Goal: Information Seeking & Learning: Learn about a topic

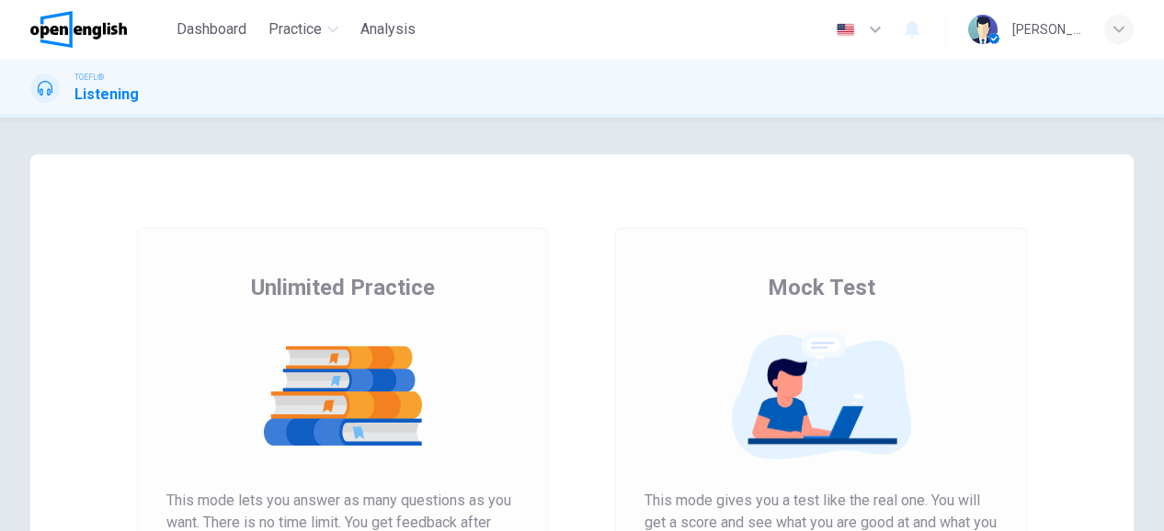
click at [287, 487] on div "Unlimited Practice This mode lets you answer as many questions as you want. The…" at bounding box center [342, 458] width 353 height 371
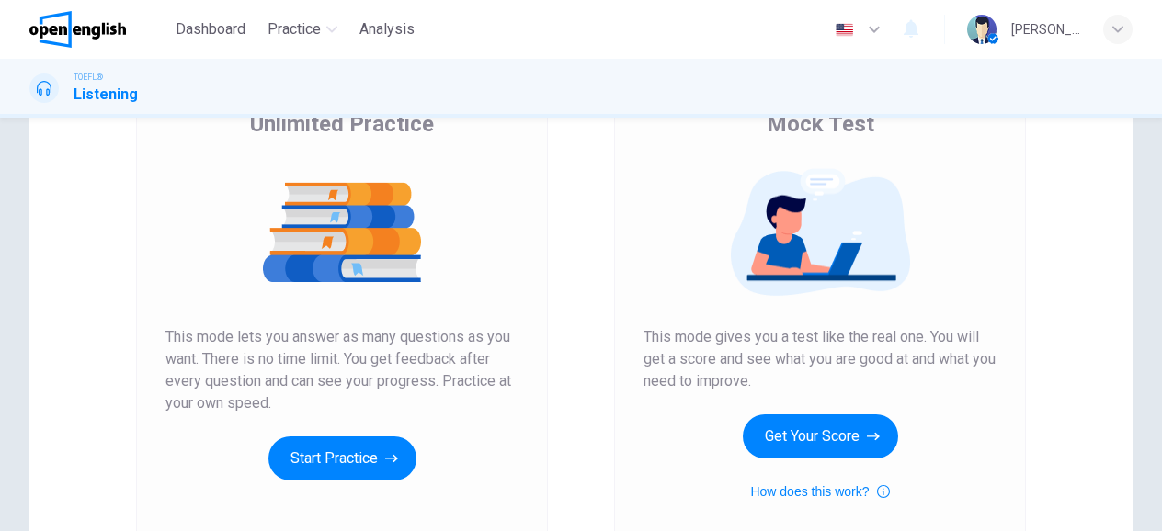
scroll to position [180, 0]
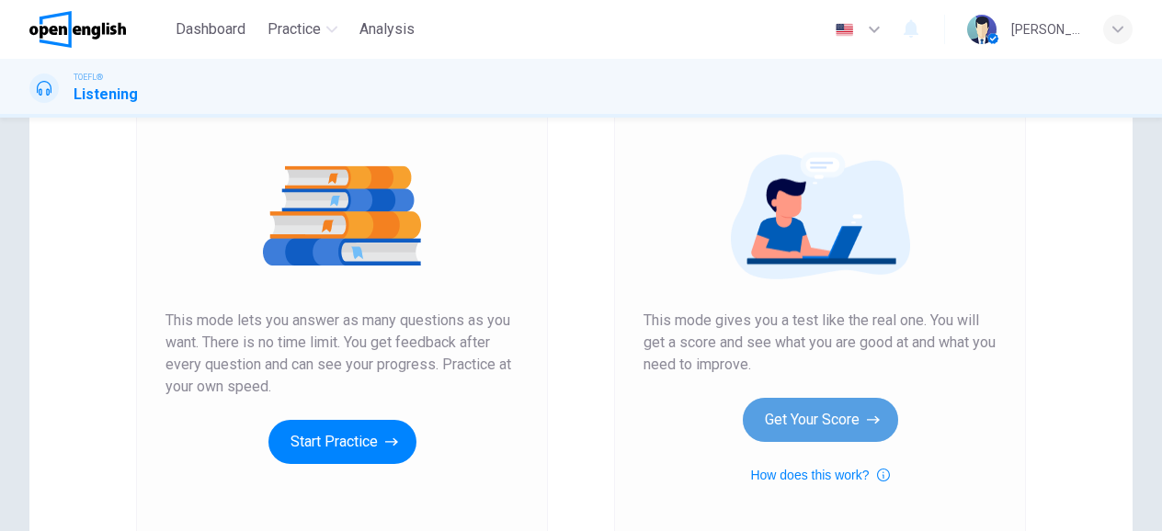
click at [798, 425] on button "Get Your Score" at bounding box center [820, 420] width 155 height 44
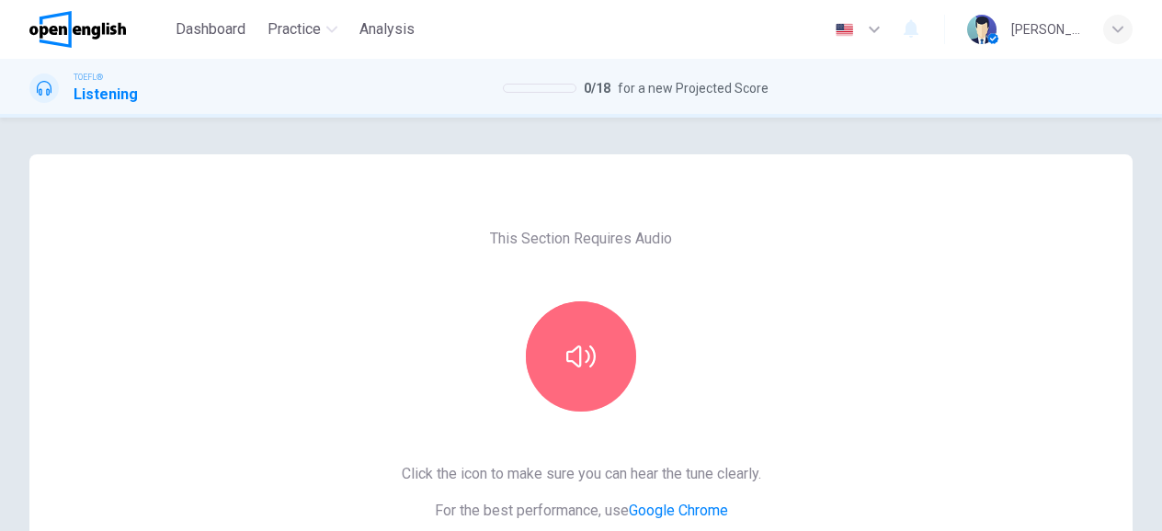
click at [587, 314] on button "button" at bounding box center [581, 357] width 110 height 110
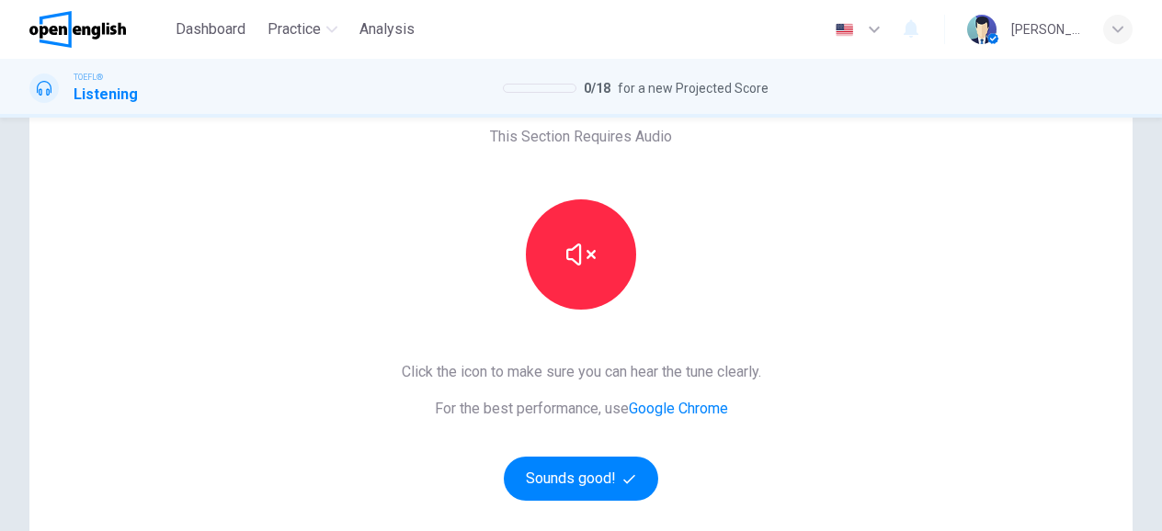
scroll to position [182, 0]
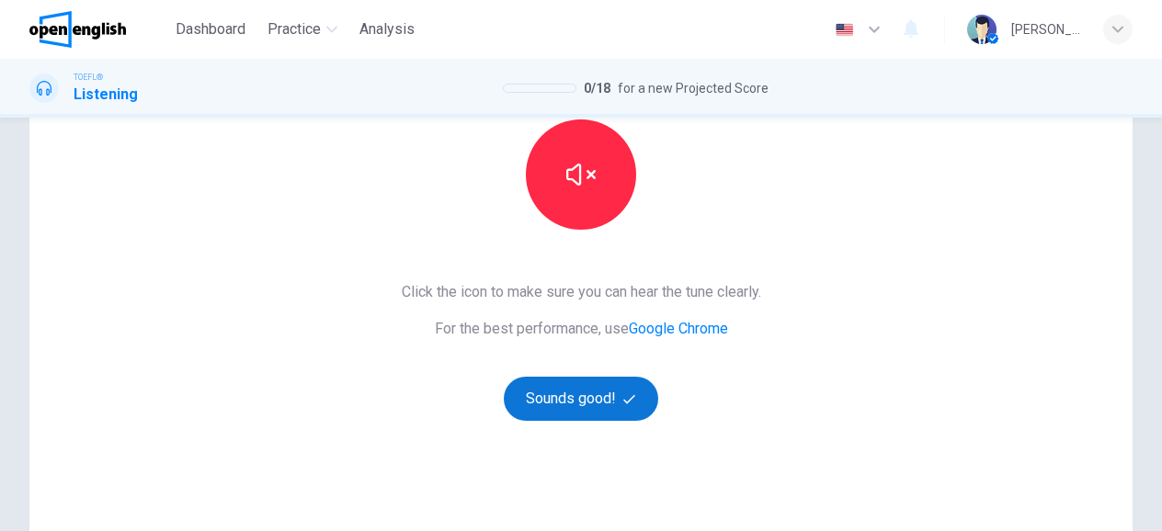
click at [588, 398] on button "Sounds good!" at bounding box center [581, 399] width 154 height 44
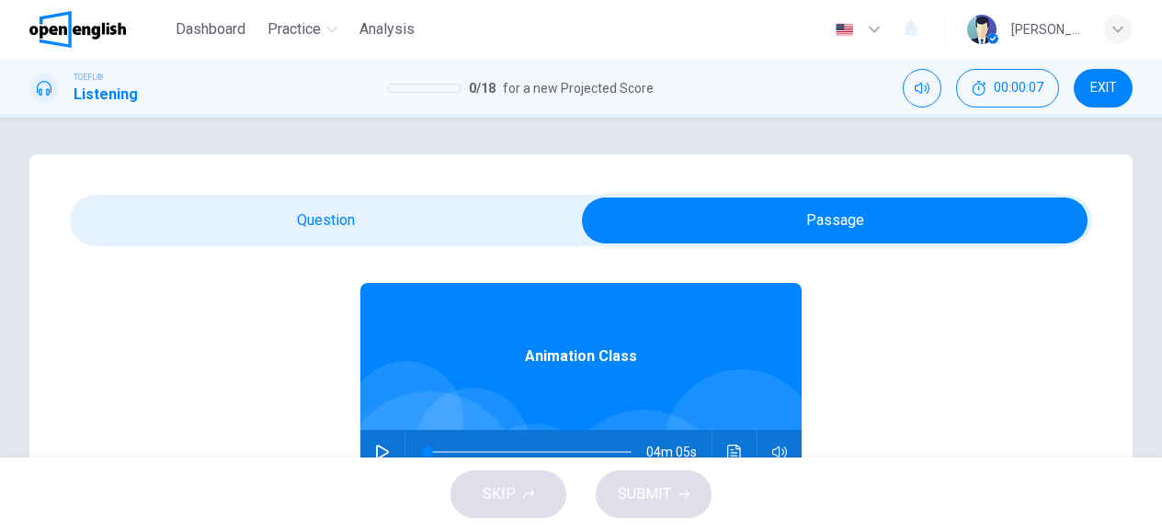
scroll to position [103, 0]
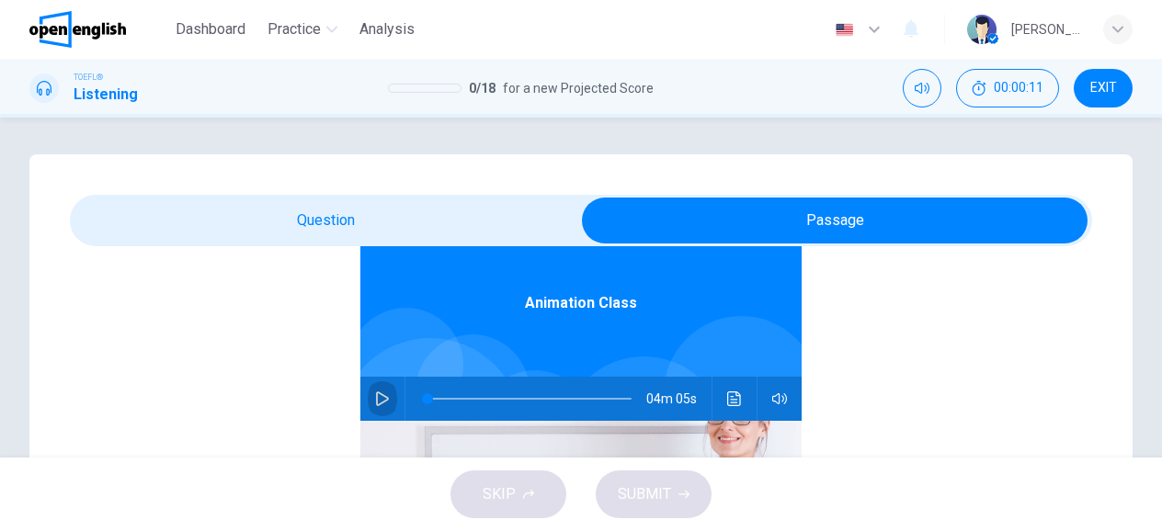
click at [375, 403] on icon "button" at bounding box center [382, 399] width 15 height 15
click at [377, 403] on icon "button" at bounding box center [382, 398] width 10 height 11
click at [375, 403] on icon "button" at bounding box center [382, 399] width 15 height 15
click at [377, 403] on icon "button" at bounding box center [382, 398] width 10 height 11
click at [382, 401] on button "button" at bounding box center [382, 399] width 29 height 44
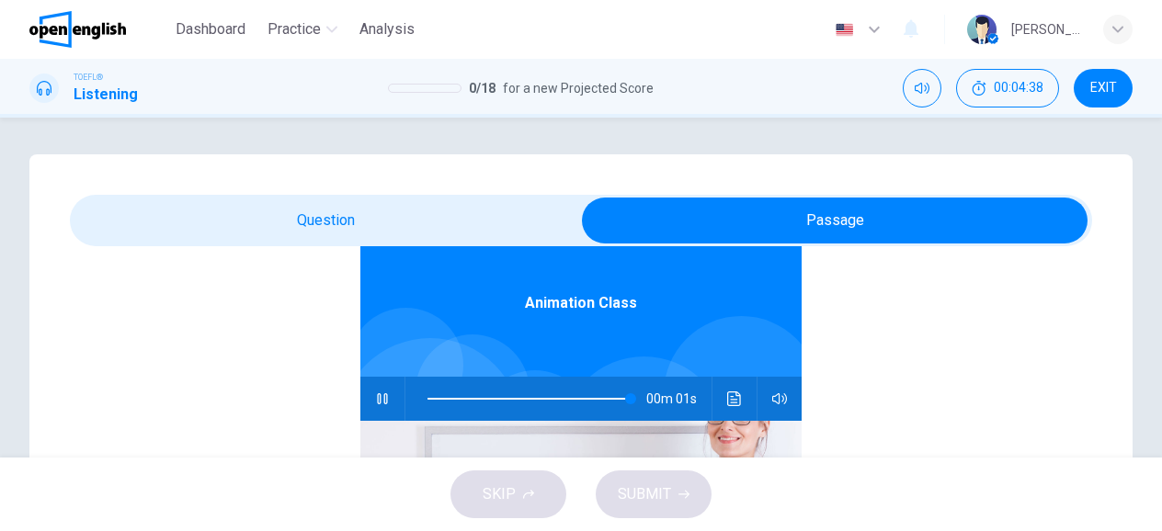
type input "*"
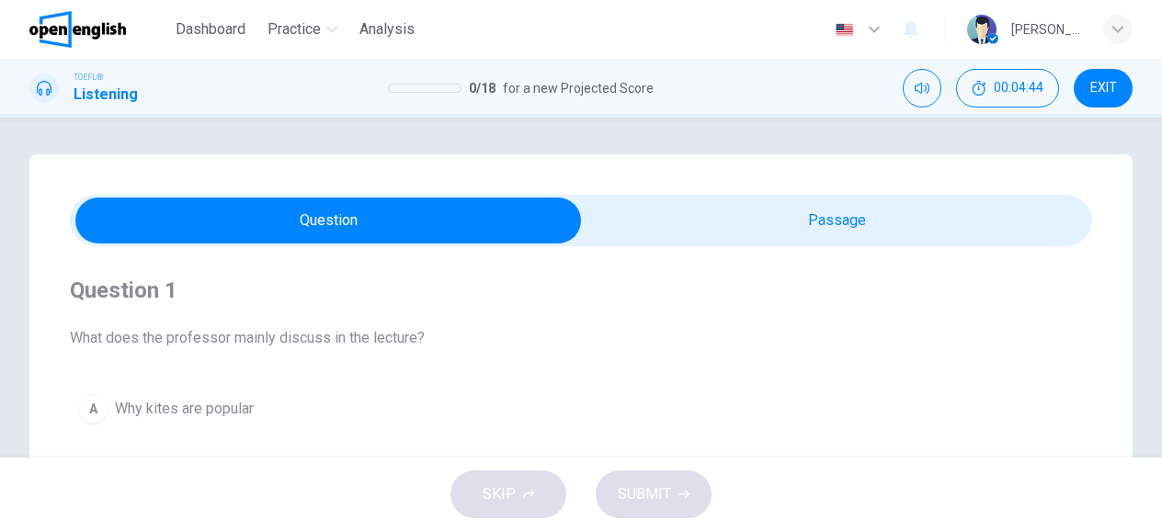
drag, startPoint x: 267, startPoint y: 343, endPoint x: 329, endPoint y: 336, distance: 62.9
click at [329, 336] on span "What does the professor mainly discuss in the lecture?" at bounding box center [581, 338] width 1022 height 22
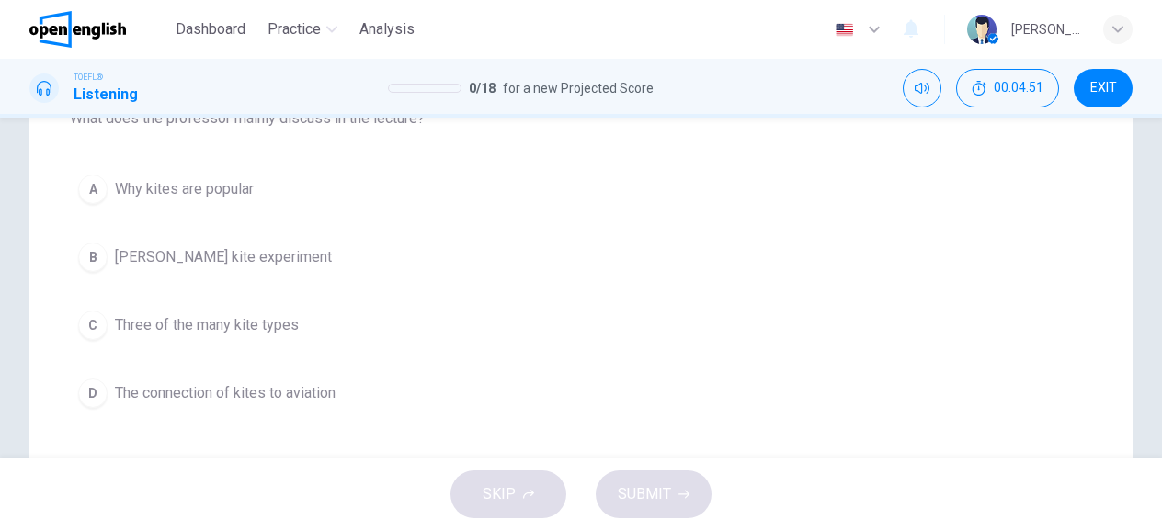
scroll to position [215, 0]
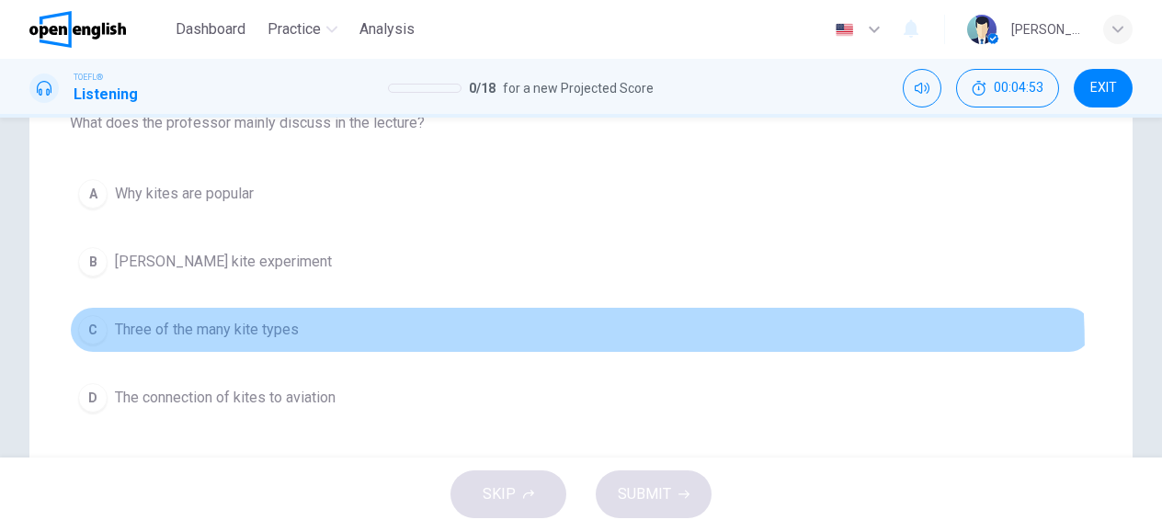
click at [278, 350] on button "C Three of the many kite types" at bounding box center [581, 330] width 1022 height 46
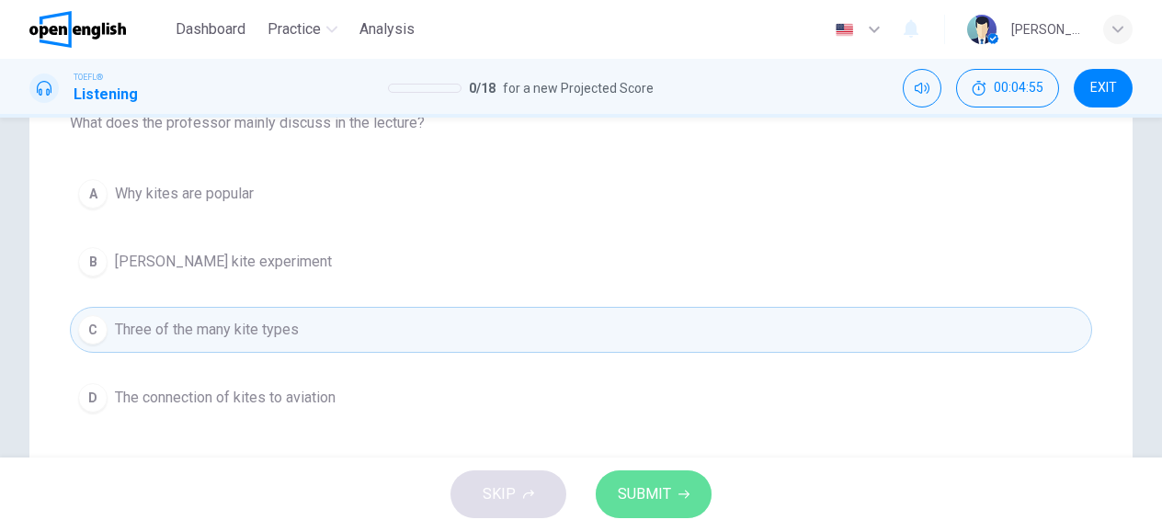
click at [634, 493] on span "SUBMIT" at bounding box center [644, 495] width 53 height 26
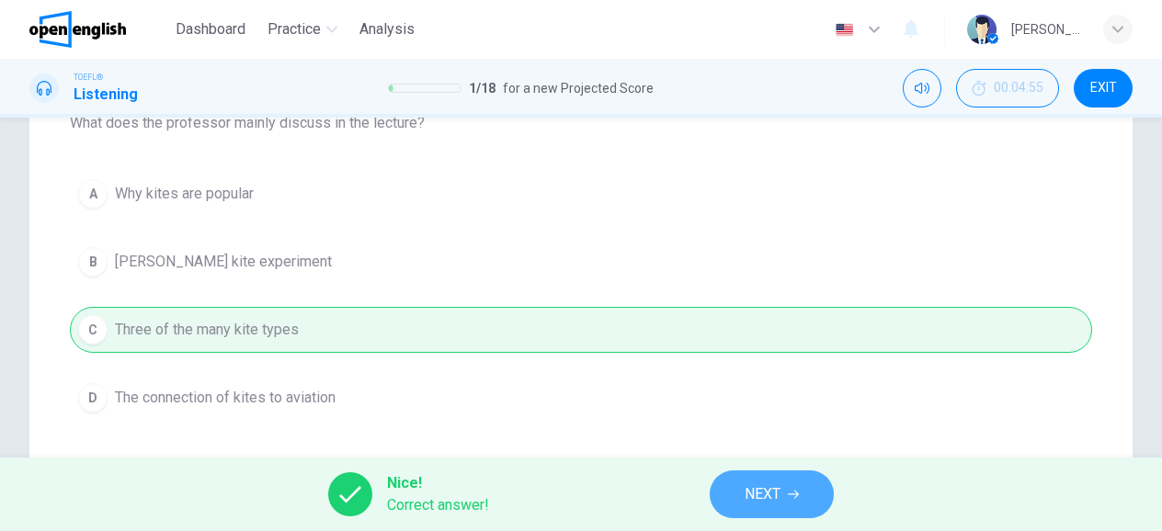
click at [720, 499] on button "NEXT" at bounding box center [772, 495] width 124 height 48
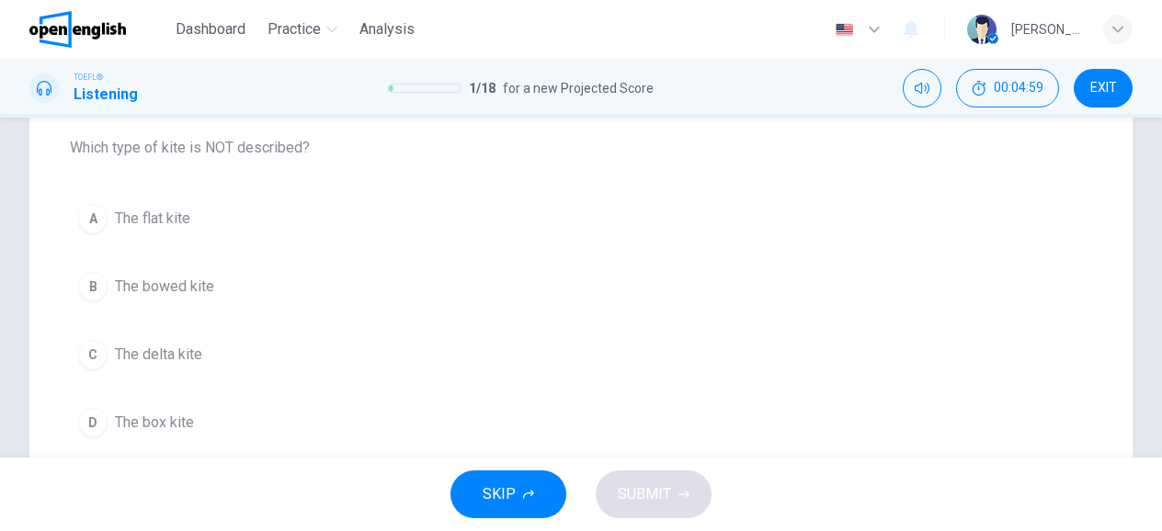
scroll to position [192, 0]
click at [161, 358] on span "The delta kite" at bounding box center [158, 353] width 87 height 22
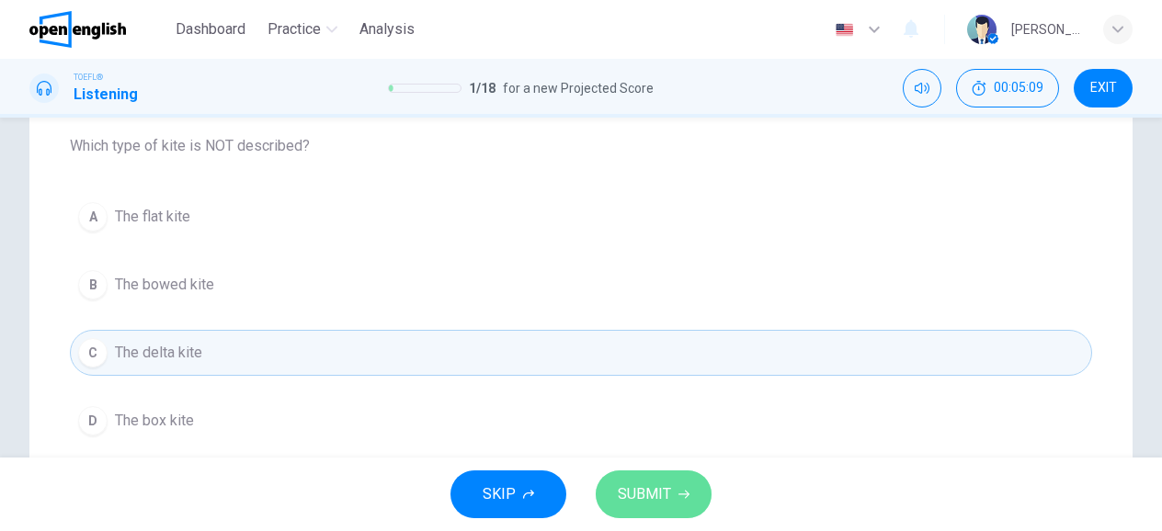
click at [682, 499] on icon "button" at bounding box center [683, 494] width 11 height 11
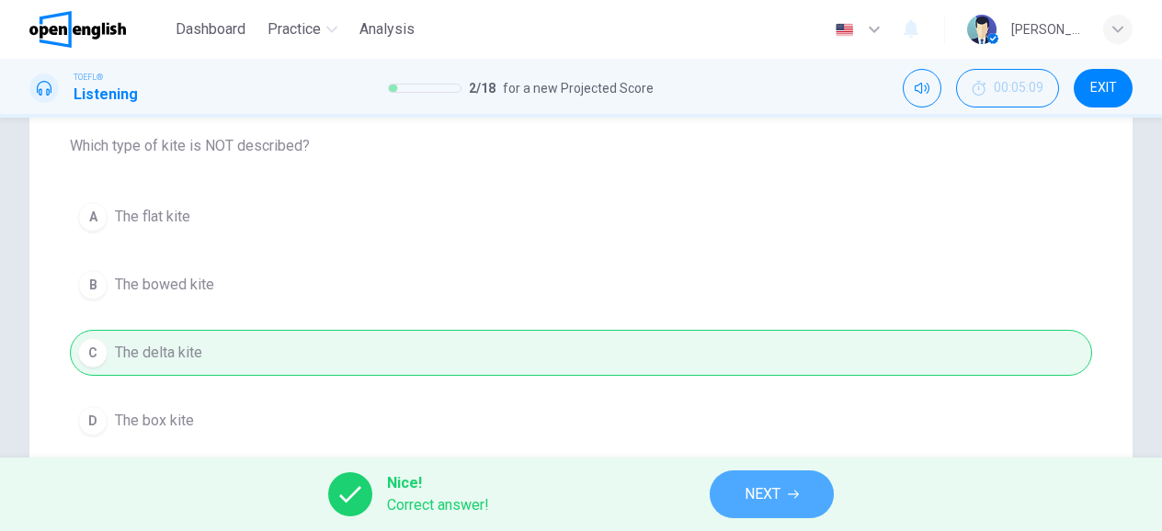
click at [804, 487] on button "NEXT" at bounding box center [772, 495] width 124 height 48
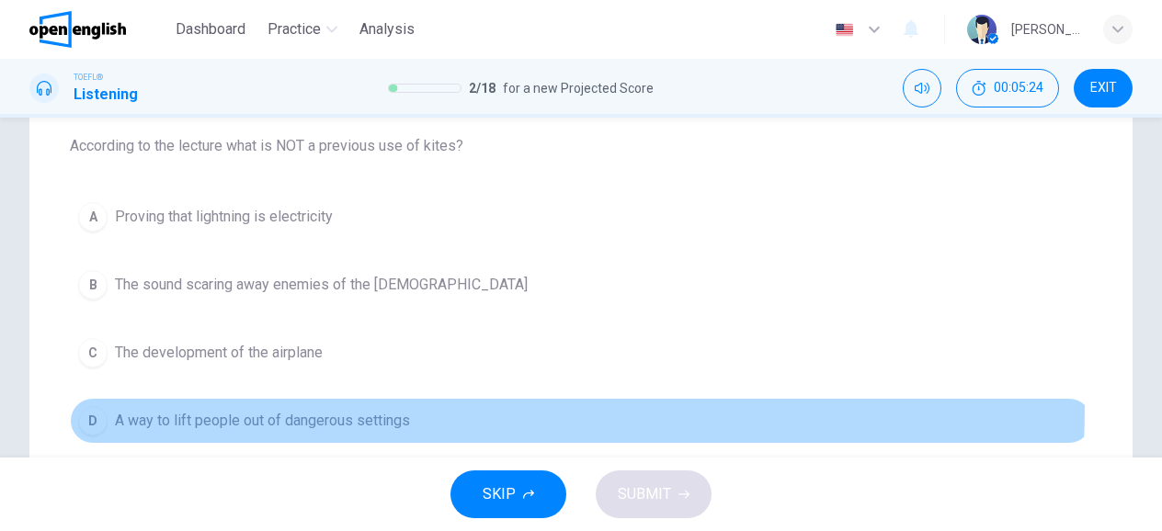
click at [350, 404] on button "D A way to lift people out of dangerous settings" at bounding box center [581, 421] width 1022 height 46
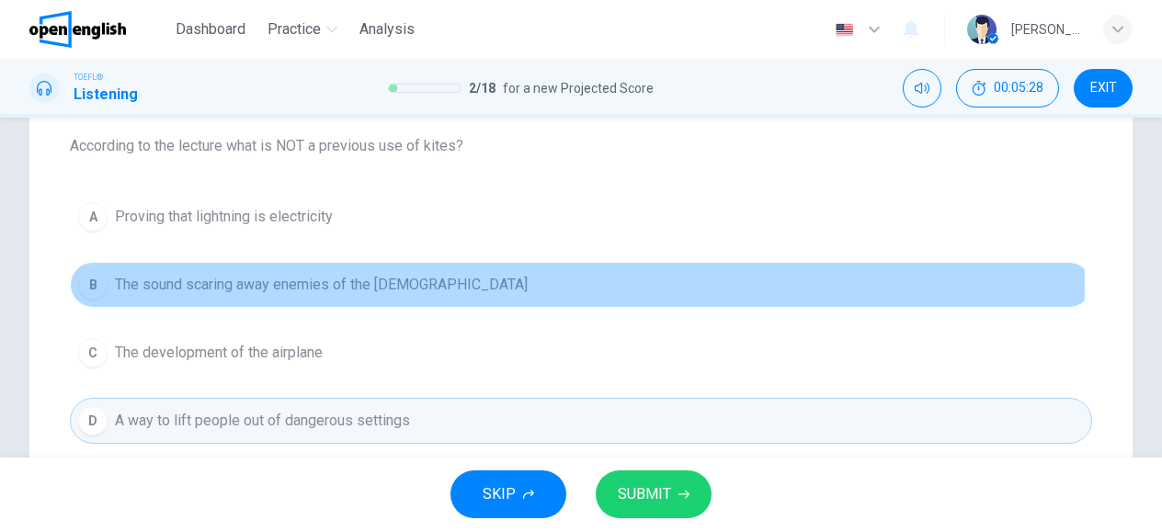
click at [466, 282] on button "B The sound scaring away enemies of the Chinese" at bounding box center [581, 285] width 1022 height 46
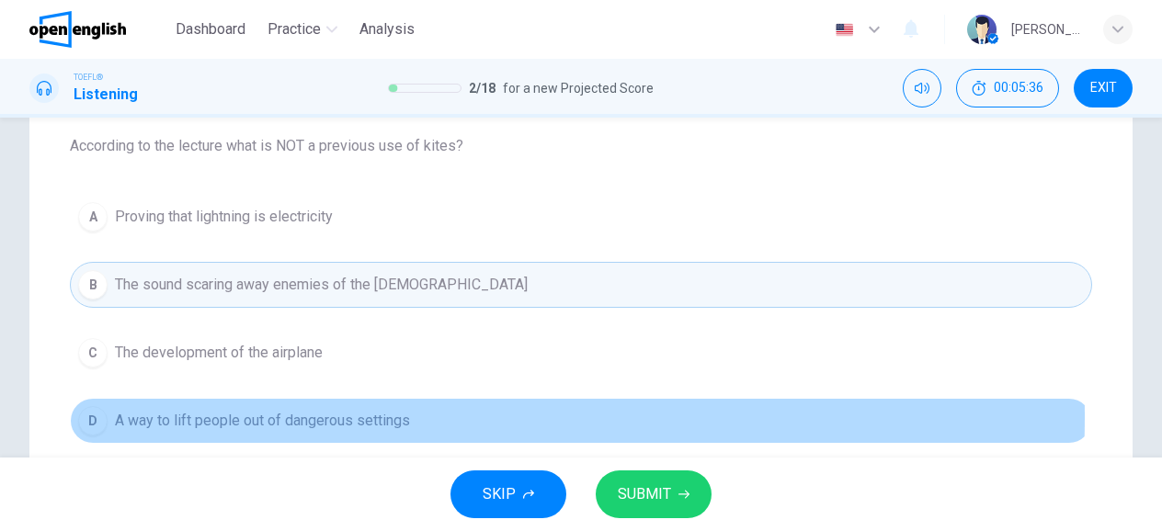
click at [335, 415] on span "A way to lift people out of dangerous settings" at bounding box center [262, 421] width 295 height 22
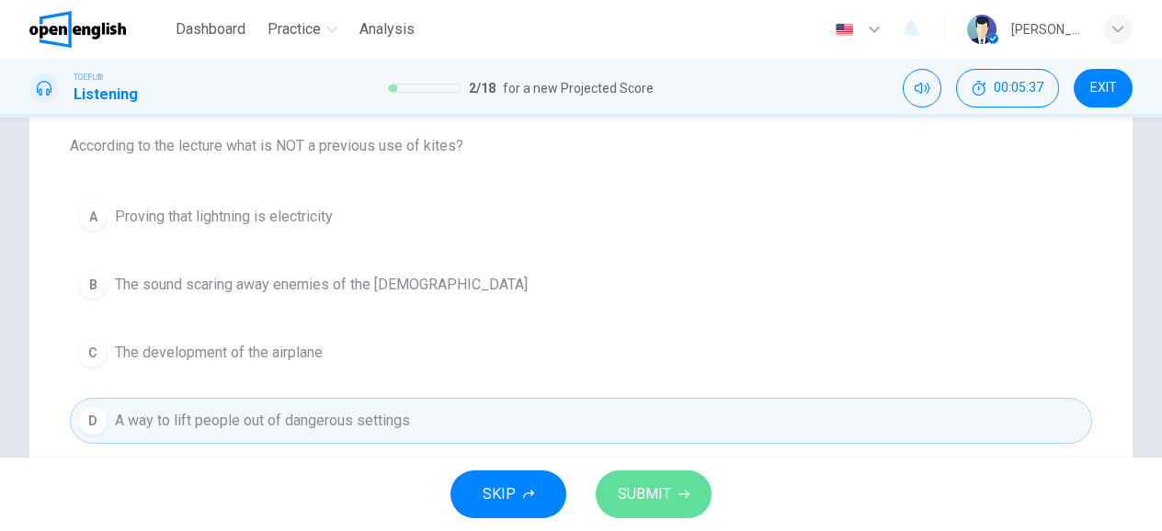
click at [668, 502] on span "SUBMIT" at bounding box center [644, 495] width 53 height 26
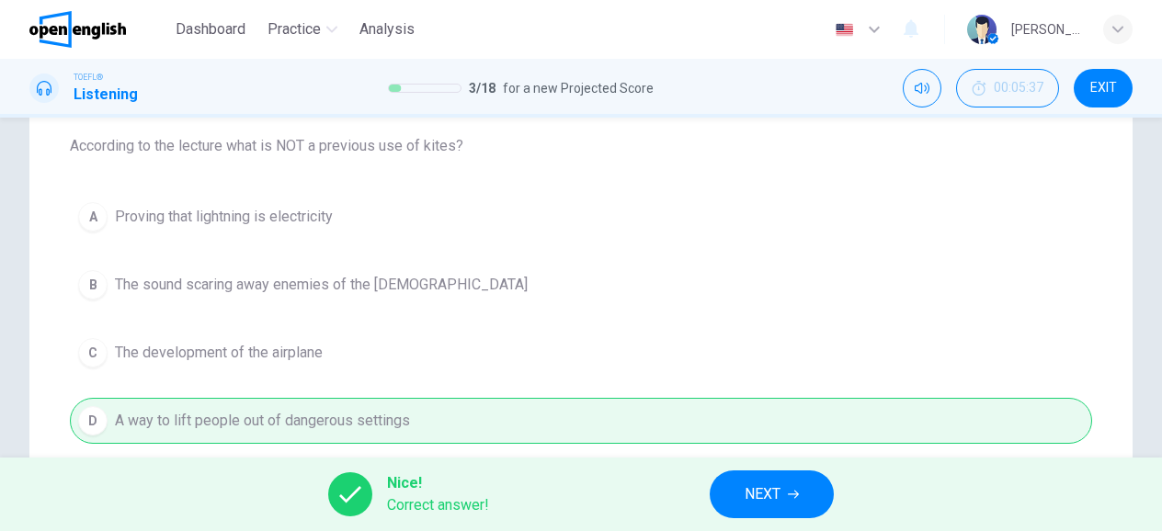
click at [805, 501] on button "NEXT" at bounding box center [772, 495] width 124 height 48
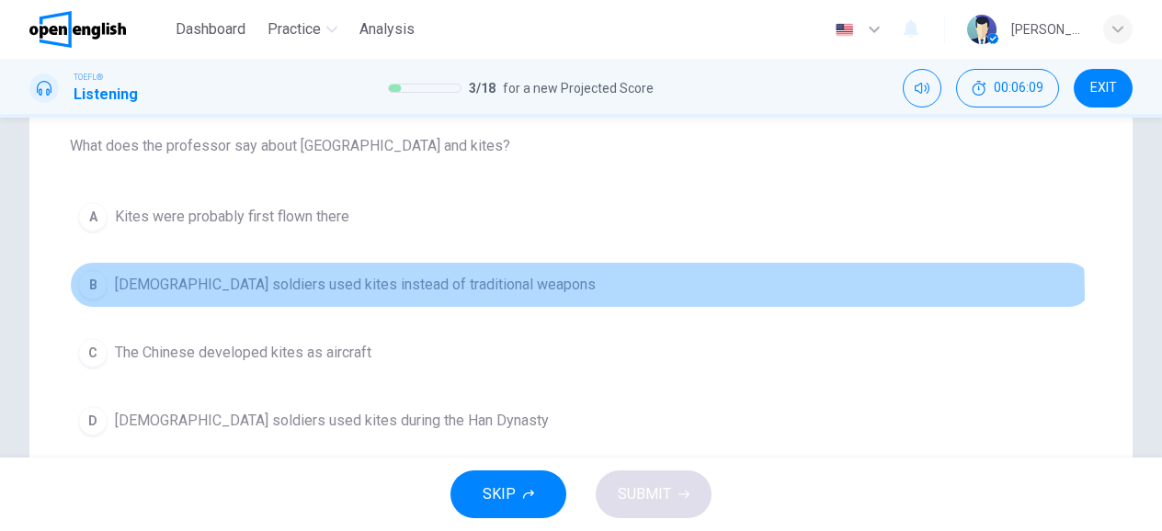
click at [377, 296] on button "B Chinese soldiers used kites instead of traditional weapons" at bounding box center [581, 285] width 1022 height 46
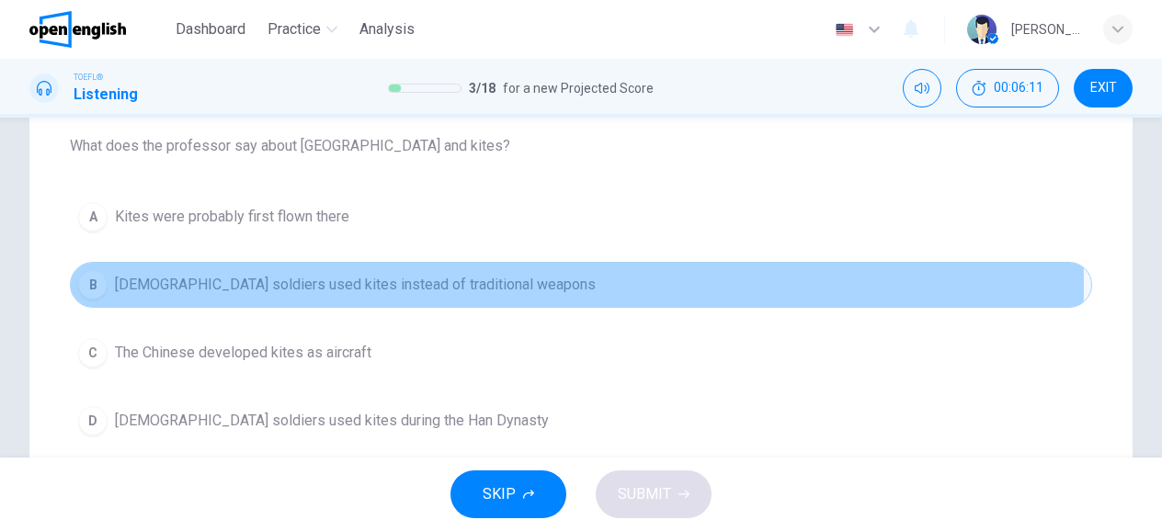
click at [395, 283] on span "Chinese soldiers used kites instead of traditional weapons" at bounding box center [355, 285] width 481 height 22
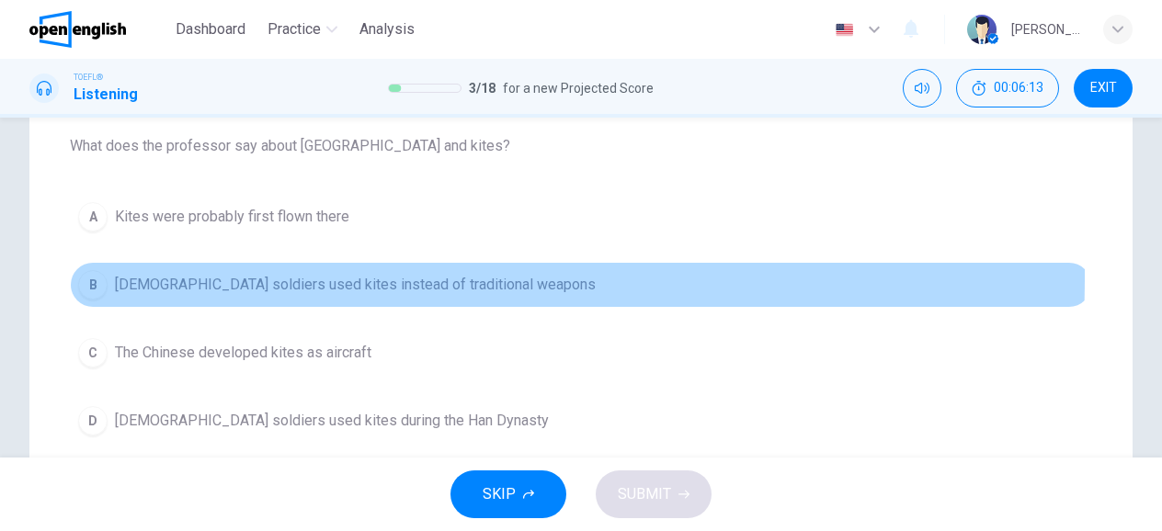
click at [90, 275] on div "B" at bounding box center [92, 284] width 29 height 29
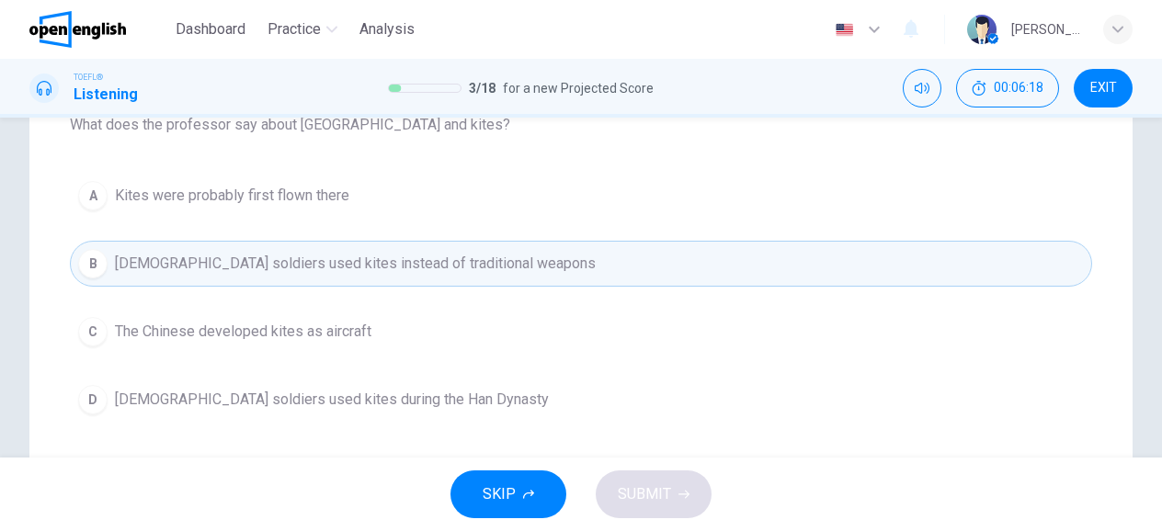
scroll to position [154, 0]
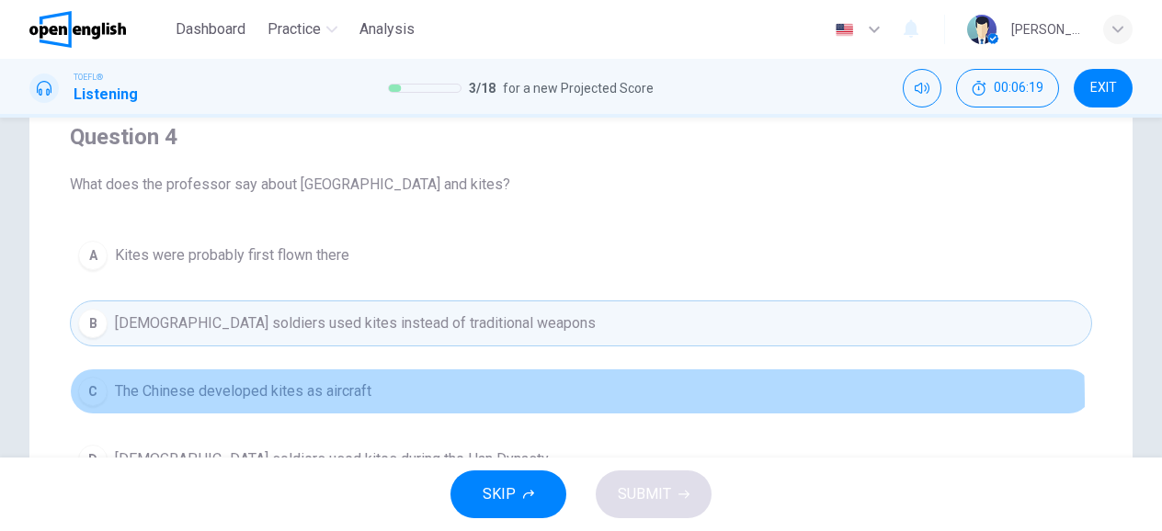
click at [436, 398] on button "C The Chinese developed kites as aircraft" at bounding box center [581, 392] width 1022 height 46
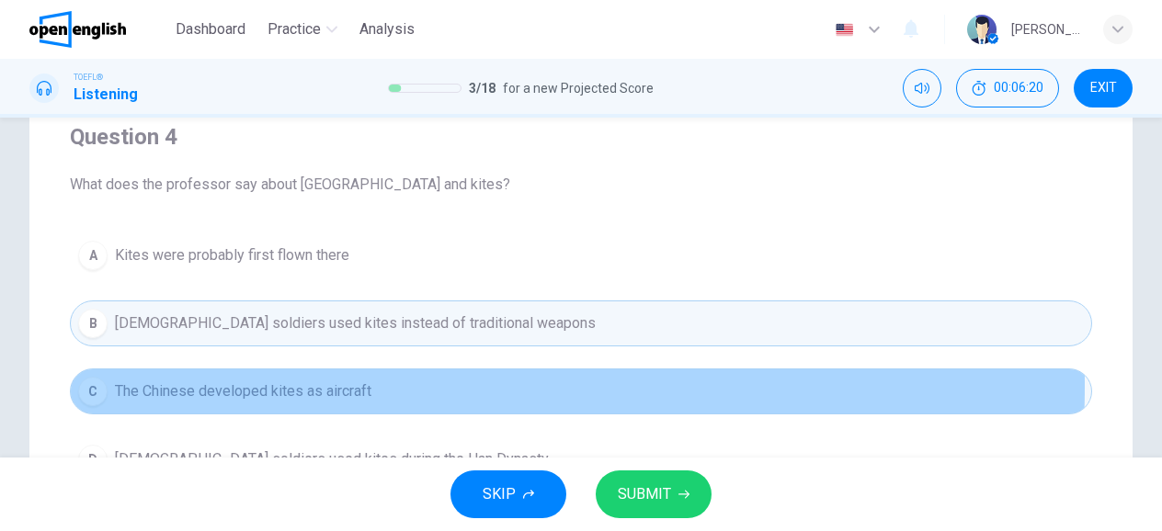
click at [348, 384] on span "The Chinese developed kites as aircraft" at bounding box center [243, 392] width 257 height 22
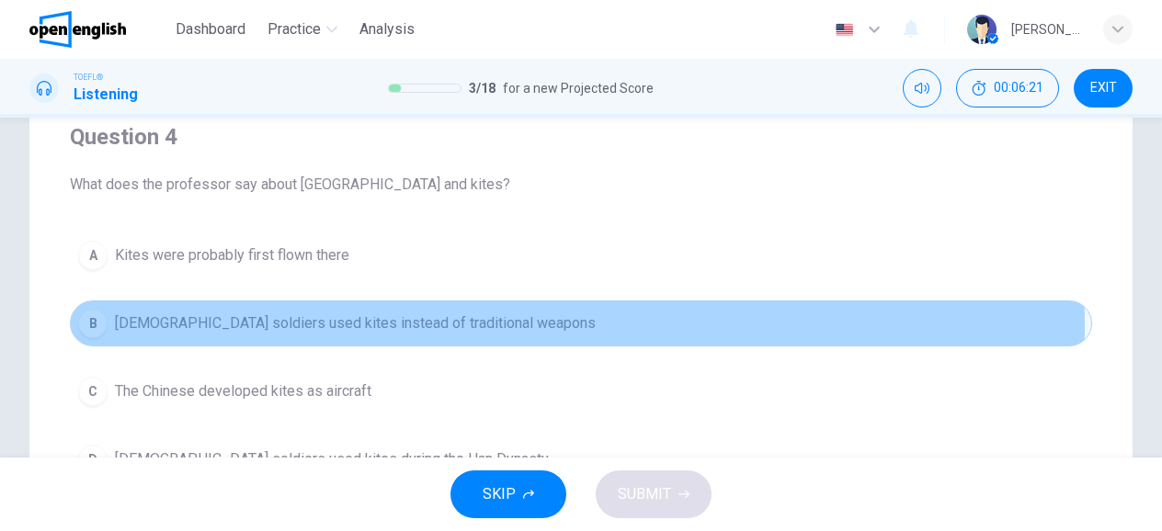
click at [362, 326] on span "Chinese soldiers used kites instead of traditional weapons" at bounding box center [355, 324] width 481 height 22
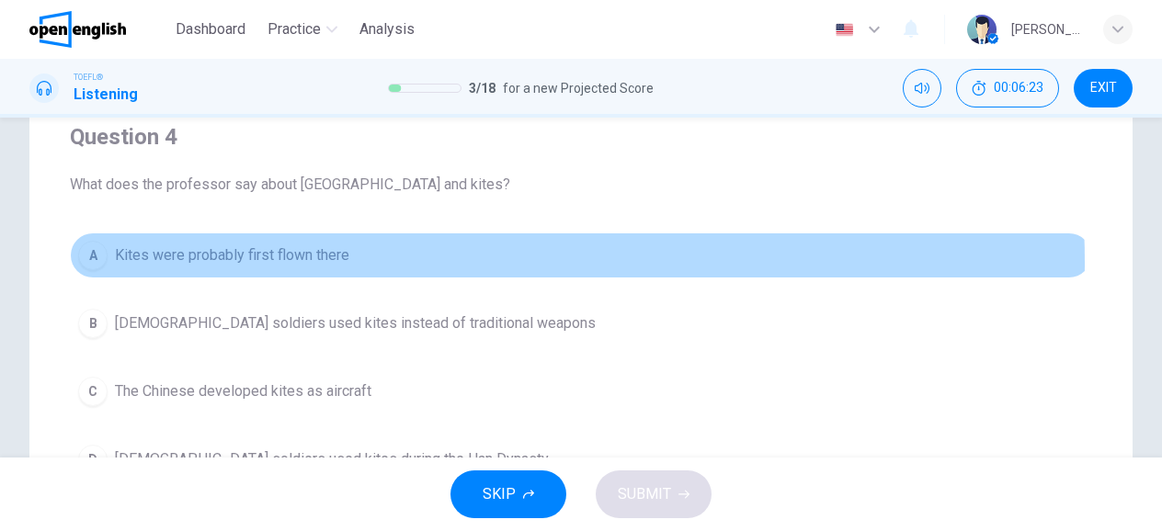
click at [345, 262] on span "Kites were probably first flown there" at bounding box center [232, 256] width 234 height 22
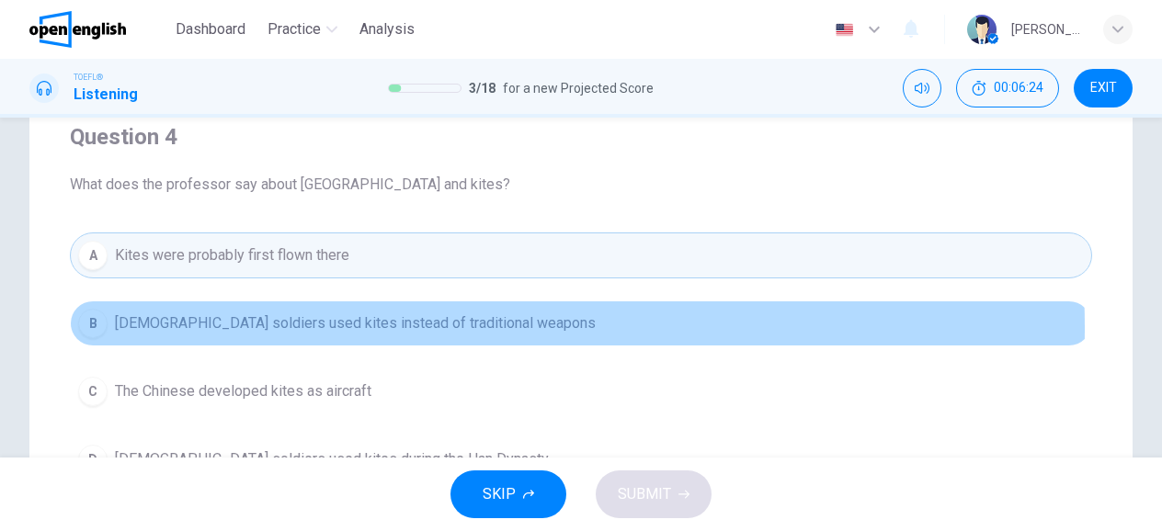
click at [318, 327] on span "Chinese soldiers used kites instead of traditional weapons" at bounding box center [355, 324] width 481 height 22
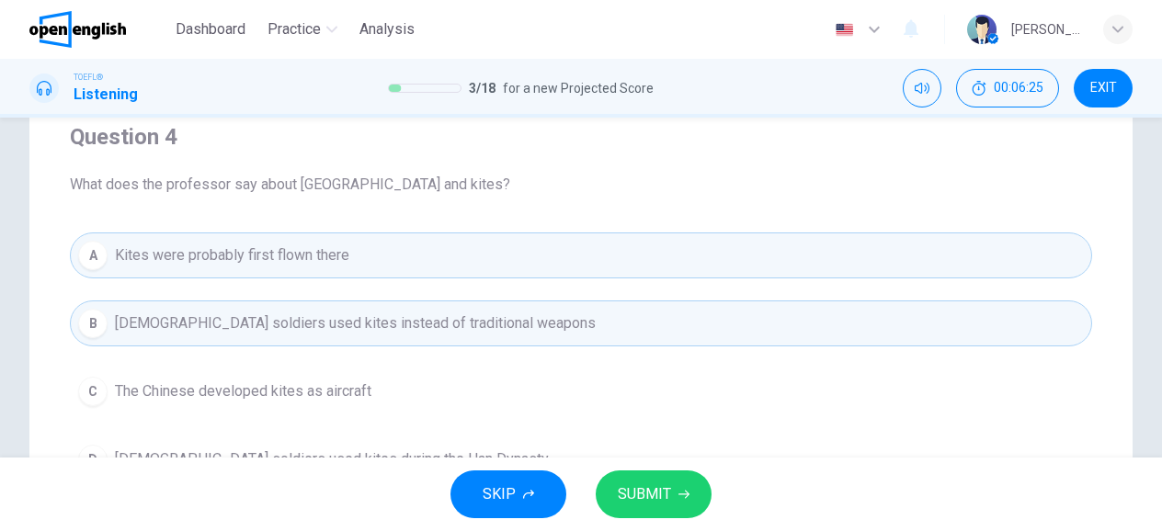
click at [309, 302] on button "B Chinese soldiers used kites instead of traditional weapons" at bounding box center [581, 324] width 1022 height 46
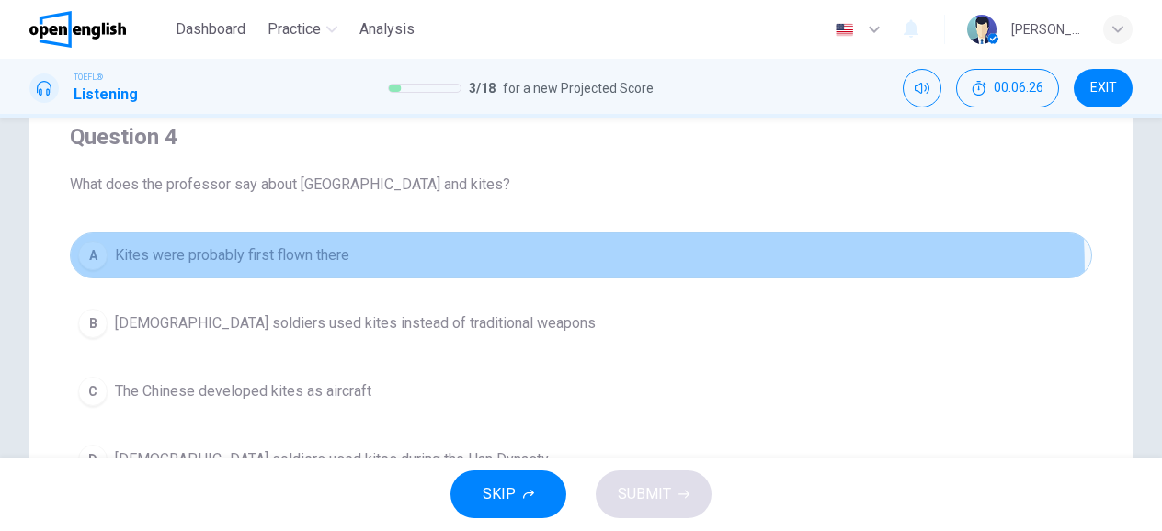
click at [309, 275] on button "A Kites were probably first flown there" at bounding box center [581, 256] width 1022 height 46
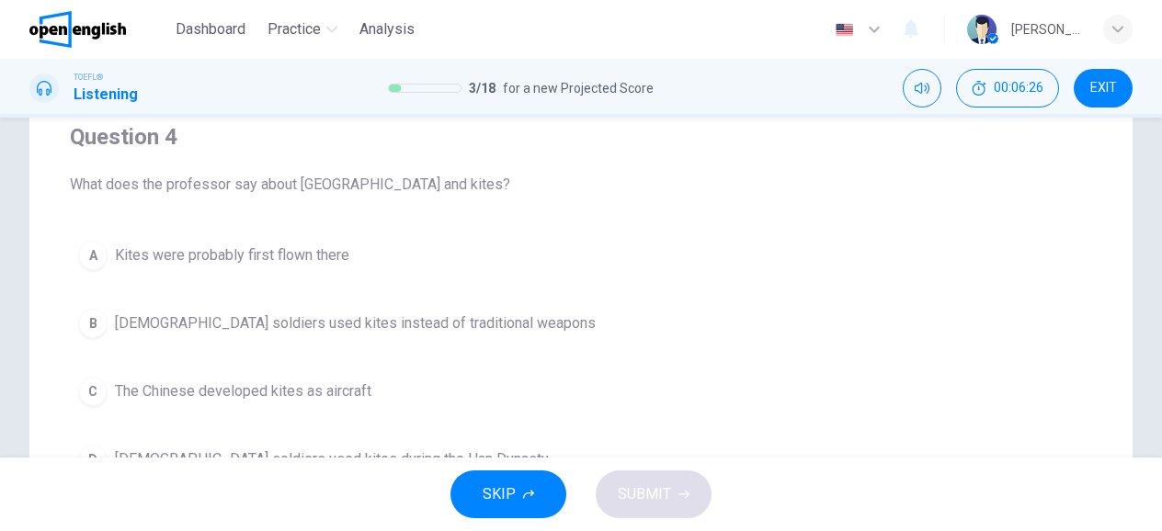
click at [327, 325] on span "Chinese soldiers used kites instead of traditional weapons" at bounding box center [355, 324] width 481 height 22
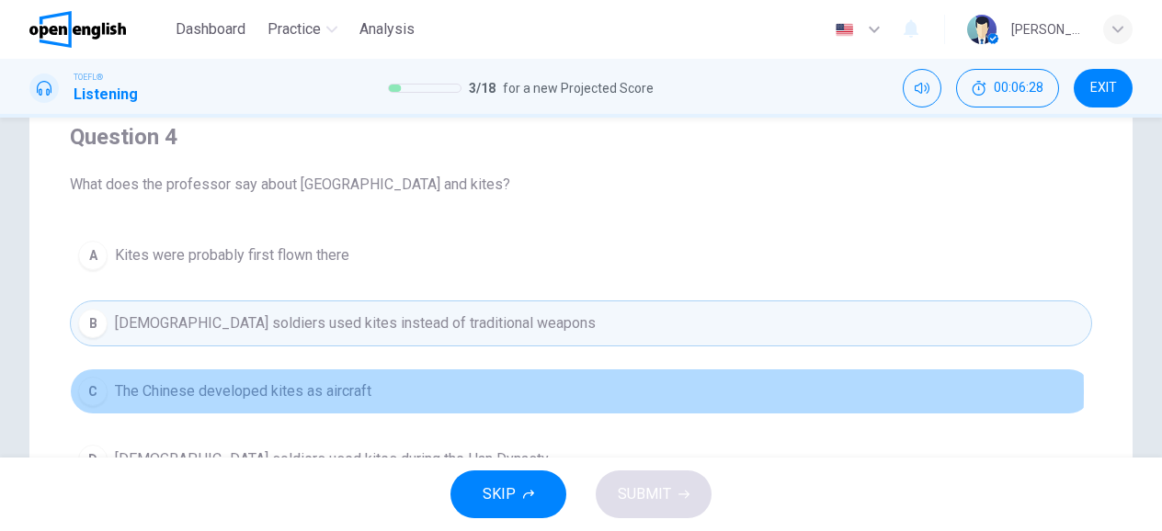
click at [443, 390] on button "C The Chinese developed kites as aircraft" at bounding box center [581, 392] width 1022 height 46
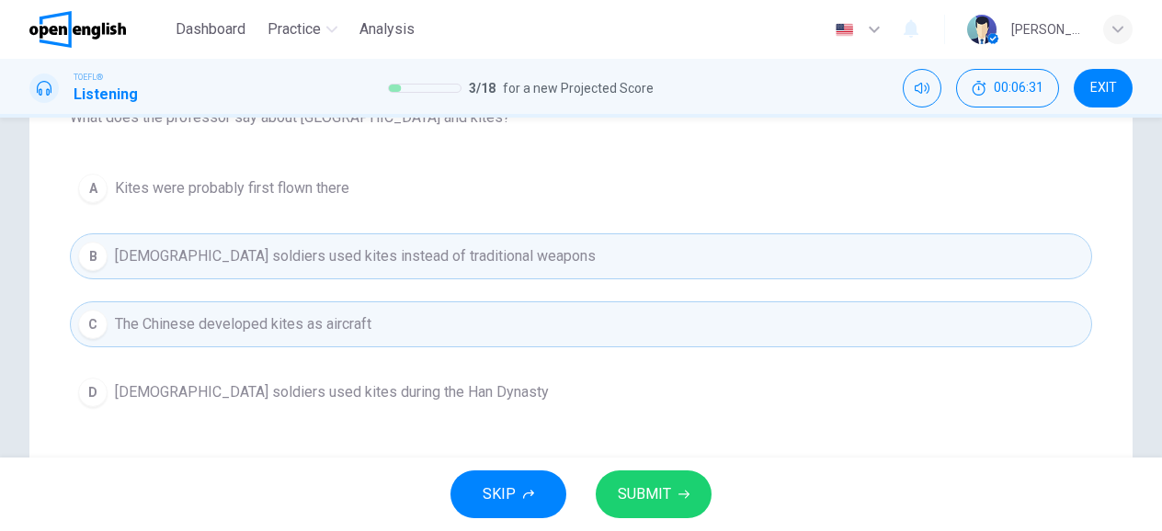
scroll to position [246, 0]
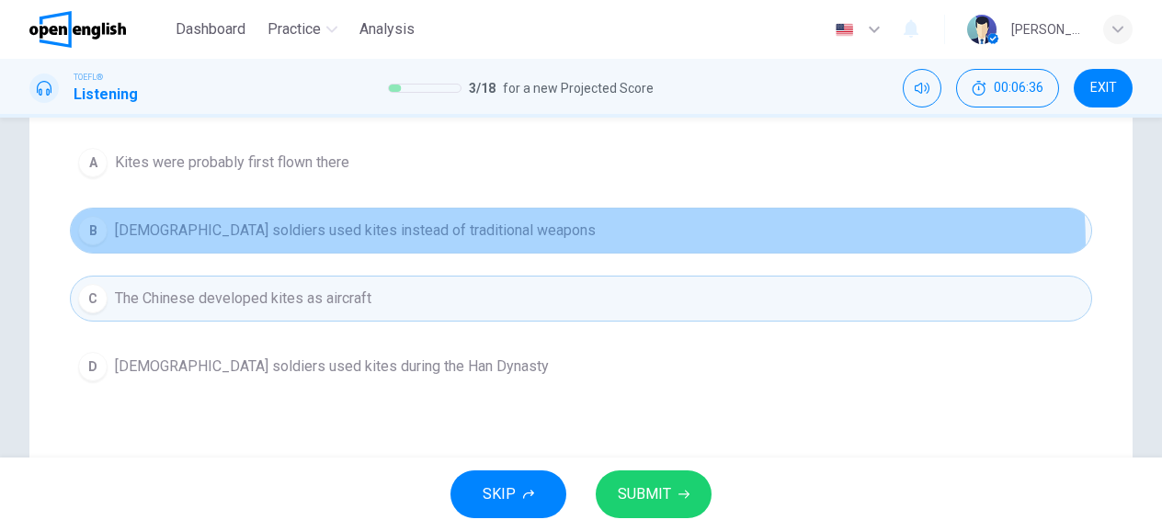
click at [555, 245] on button "B Chinese soldiers used kites instead of traditional weapons" at bounding box center [581, 231] width 1022 height 46
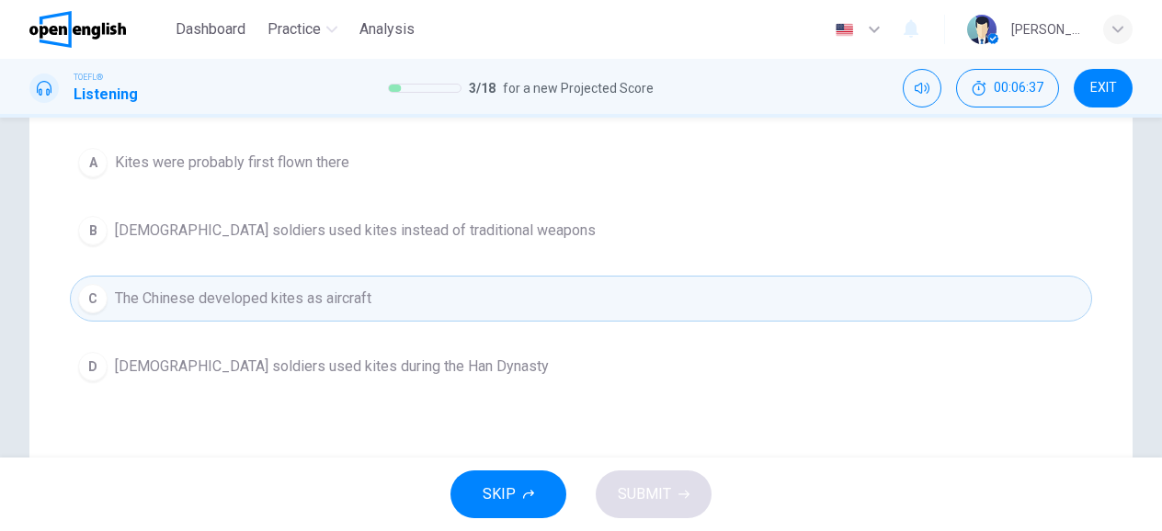
click at [405, 359] on span "Chinese soldiers used kites during the Han Dynasty" at bounding box center [332, 367] width 434 height 22
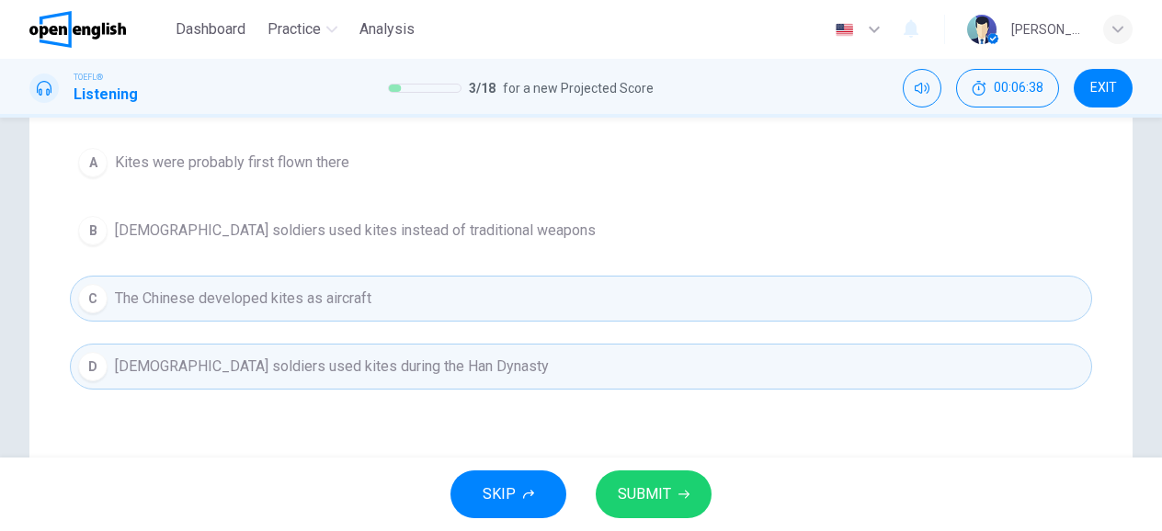
click at [657, 490] on span "SUBMIT" at bounding box center [644, 495] width 53 height 26
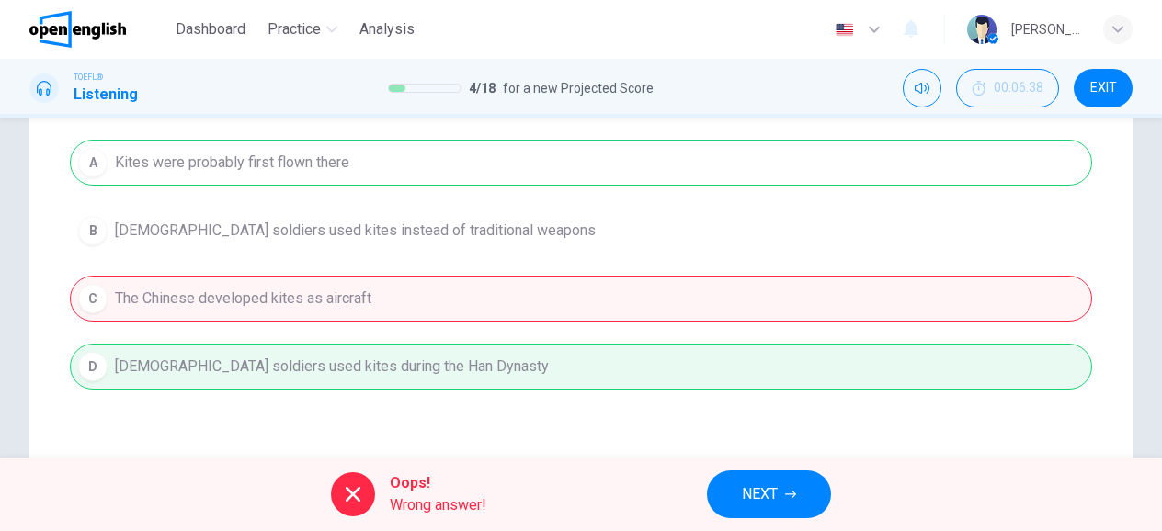
click at [493, 283] on div "A Kites were probably first flown there B Chinese soldiers used kites instead o…" at bounding box center [581, 265] width 1022 height 250
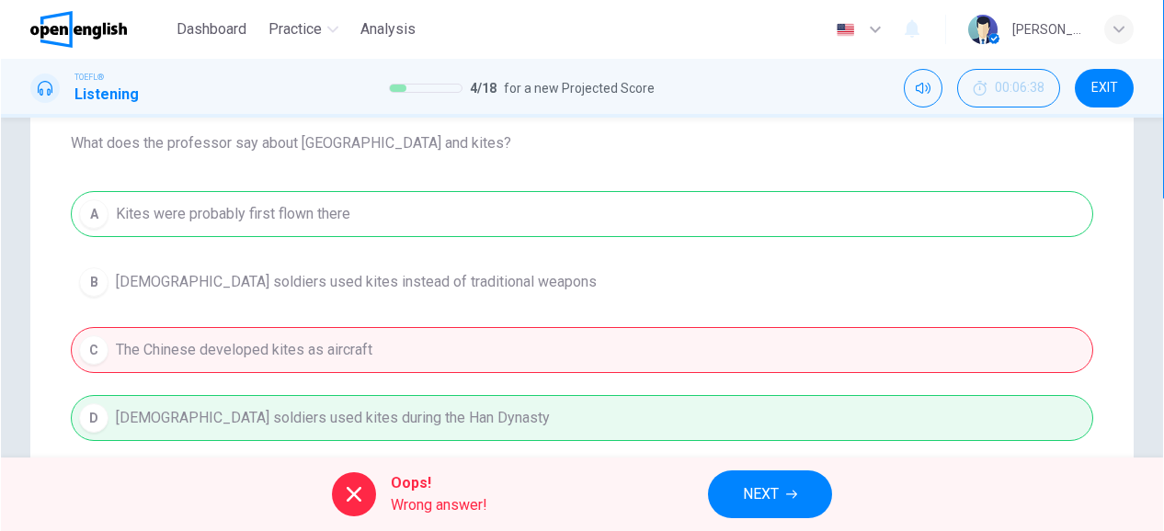
scroll to position [200, 0]
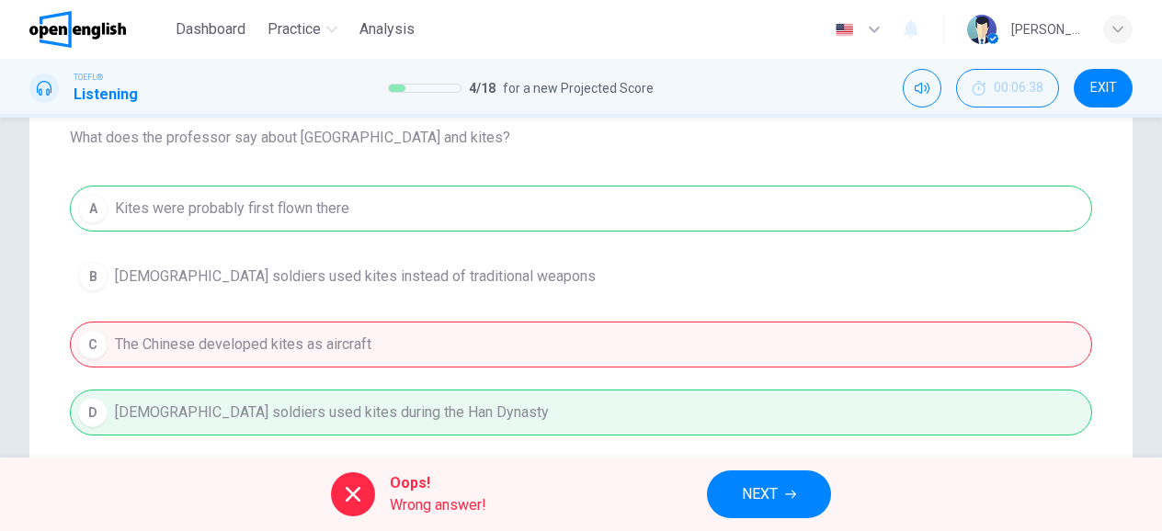
click at [493, 400] on div "A Kites were probably first flown there B Chinese soldiers used kites instead o…" at bounding box center [581, 311] width 1022 height 250
click at [765, 504] on span "NEXT" at bounding box center [760, 495] width 36 height 26
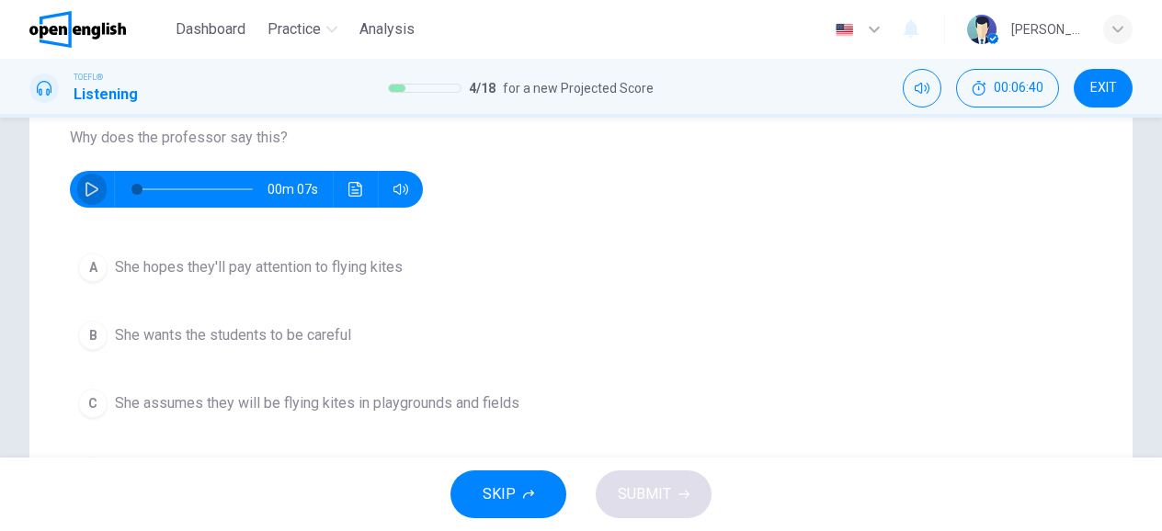
click at [90, 203] on button "button" at bounding box center [91, 189] width 29 height 37
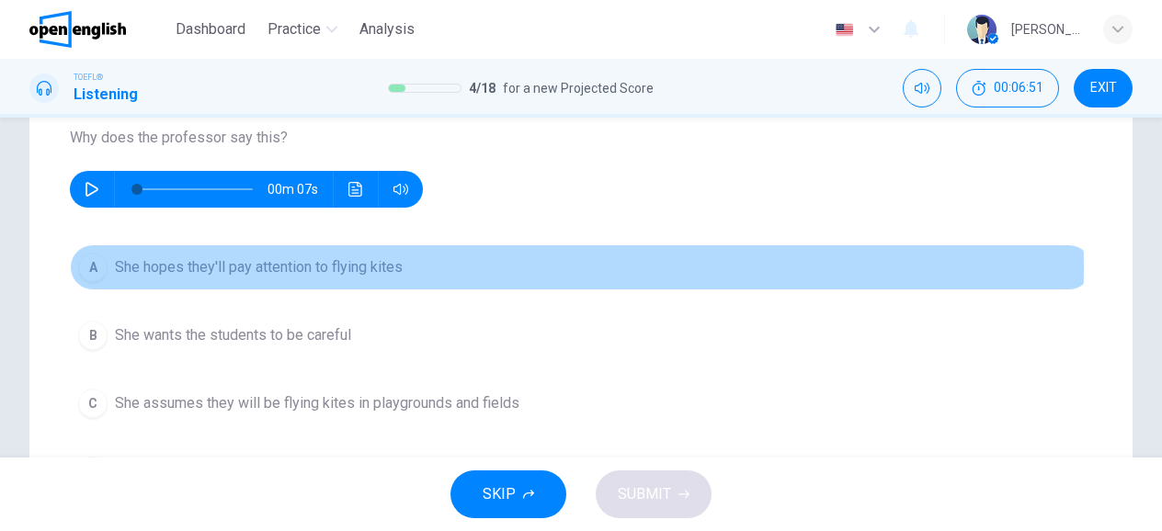
click at [375, 268] on span "She hopes they'll pay attention to flying kites" at bounding box center [259, 268] width 288 height 22
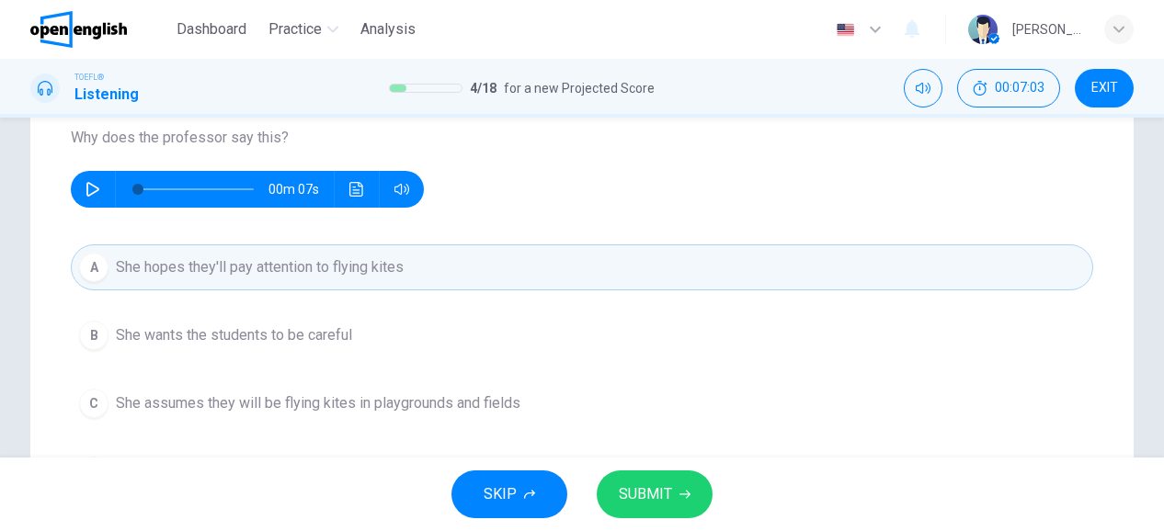
drag, startPoint x: 1154, startPoint y: 282, endPoint x: 1153, endPoint y: 308, distance: 25.8
click at [1153, 308] on div "Question 5 Why does the professor say this? 00m 07s A She hopes they'll pay att…" at bounding box center [582, 323] width 1162 height 739
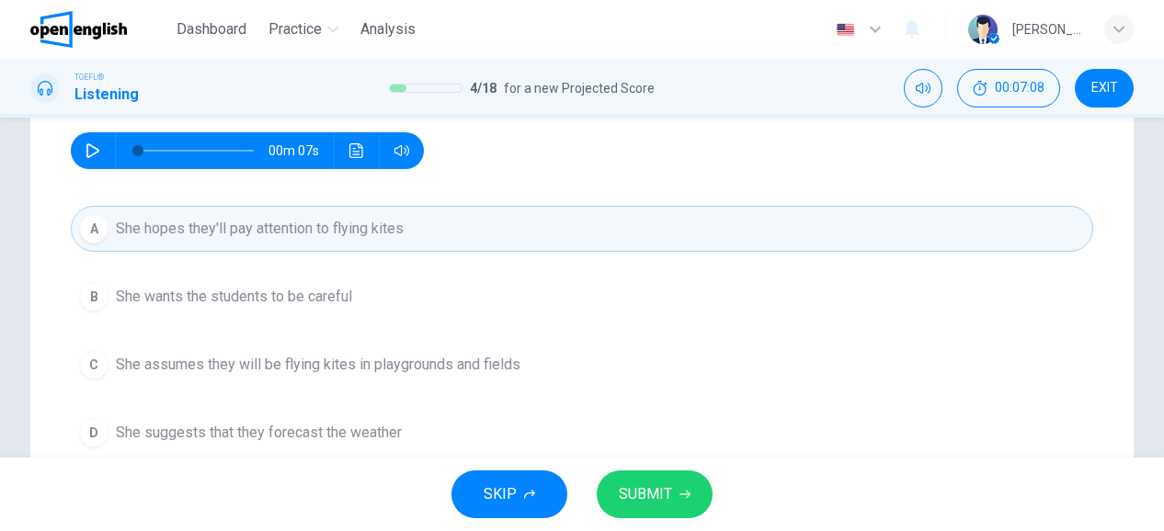
scroll to position [245, 0]
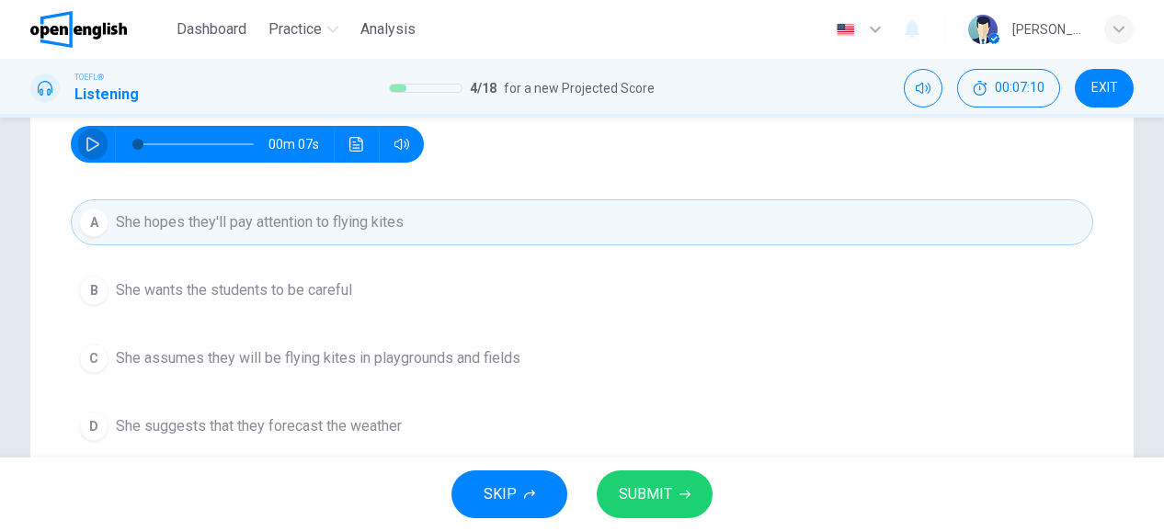
click at [86, 149] on icon "button" at bounding box center [93, 144] width 15 height 15
type input "*"
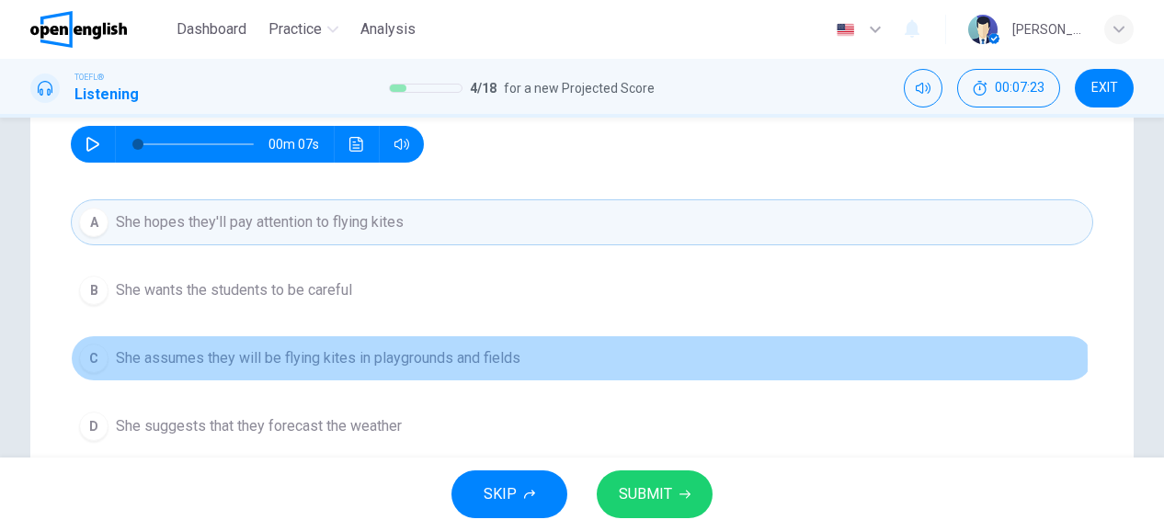
click at [398, 359] on span "She assumes they will be flying kites in playgrounds and fields" at bounding box center [318, 359] width 405 height 22
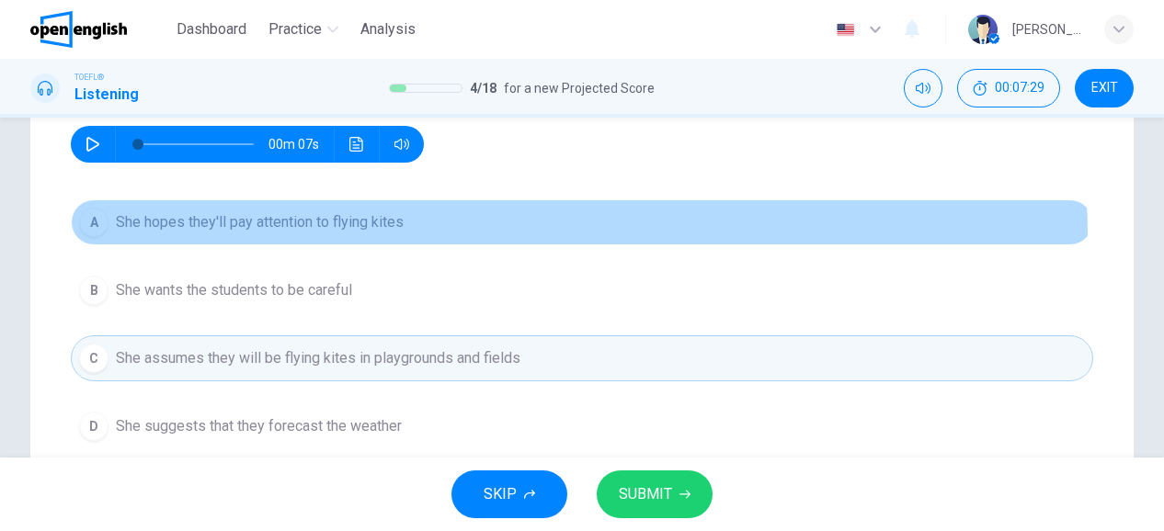
click at [527, 234] on button "A She hopes they'll pay attention to flying kites" at bounding box center [582, 223] width 1022 height 46
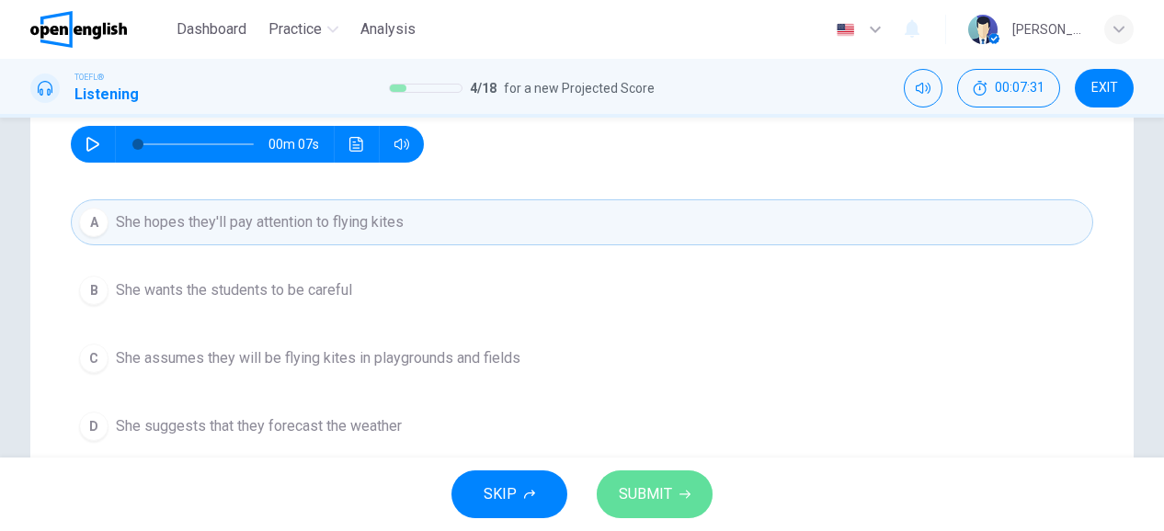
click at [669, 507] on span "SUBMIT" at bounding box center [645, 495] width 53 height 26
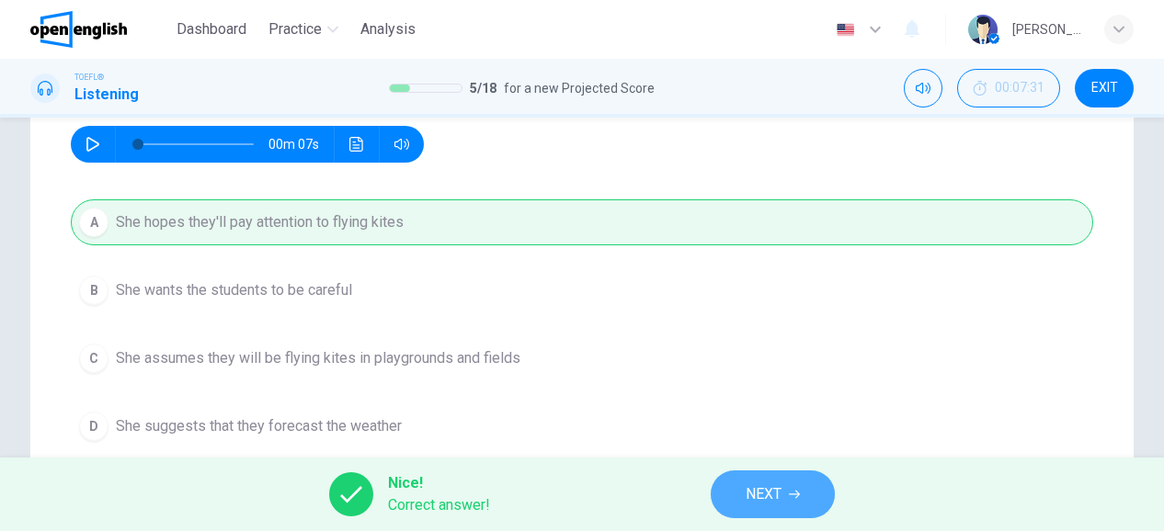
click at [785, 495] on button "NEXT" at bounding box center [773, 495] width 124 height 48
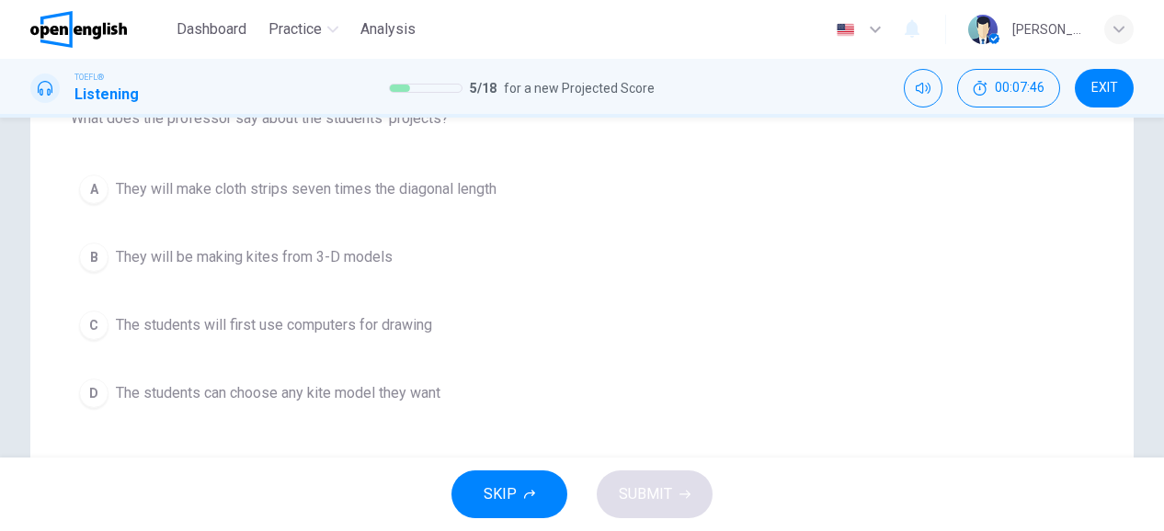
scroll to position [221, 0]
click at [364, 260] on span "They will be making kites from 3-D models" at bounding box center [254, 256] width 277 height 22
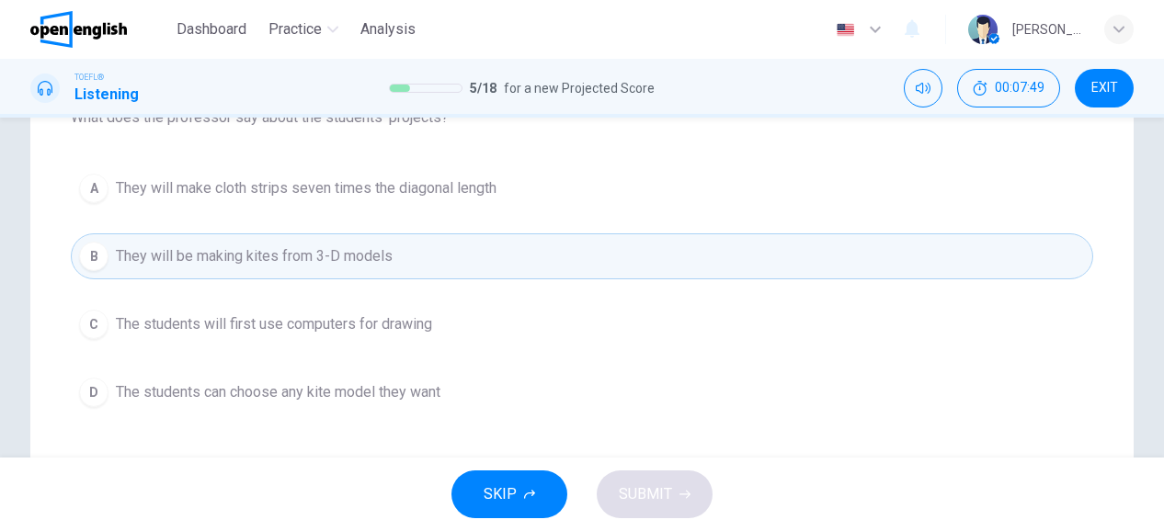
click at [544, 415] on div "Question 6 What does the professor say about the students' projects? A They wil…" at bounding box center [582, 235] width 1022 height 419
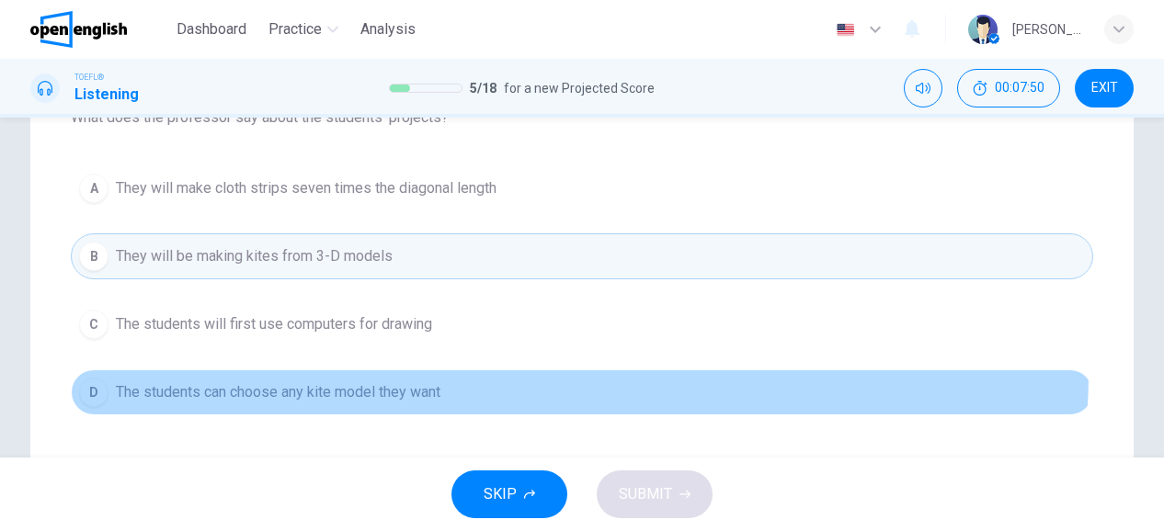
click at [540, 371] on button "D The students can choose any kite model they want" at bounding box center [582, 393] width 1022 height 46
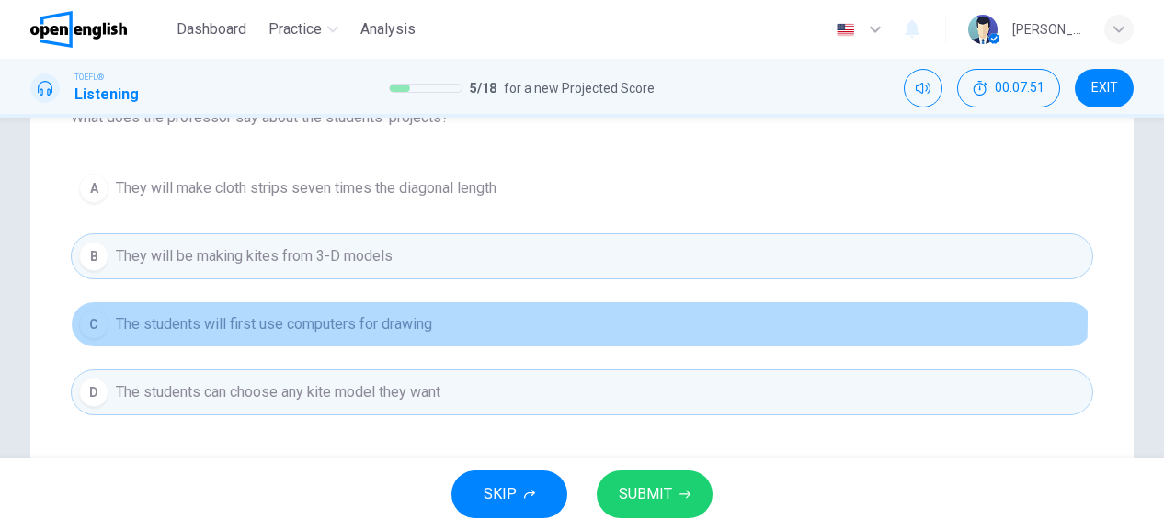
click at [416, 315] on span "The students will first use computers for drawing" at bounding box center [274, 325] width 316 height 22
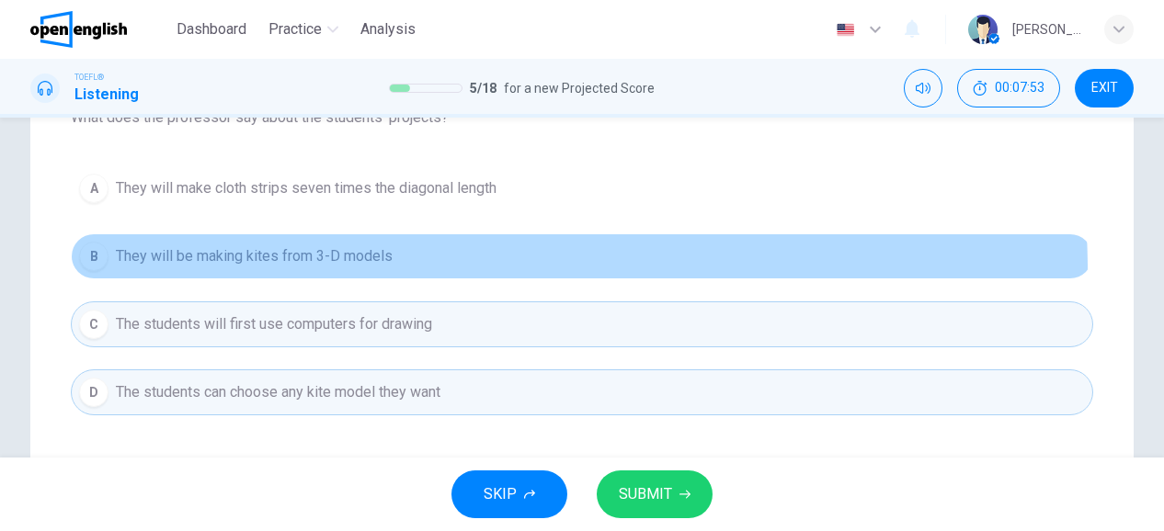
click at [467, 268] on button "B They will be making kites from 3-D models" at bounding box center [582, 257] width 1022 height 46
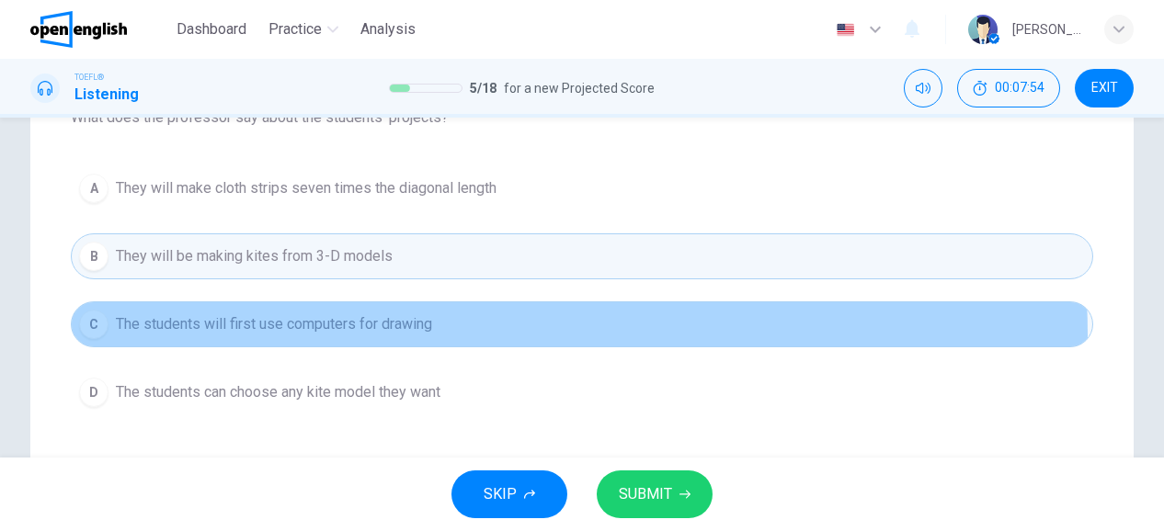
click at [450, 334] on button "C The students will first use computers for drawing" at bounding box center [582, 325] width 1022 height 46
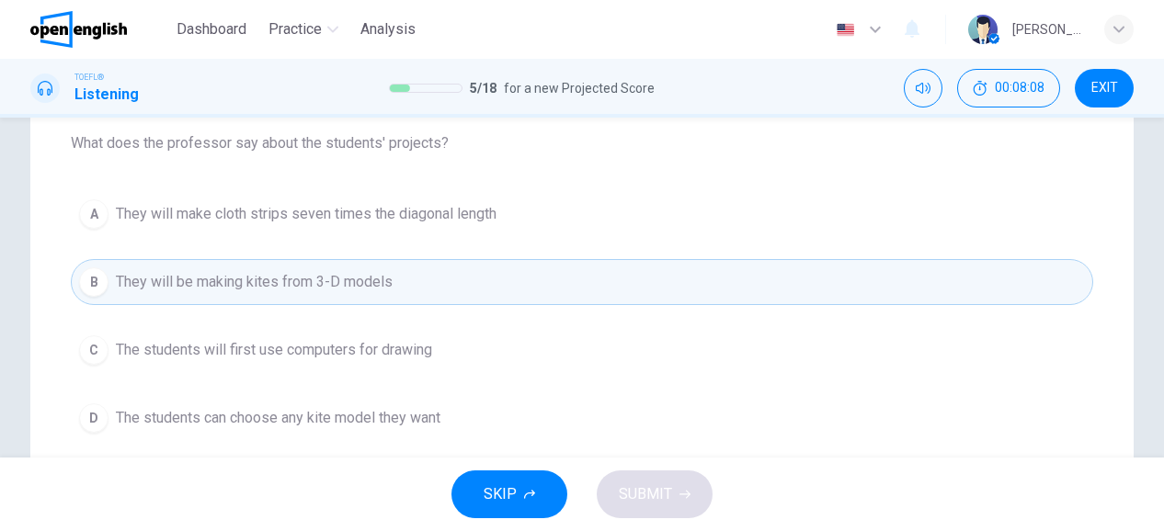
scroll to position [200, 0]
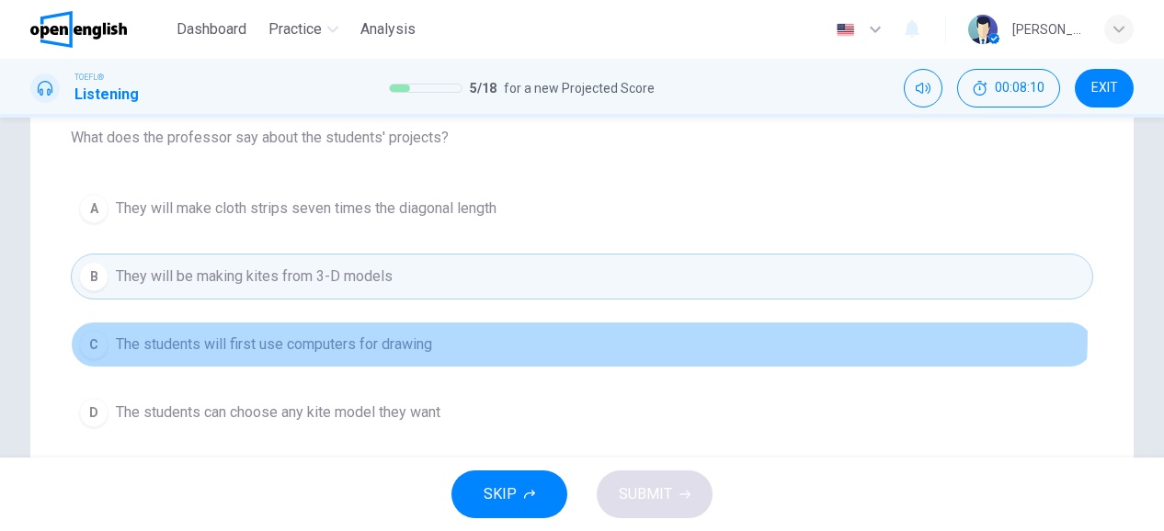
click at [400, 326] on button "C The students will first use computers for drawing" at bounding box center [582, 345] width 1022 height 46
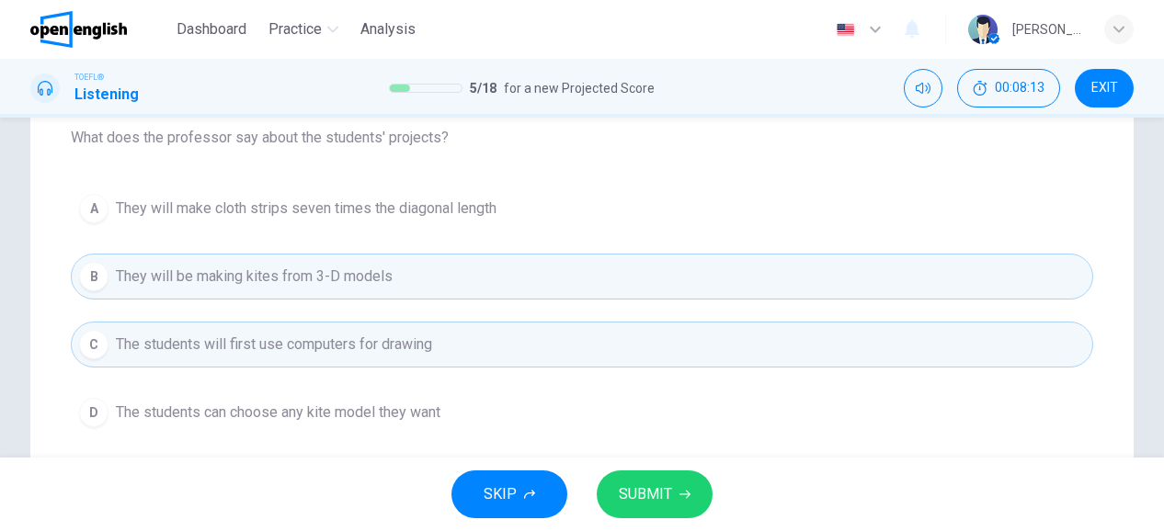
click at [398, 398] on button "D The students can choose any kite model they want" at bounding box center [582, 413] width 1022 height 46
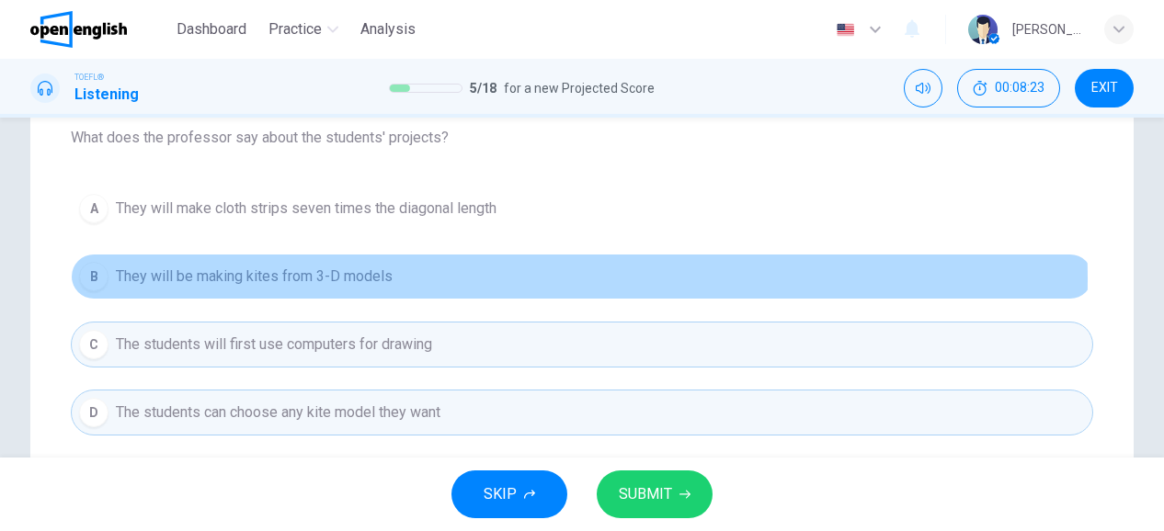
click at [481, 279] on button "B They will be making kites from 3-D models" at bounding box center [582, 277] width 1022 height 46
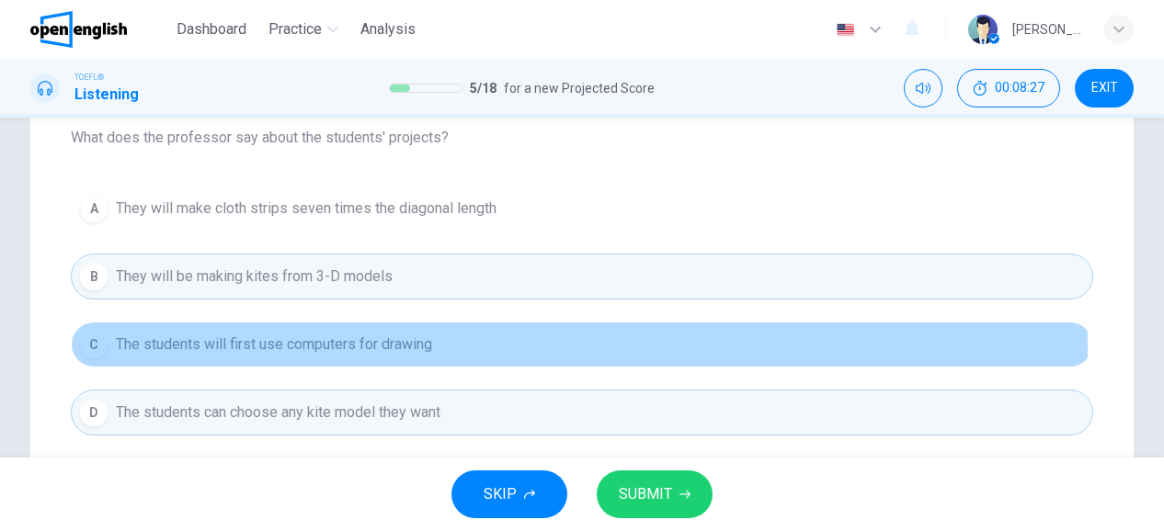
click at [439, 347] on button "C The students will first use computers for drawing" at bounding box center [582, 345] width 1022 height 46
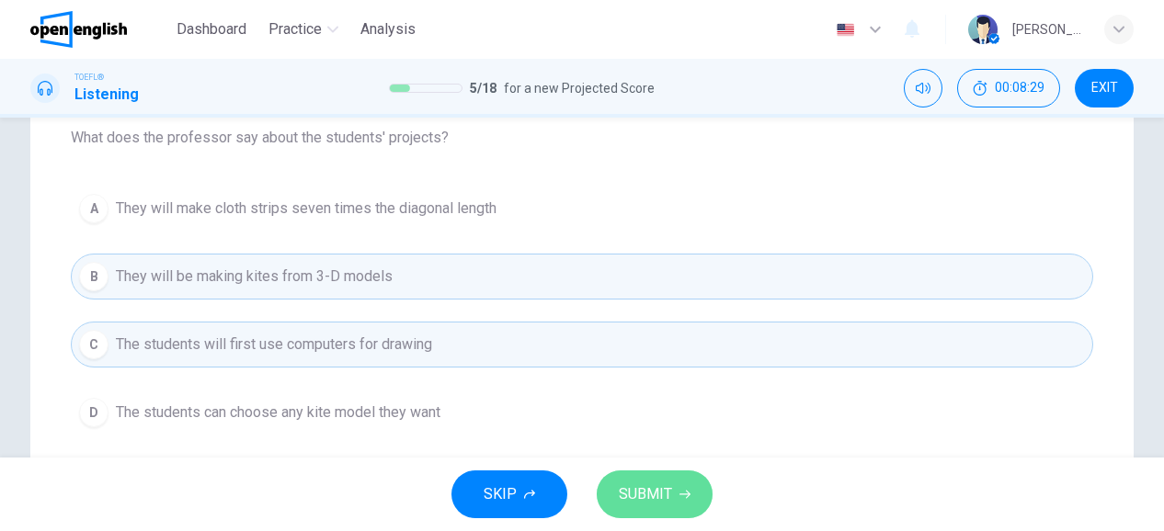
click at [638, 496] on span "SUBMIT" at bounding box center [645, 495] width 53 height 26
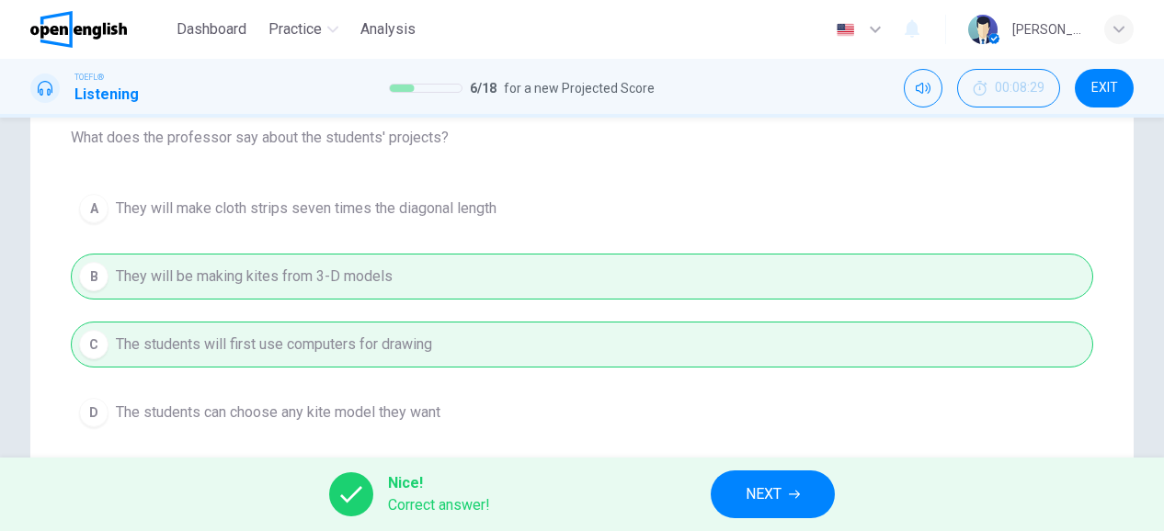
click at [780, 491] on span "NEXT" at bounding box center [764, 495] width 36 height 26
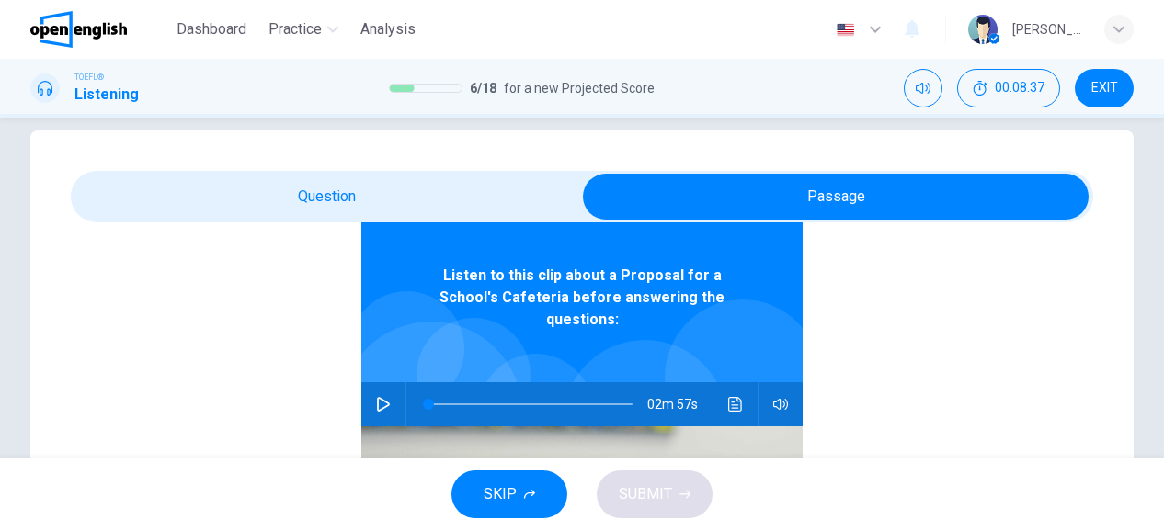
scroll to position [103, 0]
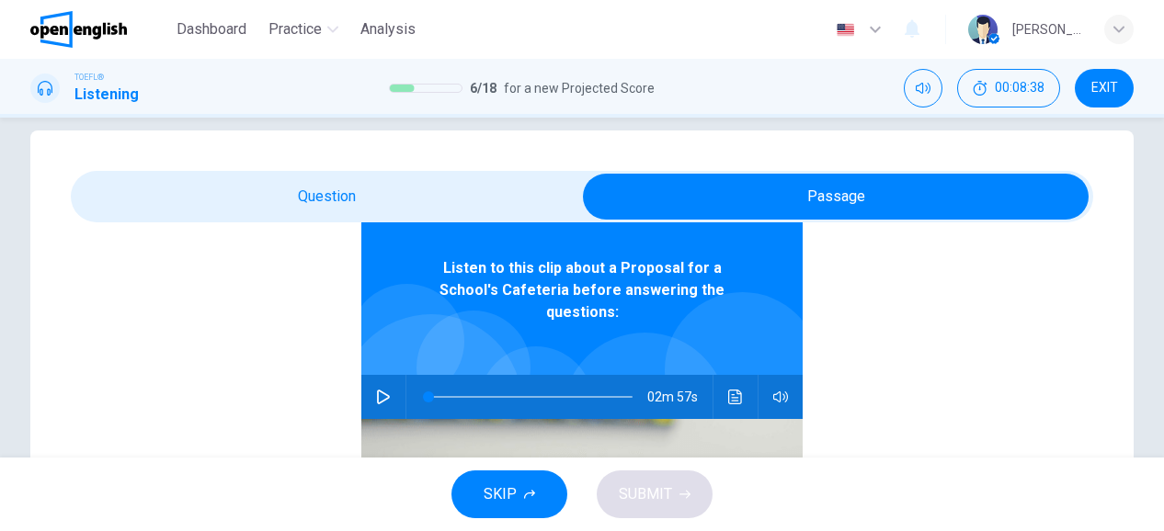
click at [388, 380] on button "button" at bounding box center [383, 397] width 29 height 44
type input "*"
click at [388, 380] on button "button" at bounding box center [383, 397] width 29 height 44
drag, startPoint x: 426, startPoint y: 372, endPoint x: 395, endPoint y: 368, distance: 30.7
click at [395, 375] on div "02m 52s" at bounding box center [581, 397] width 441 height 44
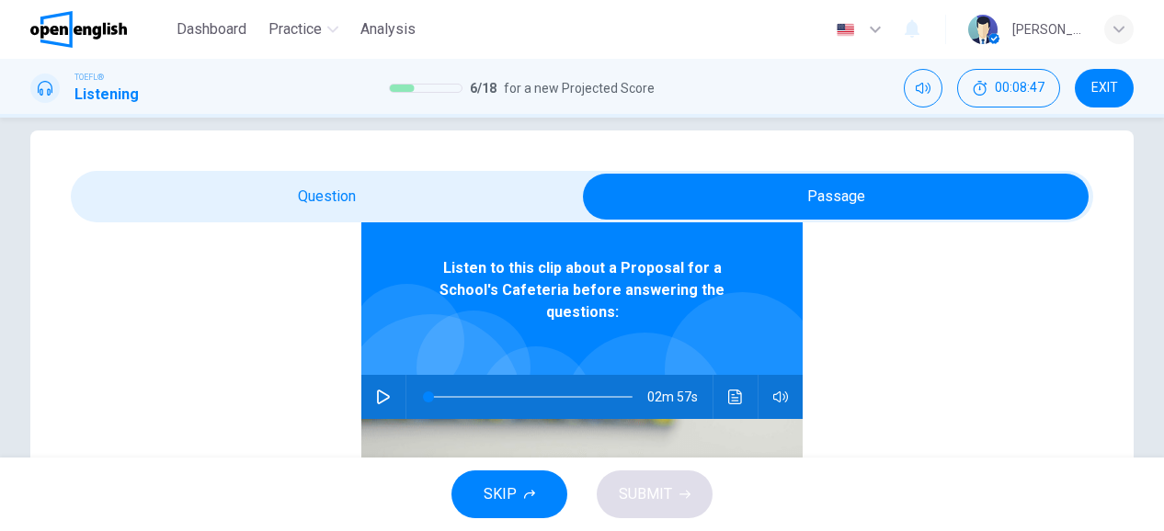
click at [377, 390] on icon "button" at bounding box center [383, 397] width 15 height 15
type input "*"
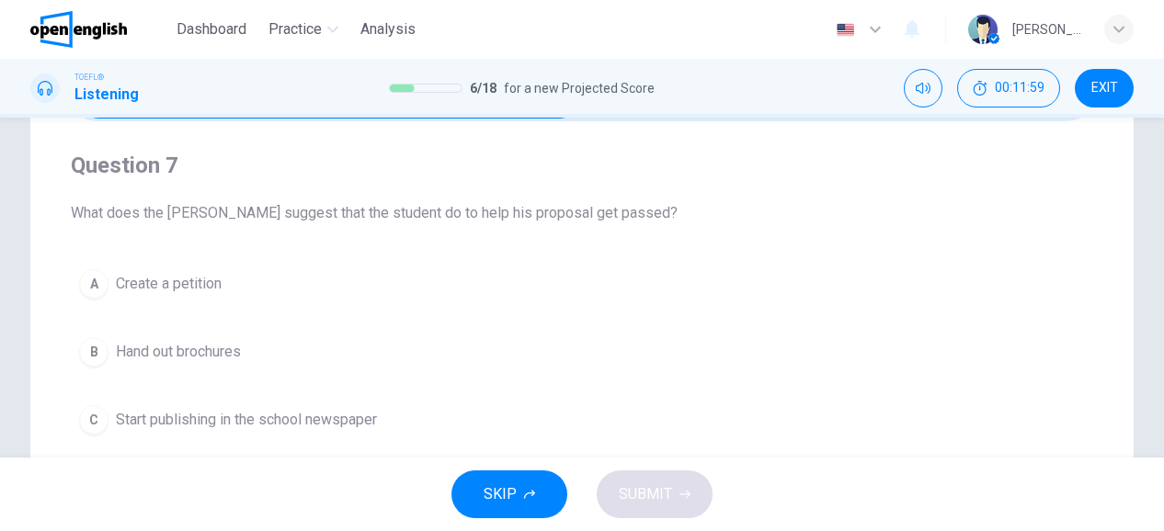
scroll to position [128, 0]
drag, startPoint x: 233, startPoint y: 208, endPoint x: 252, endPoint y: 220, distance: 22.7
click at [252, 220] on span "What does the dean suggest that the student do to help his proposal get passed?" at bounding box center [582, 211] width 1022 height 22
drag, startPoint x: 256, startPoint y: 215, endPoint x: 271, endPoint y: 214, distance: 15.7
click at [271, 214] on span "What does the dean suggest that the student do to help his proposal get passed?" at bounding box center [582, 211] width 1022 height 22
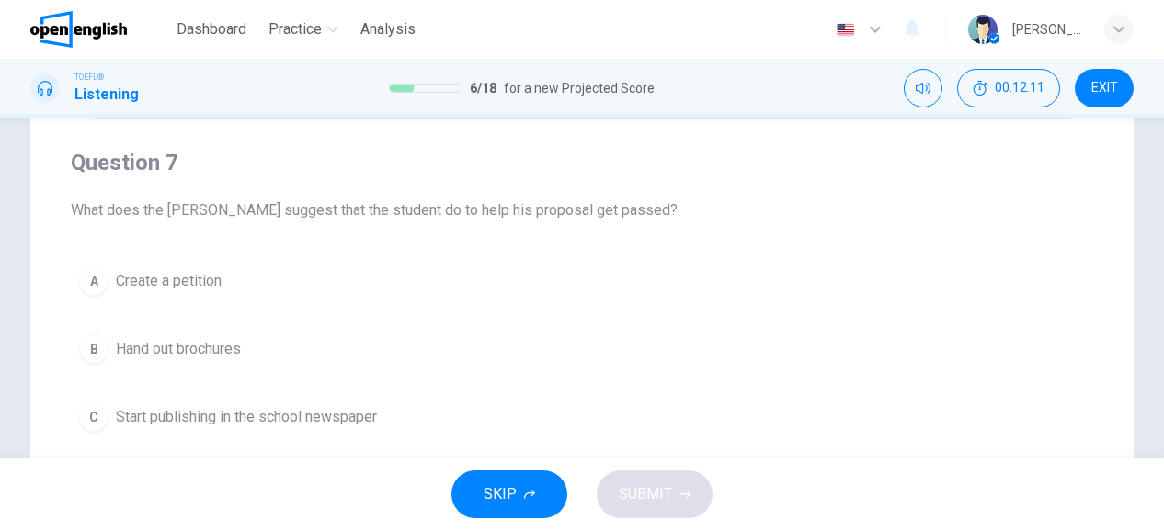
drag, startPoint x: 349, startPoint y: 214, endPoint x: 456, endPoint y: 205, distance: 107.0
click at [456, 205] on span "What does the dean suggest that the student do to help his proposal get passed?" at bounding box center [582, 211] width 1022 height 22
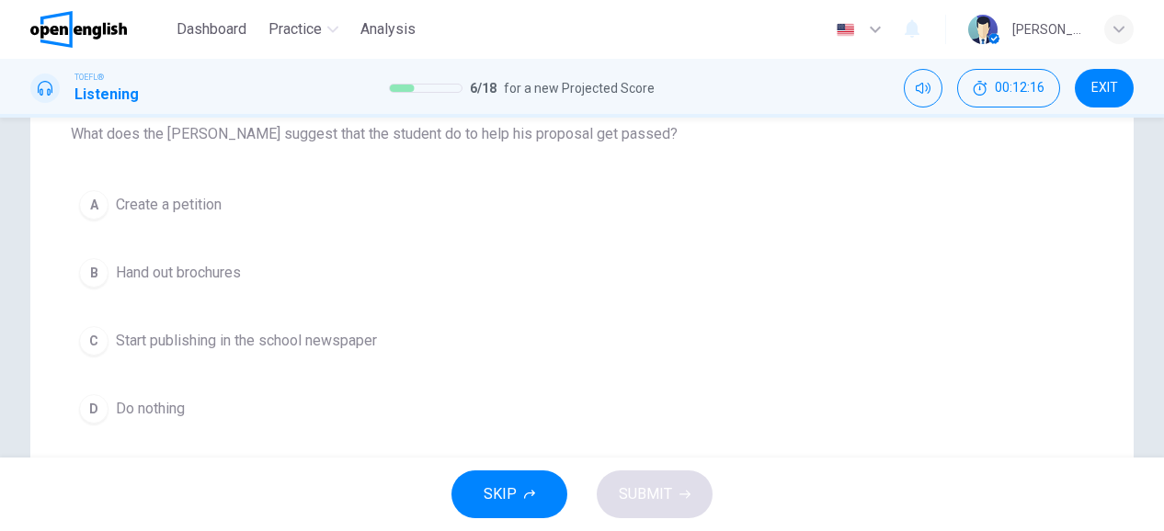
scroll to position [215, 0]
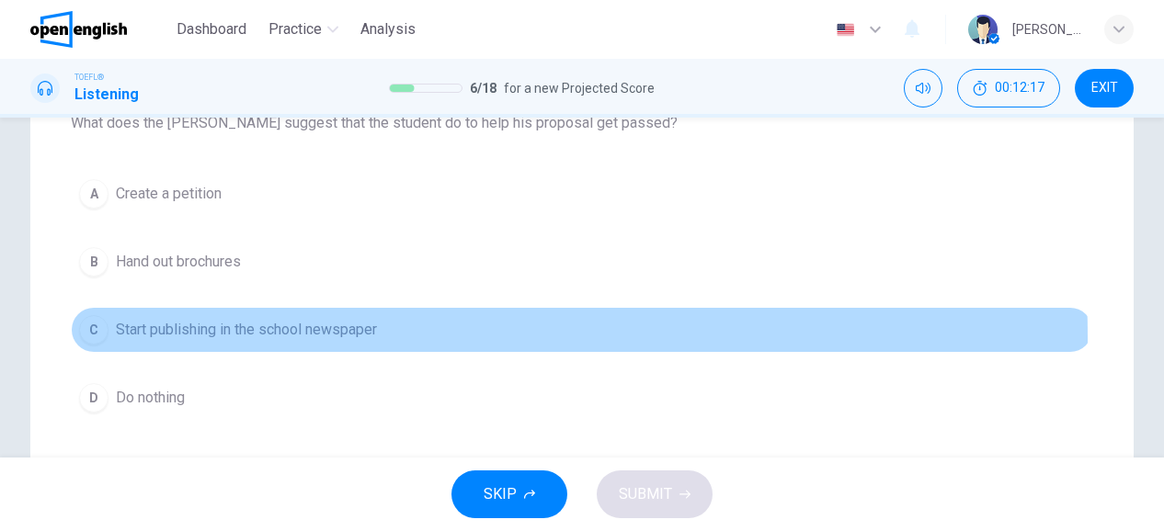
click at [204, 336] on span "Start publishing in the school newspaper" at bounding box center [246, 330] width 261 height 22
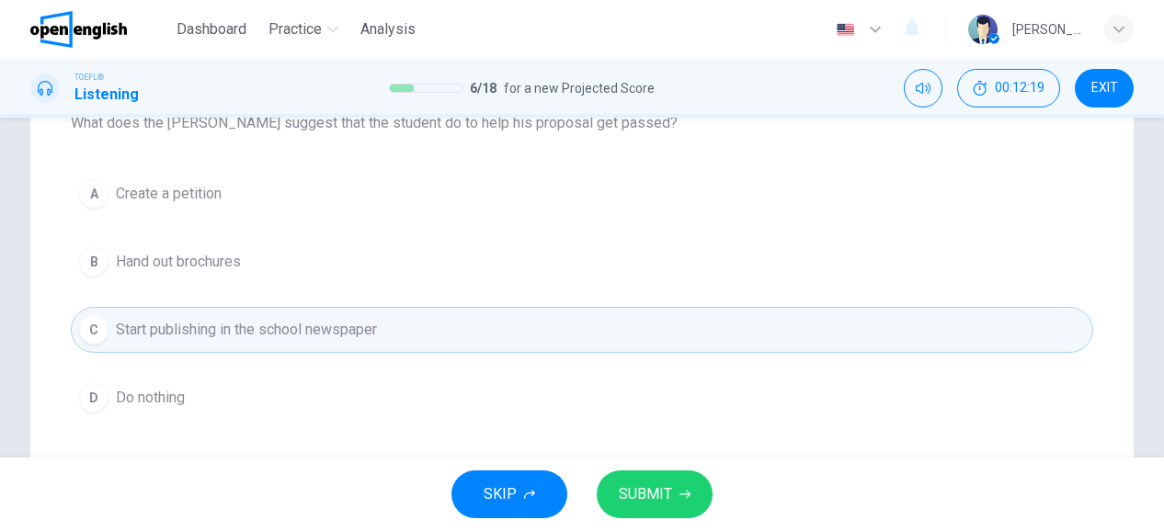
click at [654, 492] on span "SUBMIT" at bounding box center [645, 495] width 53 height 26
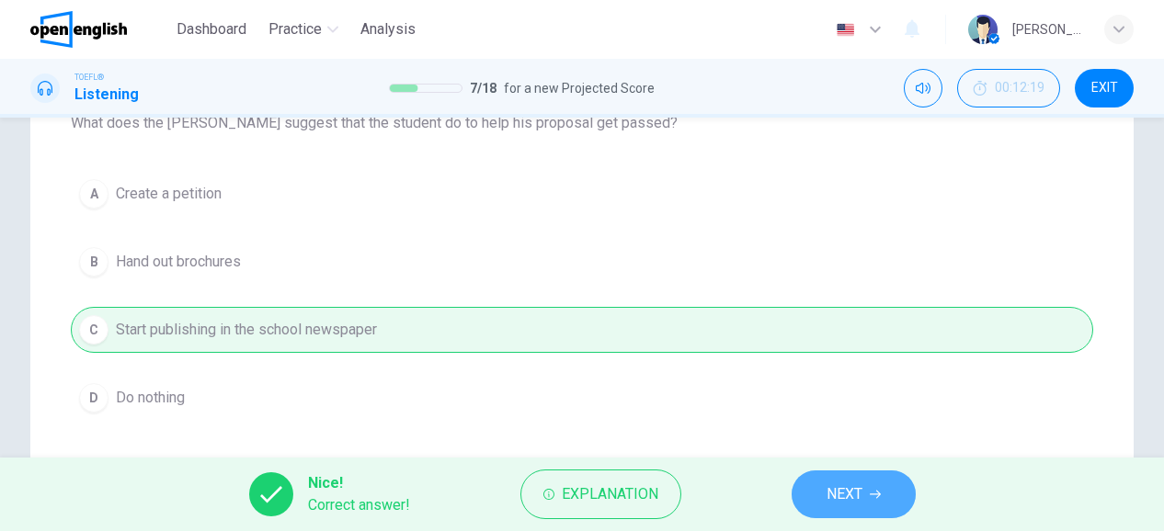
click at [837, 507] on button "NEXT" at bounding box center [854, 495] width 124 height 48
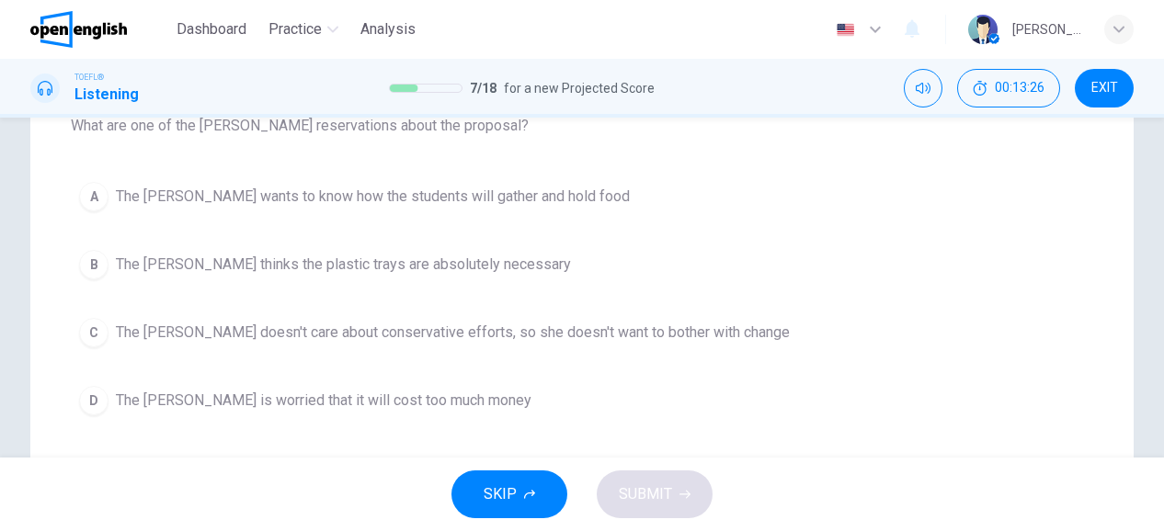
scroll to position [211, 0]
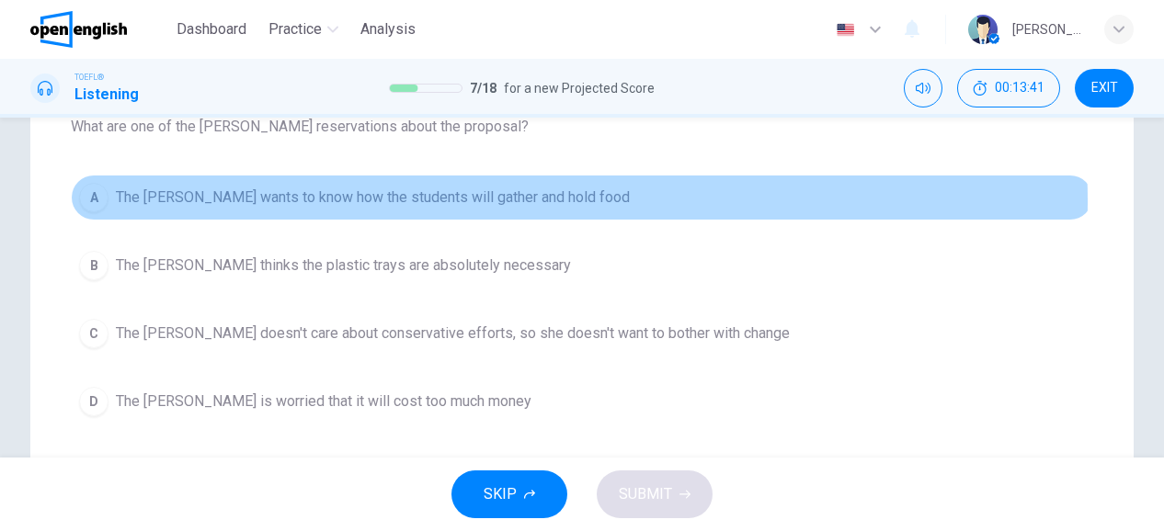
click at [492, 201] on span "The dean wants to know how the students will gather and hold food" at bounding box center [373, 198] width 514 height 22
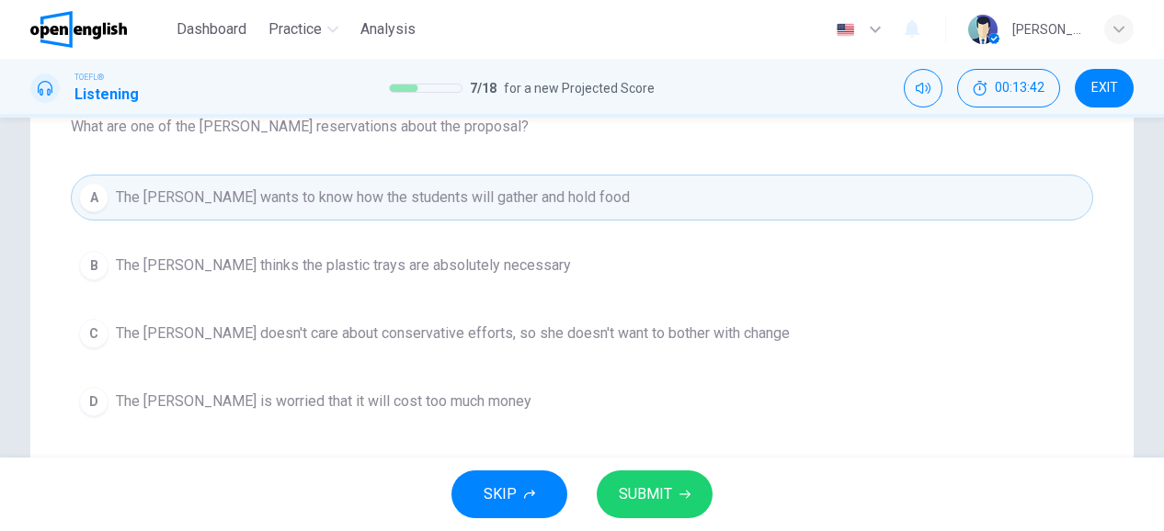
click at [659, 488] on span "SUBMIT" at bounding box center [645, 495] width 53 height 26
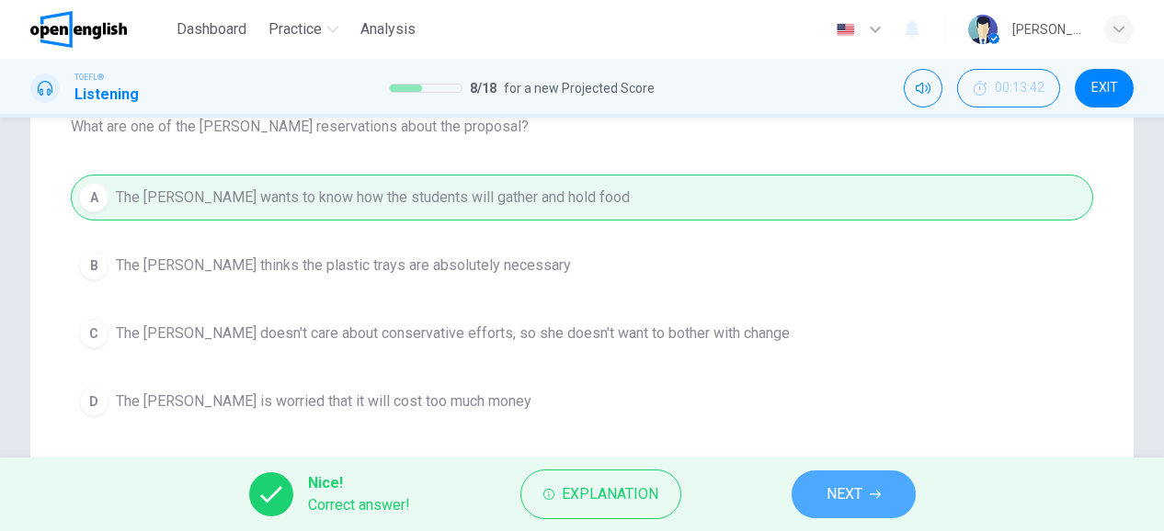
click at [827, 501] on span "NEXT" at bounding box center [845, 495] width 36 height 26
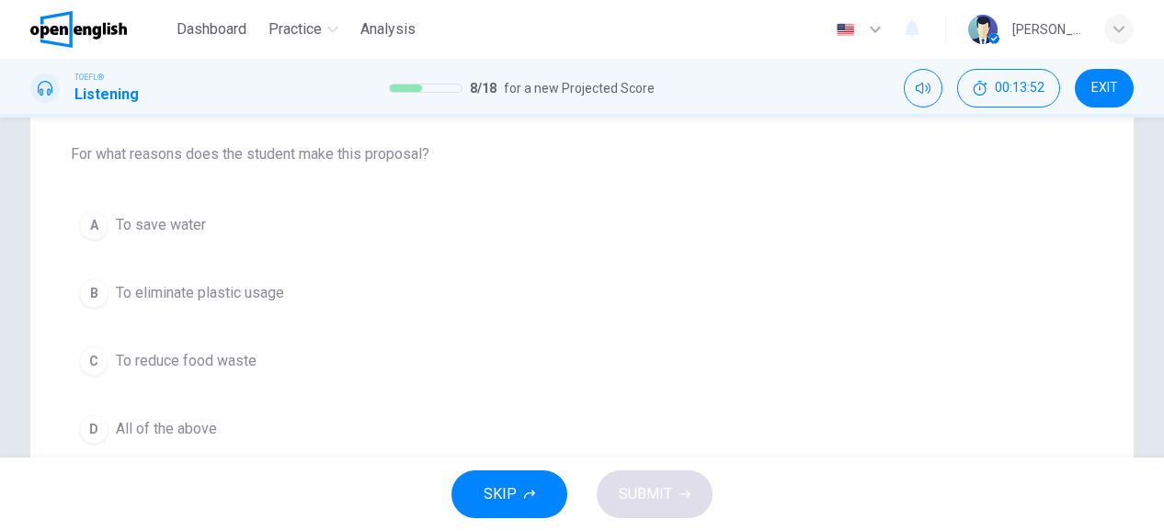
scroll to position [188, 0]
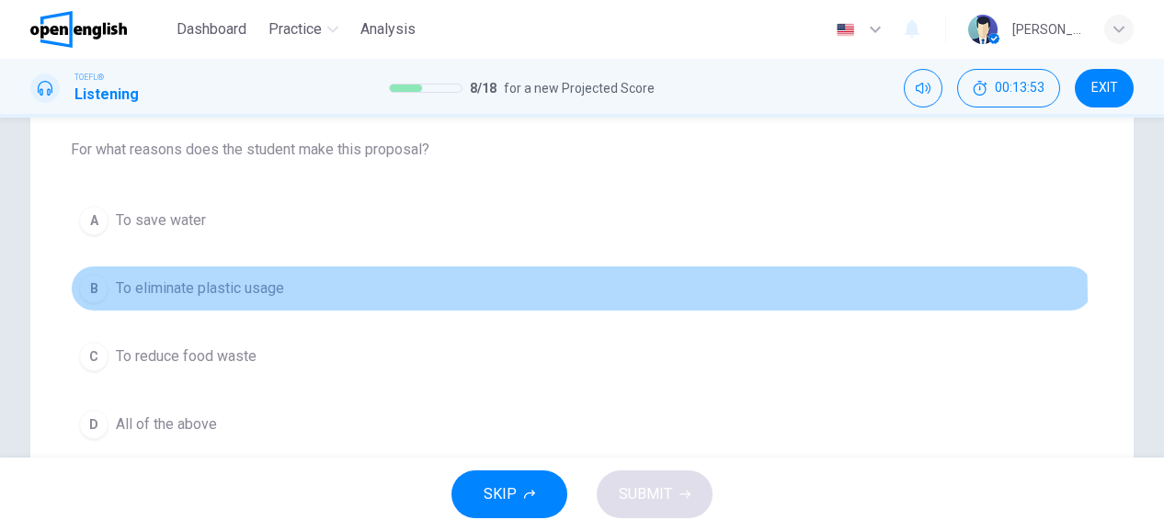
click at [120, 302] on button "B To eliminate plastic usage" at bounding box center [582, 289] width 1022 height 46
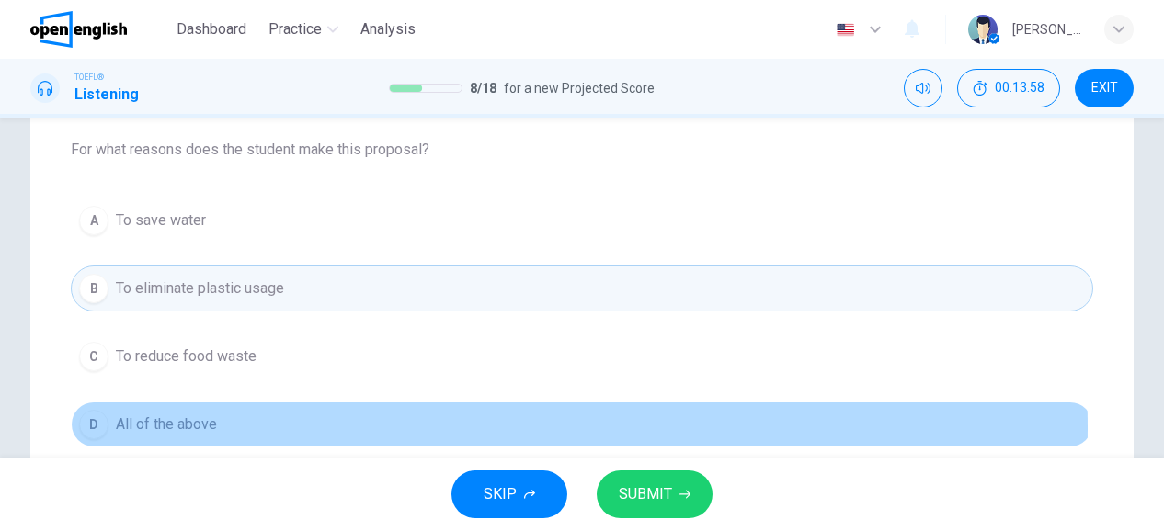
click at [370, 425] on button "D All of the above" at bounding box center [582, 425] width 1022 height 46
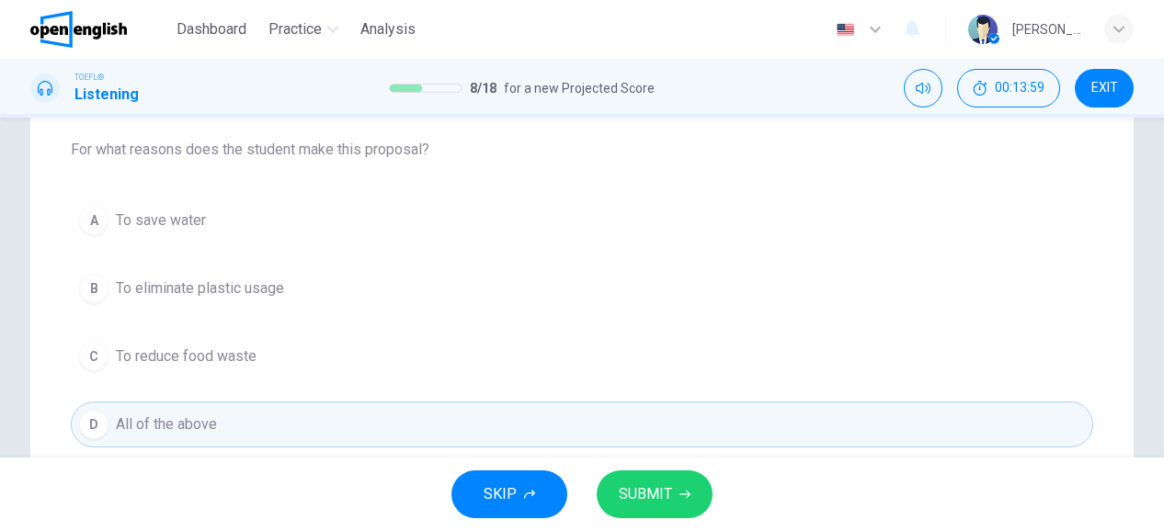
click at [614, 485] on button "SUBMIT" at bounding box center [655, 495] width 116 height 48
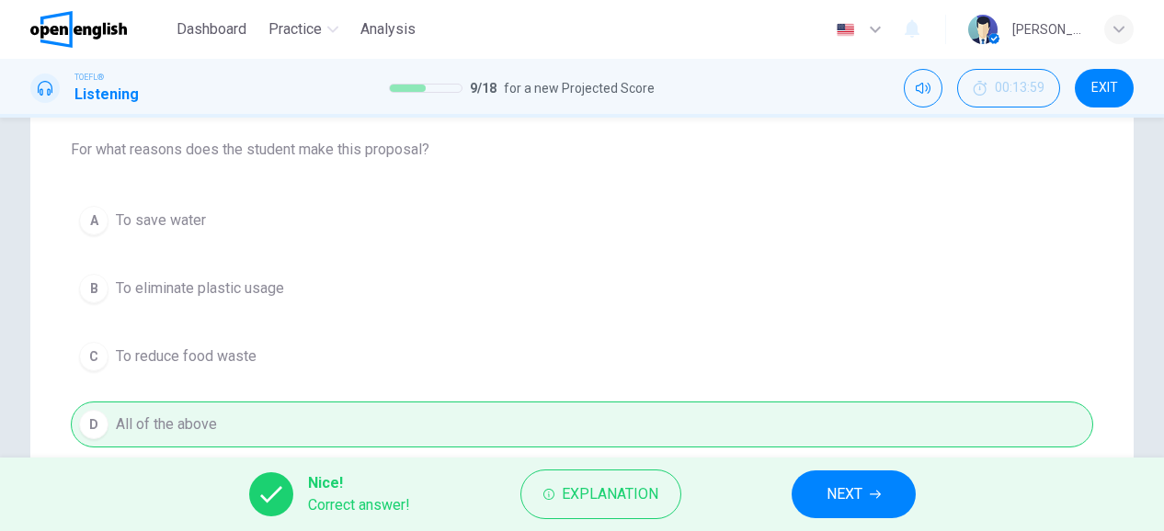
click at [852, 500] on span "NEXT" at bounding box center [845, 495] width 36 height 26
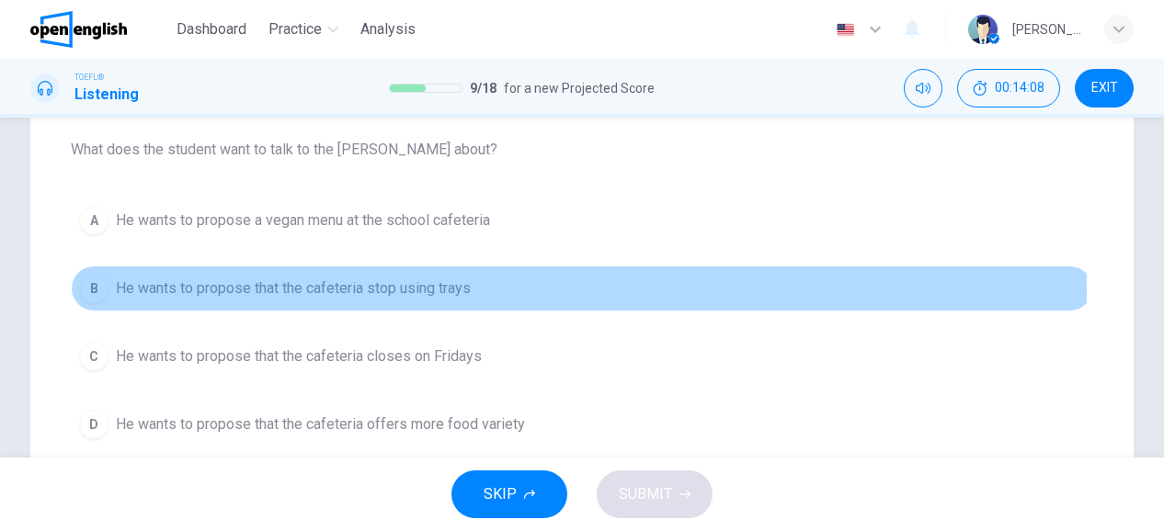
click at [266, 291] on span "He wants to propose that the cafeteria stop using trays" at bounding box center [293, 289] width 355 height 22
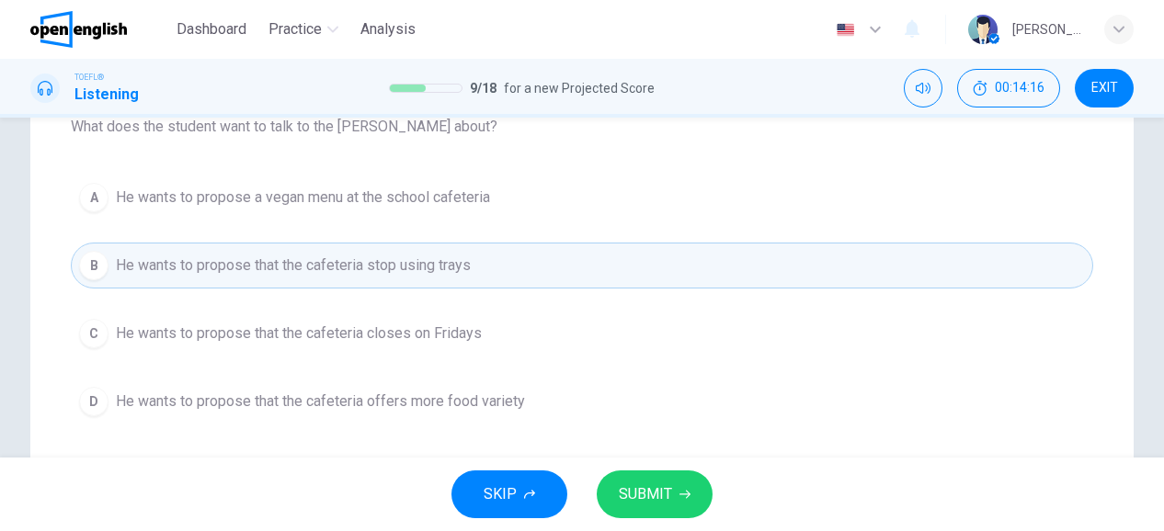
scroll to position [210, 0]
click at [690, 480] on button "SUBMIT" at bounding box center [655, 495] width 116 height 48
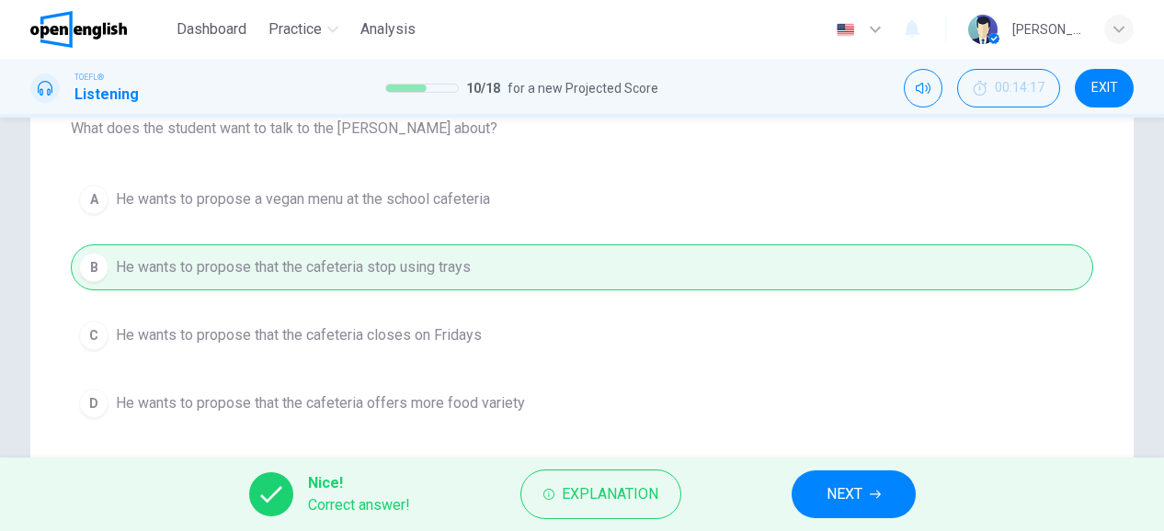
click at [894, 497] on button "NEXT" at bounding box center [854, 495] width 124 height 48
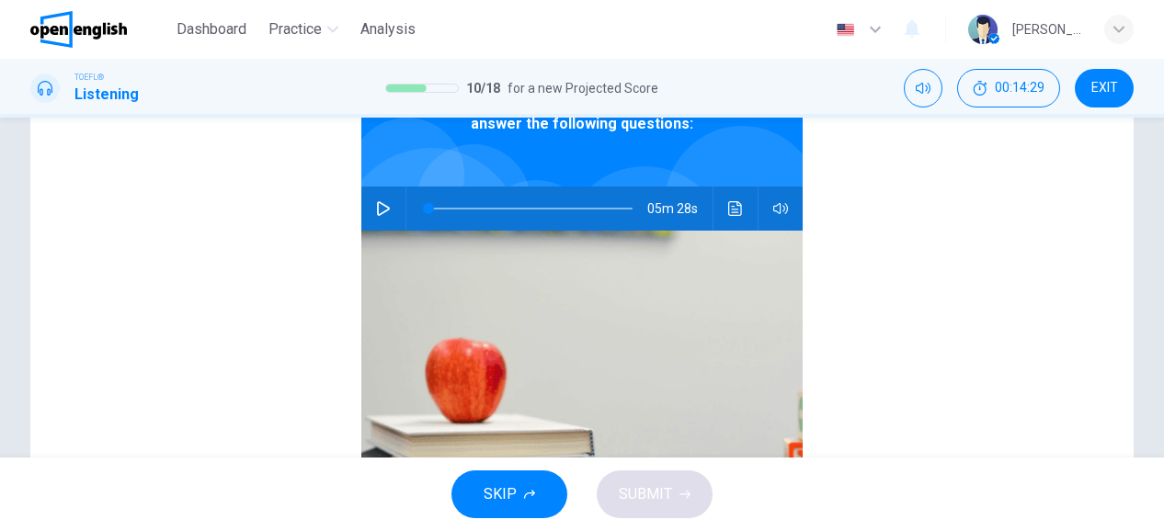
scroll to position [294, 0]
click at [376, 212] on icon "button" at bounding box center [383, 207] width 15 height 15
click at [407, 211] on div at bounding box center [526, 208] width 241 height 44
type input "*"
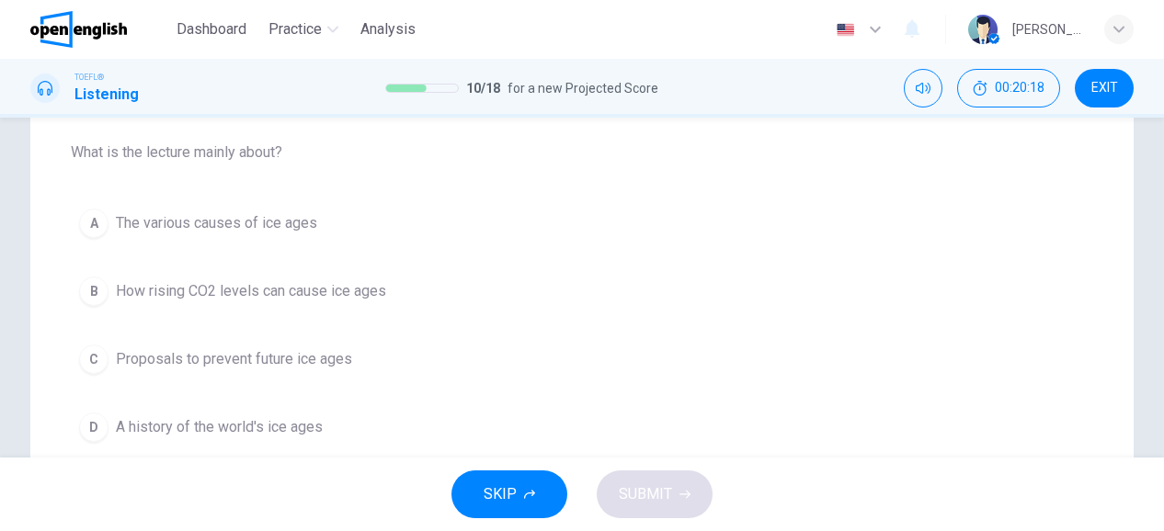
scroll to position [187, 0]
click at [301, 207] on button "A The various causes of ice ages" at bounding box center [582, 223] width 1022 height 46
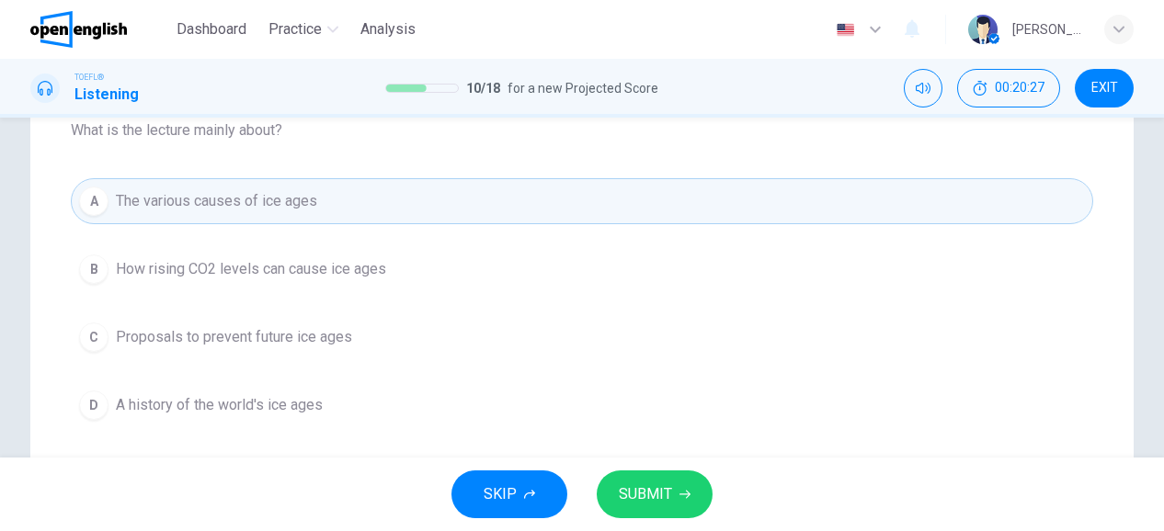
scroll to position [215, 0]
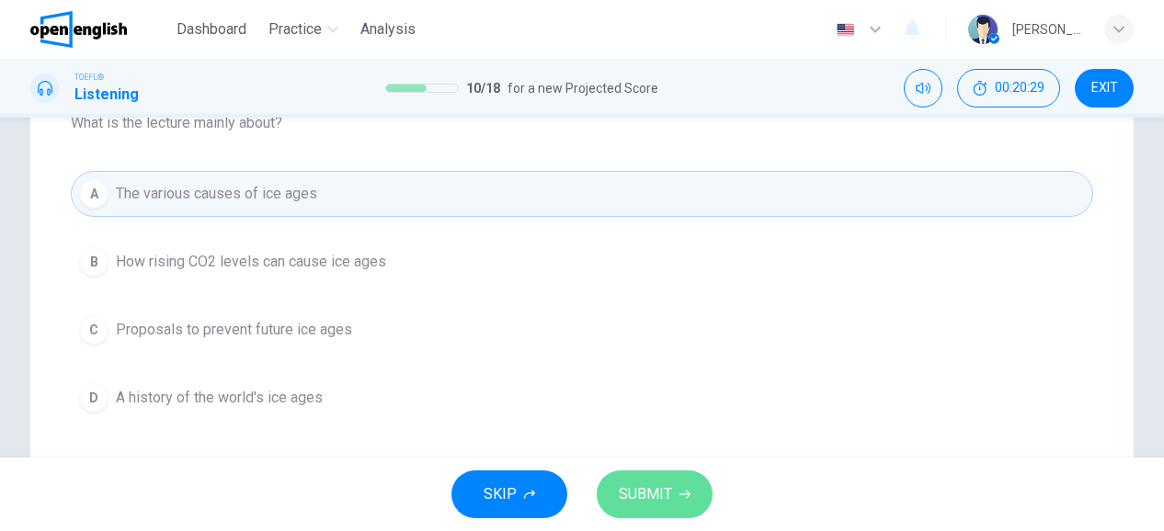
click at [687, 494] on icon "button" at bounding box center [684, 494] width 11 height 11
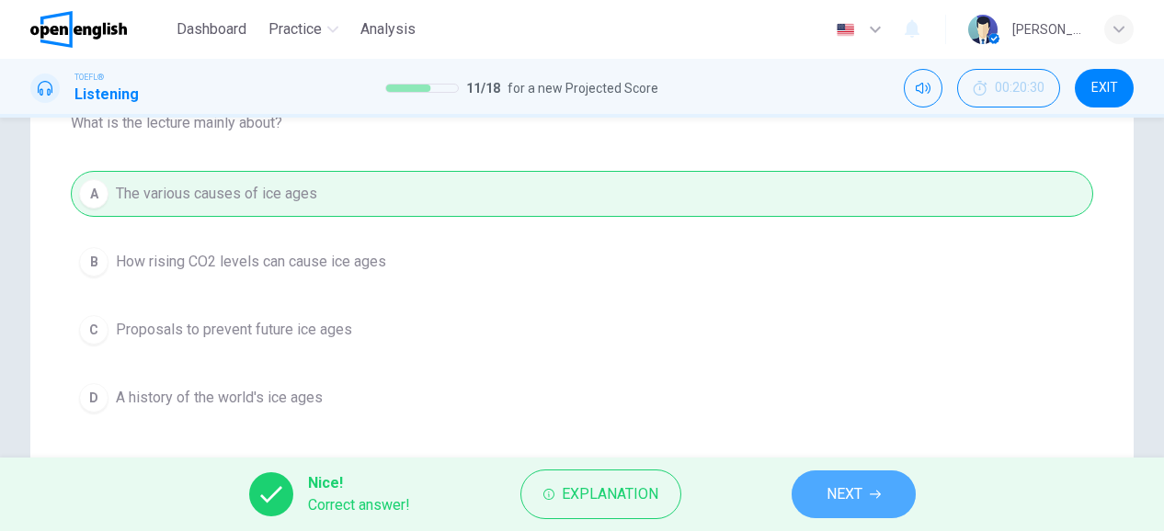
click at [870, 490] on icon "button" at bounding box center [875, 494] width 11 height 11
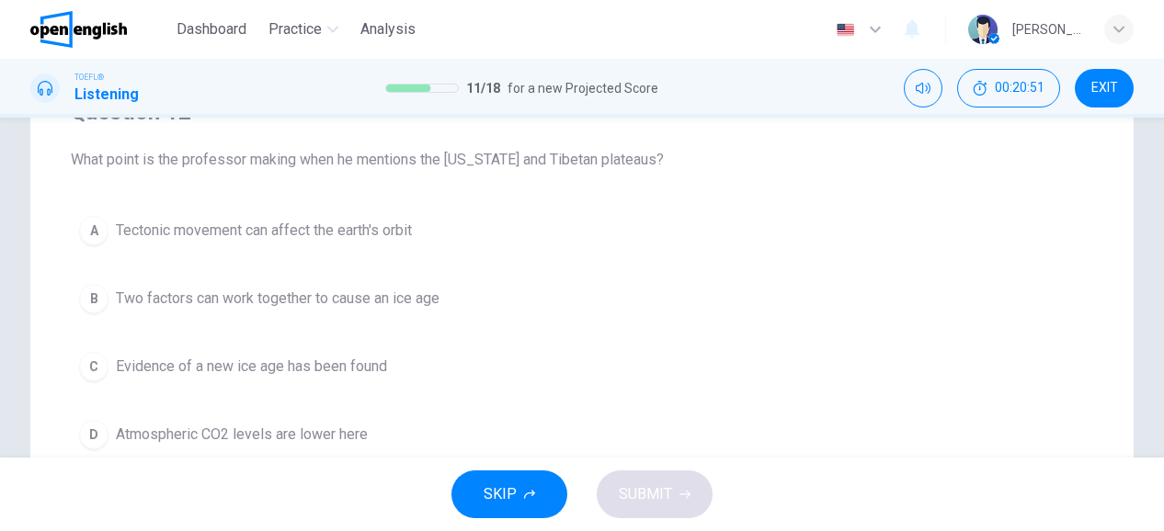
scroll to position [177, 0]
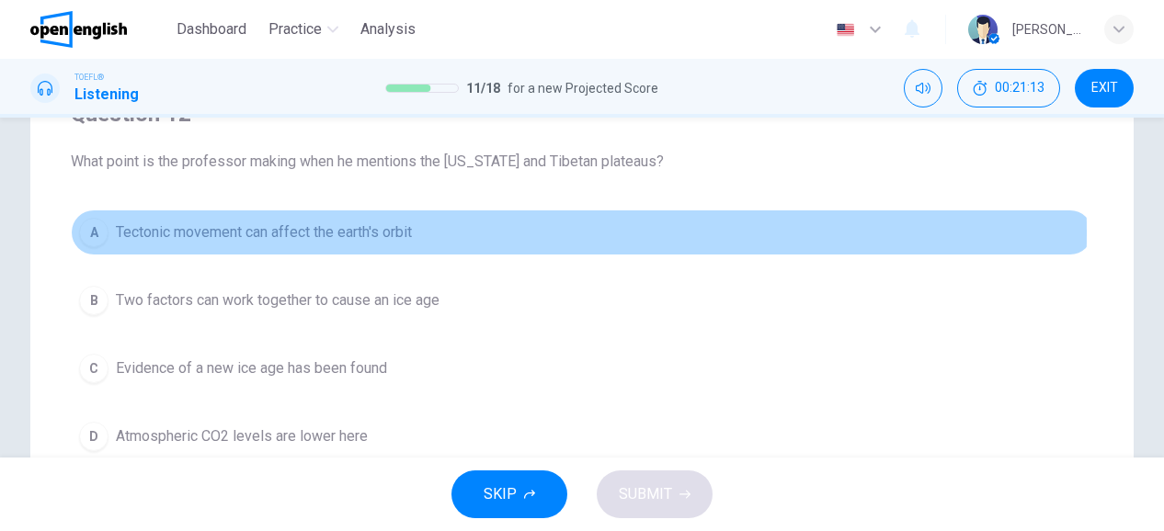
click at [329, 233] on span "Tectonic movement can affect the earth's orbit" at bounding box center [264, 233] width 296 height 22
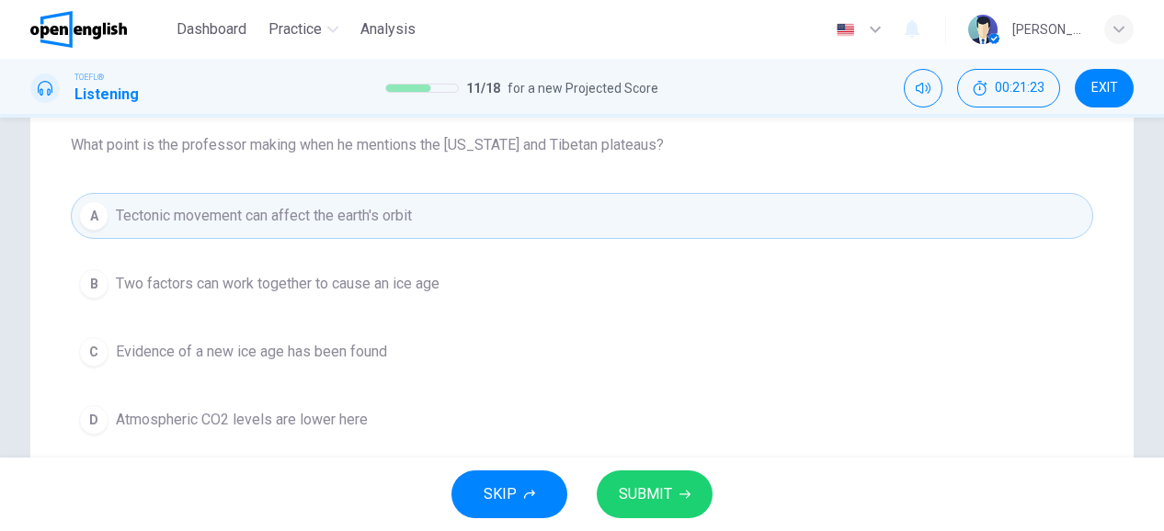
scroll to position [195, 0]
click at [635, 492] on span "SUBMIT" at bounding box center [645, 495] width 53 height 26
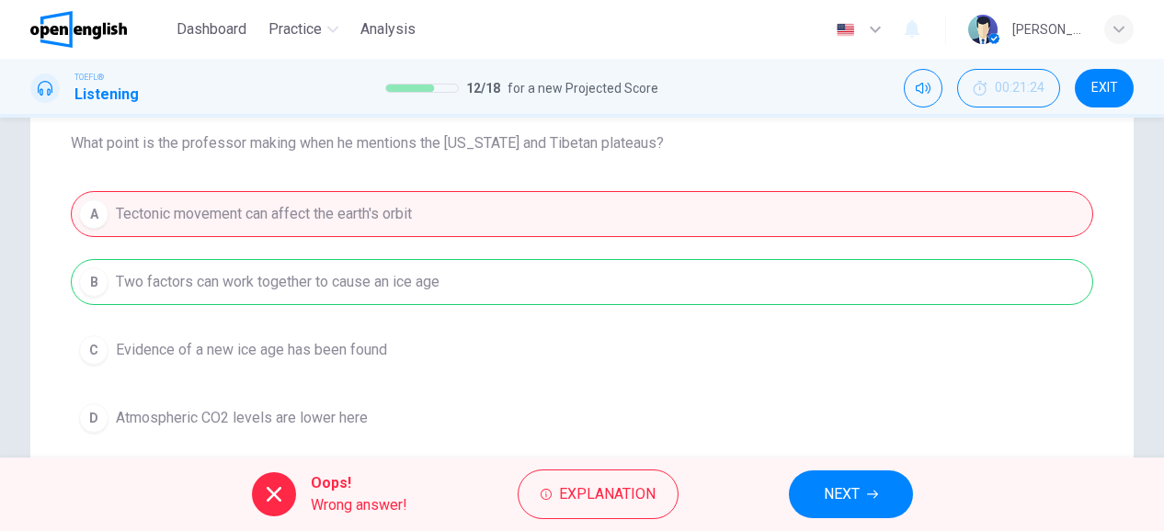
click at [463, 285] on div "A Tectonic movement can affect the earth's orbit B Two factors can work togethe…" at bounding box center [582, 316] width 1022 height 250
click at [832, 507] on button "NEXT" at bounding box center [851, 495] width 124 height 48
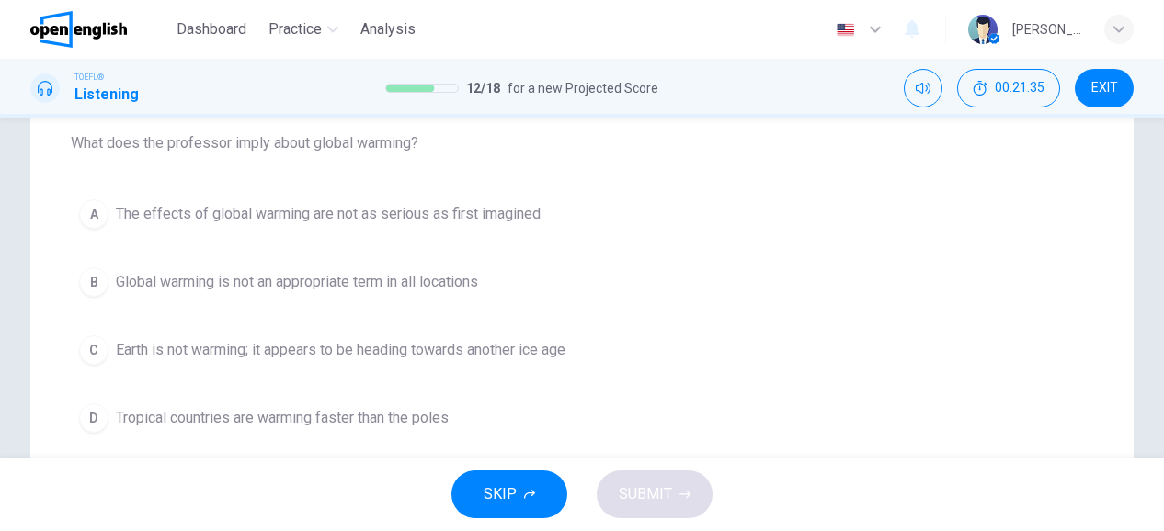
drag, startPoint x: 270, startPoint y: 150, endPoint x: 416, endPoint y: 208, distance: 157.2
click at [416, 208] on div "Question 13 What does the professor imply about global warming? A The effects o…" at bounding box center [582, 260] width 1022 height 419
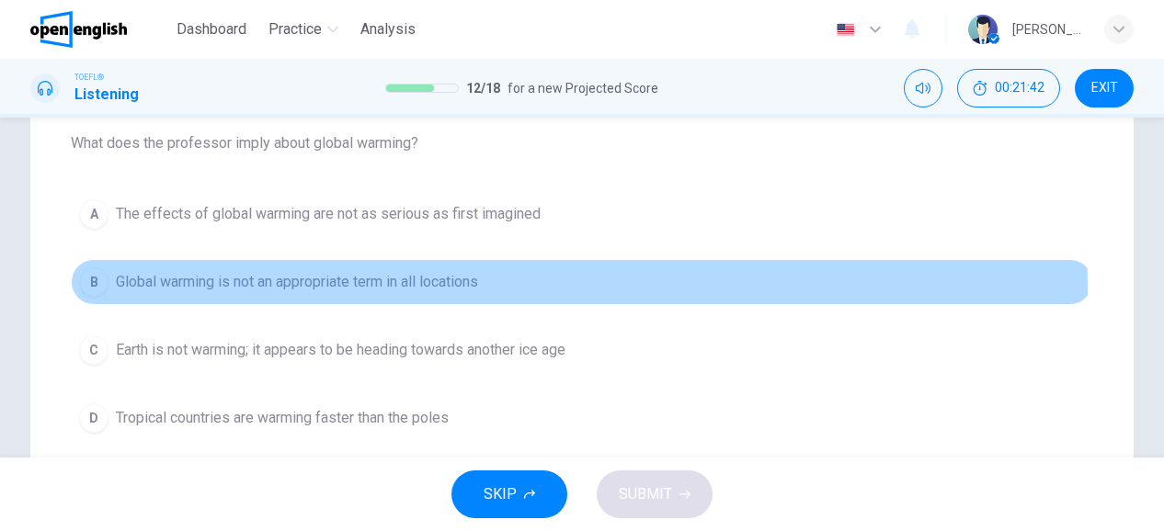
click at [420, 288] on span "Global warming is not an appropriate term in all locations" at bounding box center [297, 282] width 362 height 22
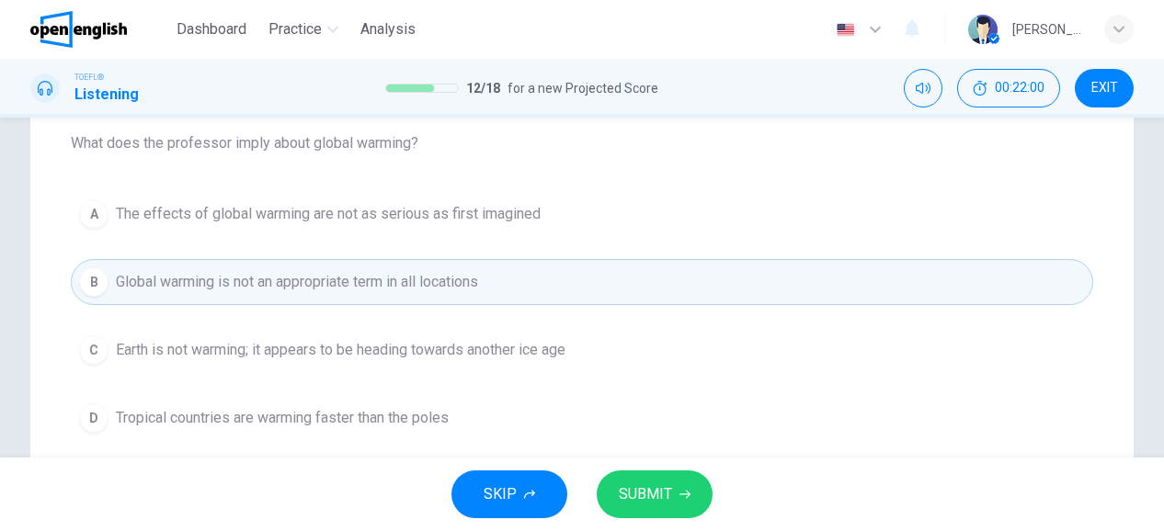
click at [681, 496] on icon "button" at bounding box center [684, 494] width 11 height 11
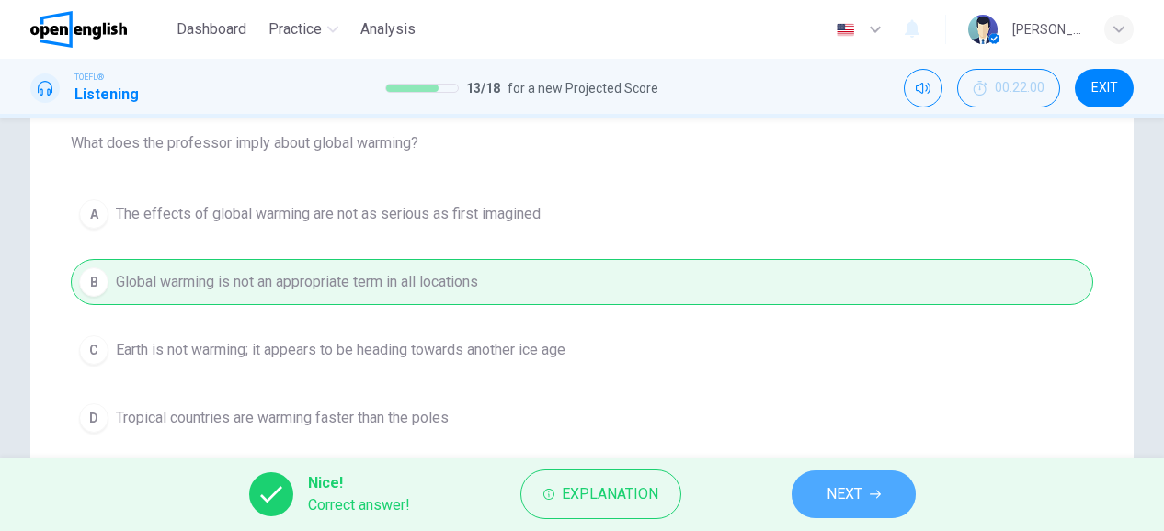
click at [824, 499] on button "NEXT" at bounding box center [854, 495] width 124 height 48
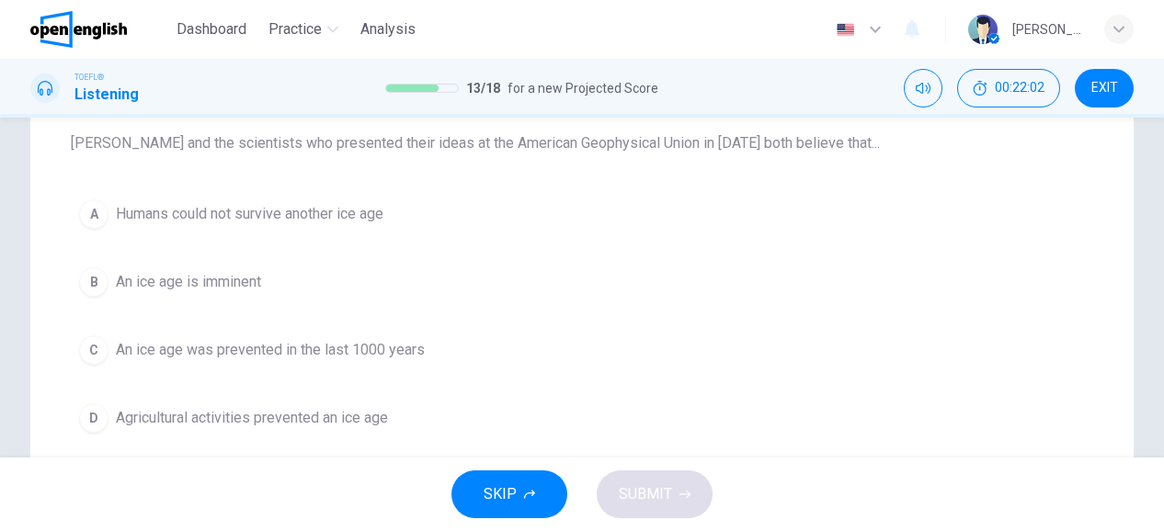
drag, startPoint x: 197, startPoint y: 144, endPoint x: 364, endPoint y: 154, distance: 167.6
click at [364, 154] on div "Question 14 William Ruddiman and the scientists who presented their ideas at th…" at bounding box center [582, 260] width 1022 height 419
click at [303, 288] on button "B An ice age is imminent" at bounding box center [582, 282] width 1022 height 46
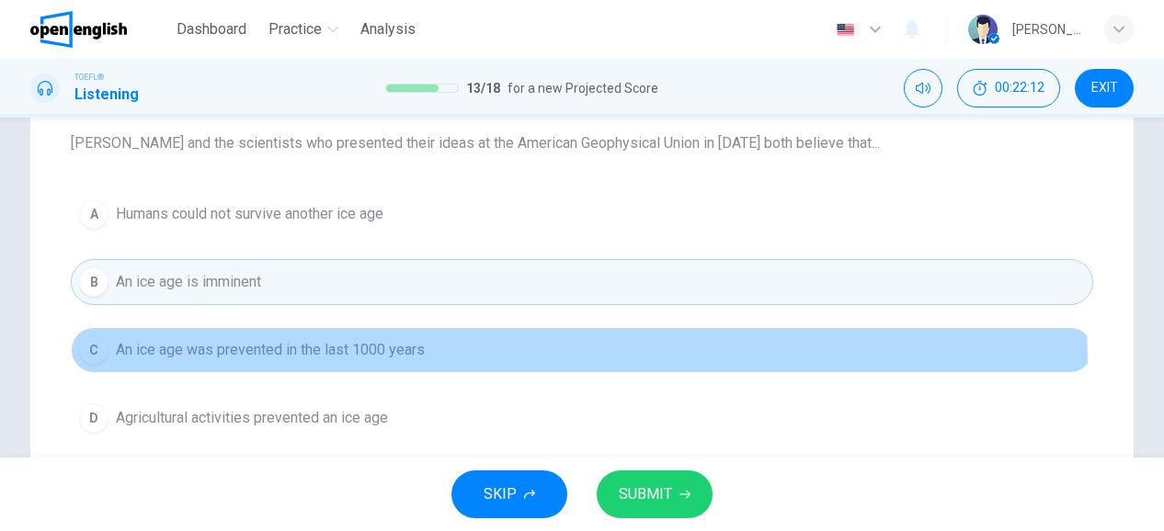
click at [301, 365] on button "C An ice age was prevented in the last 1000 years" at bounding box center [582, 350] width 1022 height 46
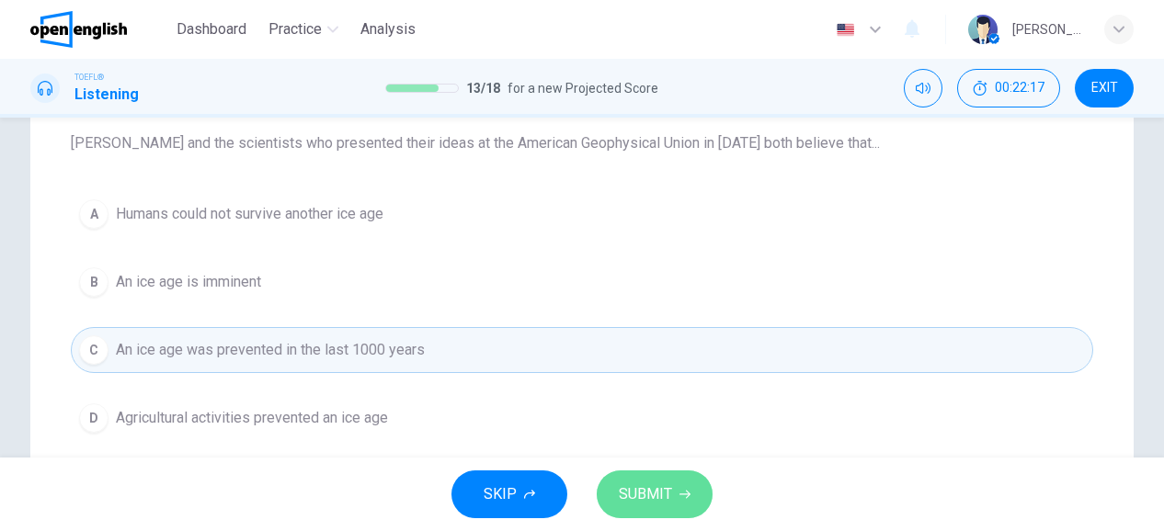
click at [612, 497] on button "SUBMIT" at bounding box center [655, 495] width 116 height 48
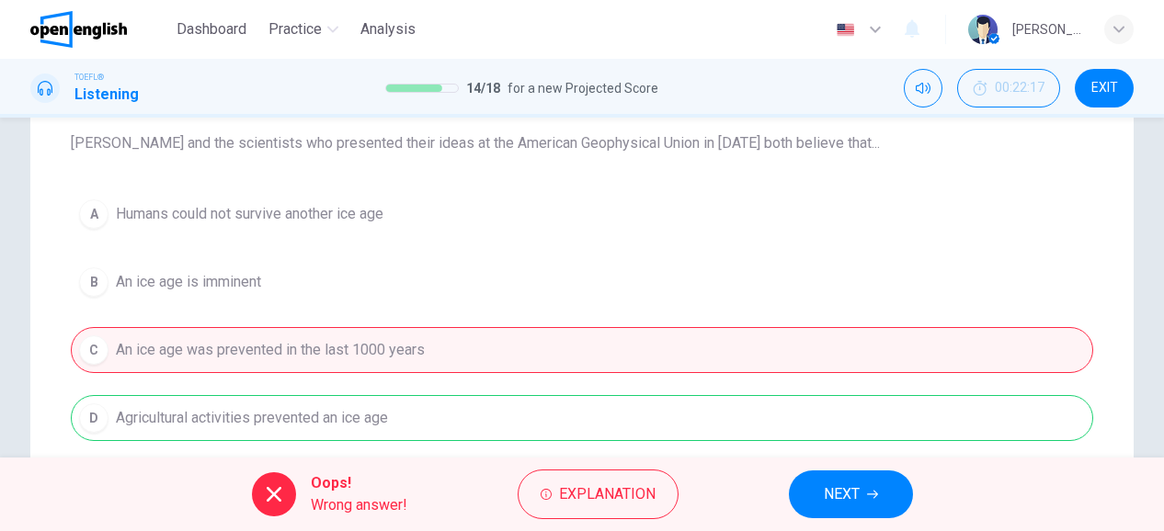
click at [401, 413] on div "A Humans could not survive another ice age B An ice age is imminent C An ice ag…" at bounding box center [582, 316] width 1022 height 250
click at [574, 488] on span "Explanation" at bounding box center [607, 495] width 97 height 26
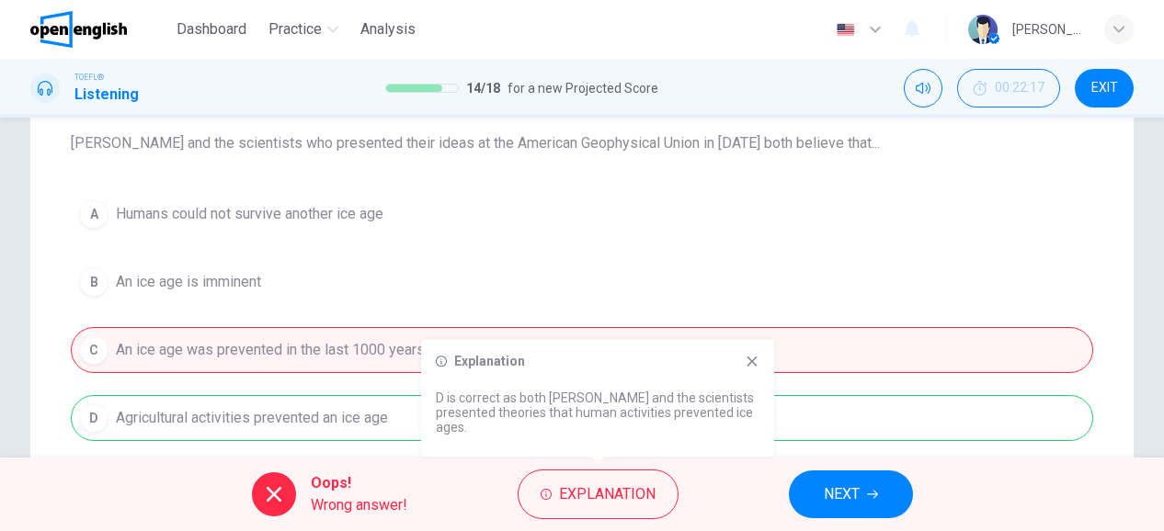
drag, startPoint x: 500, startPoint y: 396, endPoint x: 569, endPoint y: 397, distance: 69.0
click at [569, 397] on p "D is correct as both Ruddiman and the scientists presented theories that human …" at bounding box center [598, 413] width 324 height 44
drag, startPoint x: 569, startPoint y: 397, endPoint x: 548, endPoint y: 420, distance: 31.2
click at [548, 420] on p "D is correct as both Ruddiman and the scientists presented theories that human …" at bounding box center [598, 413] width 324 height 44
drag, startPoint x: 548, startPoint y: 420, endPoint x: 570, endPoint y: 424, distance: 22.4
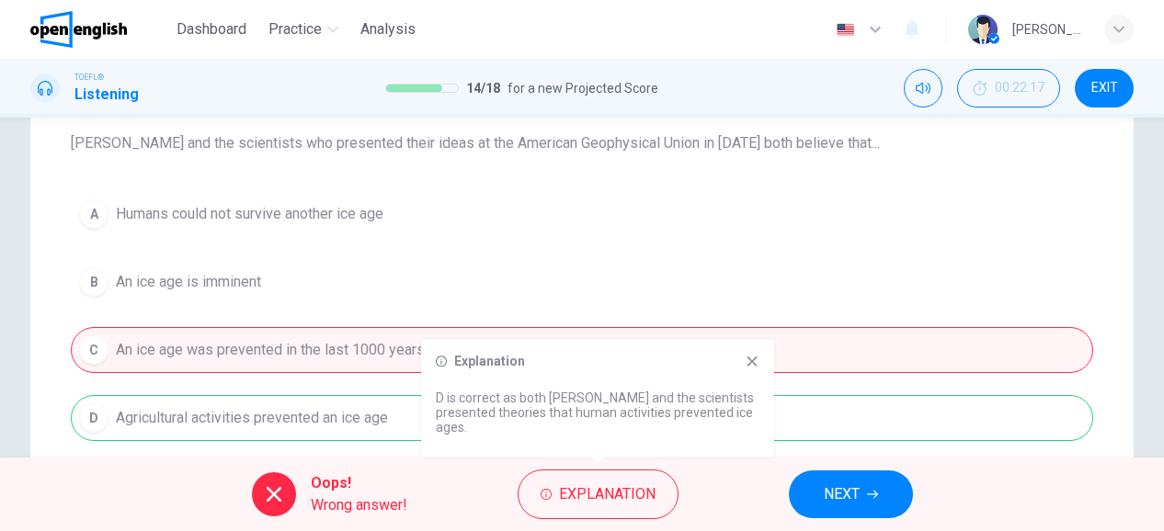
click at [570, 424] on p "D is correct as both Ruddiman and the scientists presented theories that human …" at bounding box center [598, 413] width 324 height 44
click at [729, 278] on div "A Humans could not survive another ice age B An ice age is imminent C An ice ag…" at bounding box center [582, 316] width 1022 height 250
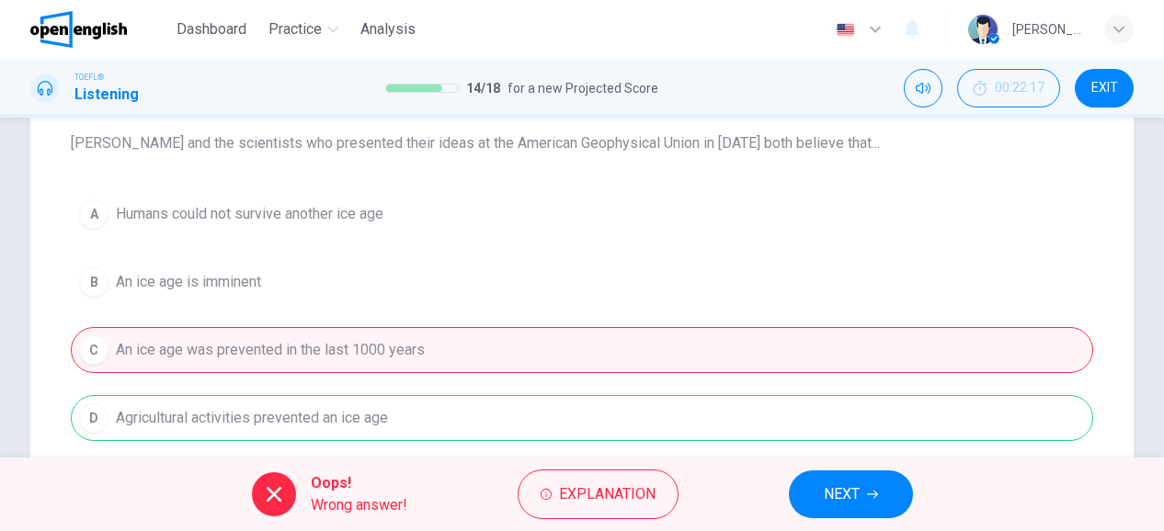
click at [844, 484] on span "NEXT" at bounding box center [842, 495] width 36 height 26
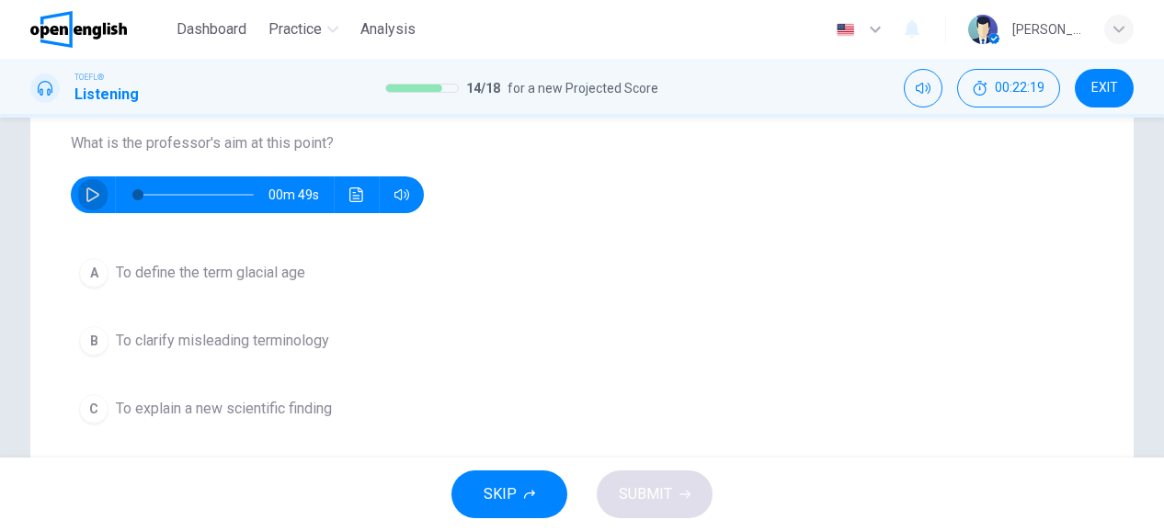
click at [92, 191] on icon "button" at bounding box center [92, 195] width 13 height 15
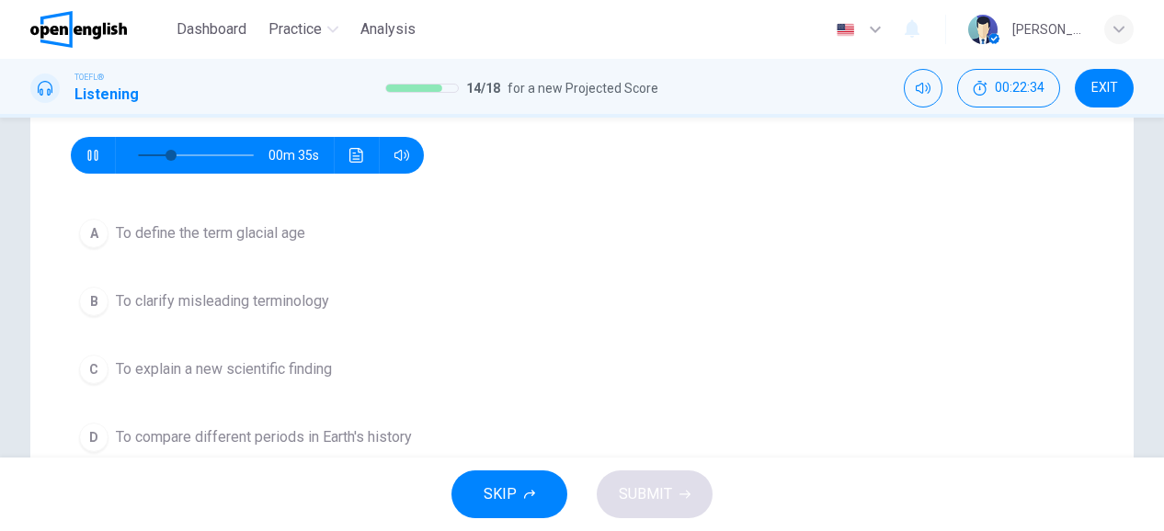
scroll to position [235, 0]
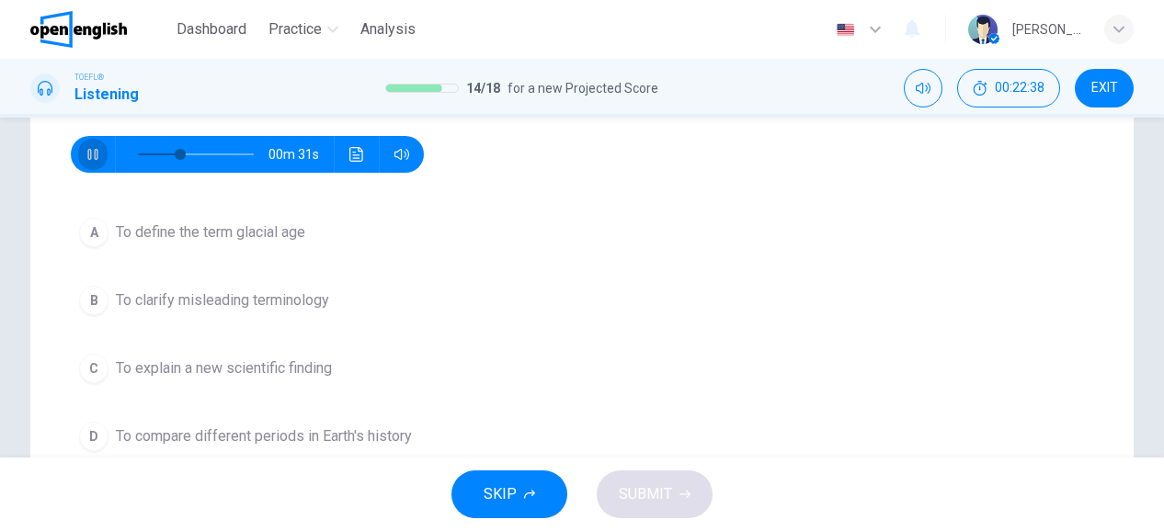
click at [86, 151] on icon "button" at bounding box center [93, 154] width 15 height 15
click at [86, 151] on icon "button" at bounding box center [92, 154] width 13 height 15
click at [86, 151] on icon "button" at bounding box center [93, 154] width 15 height 15
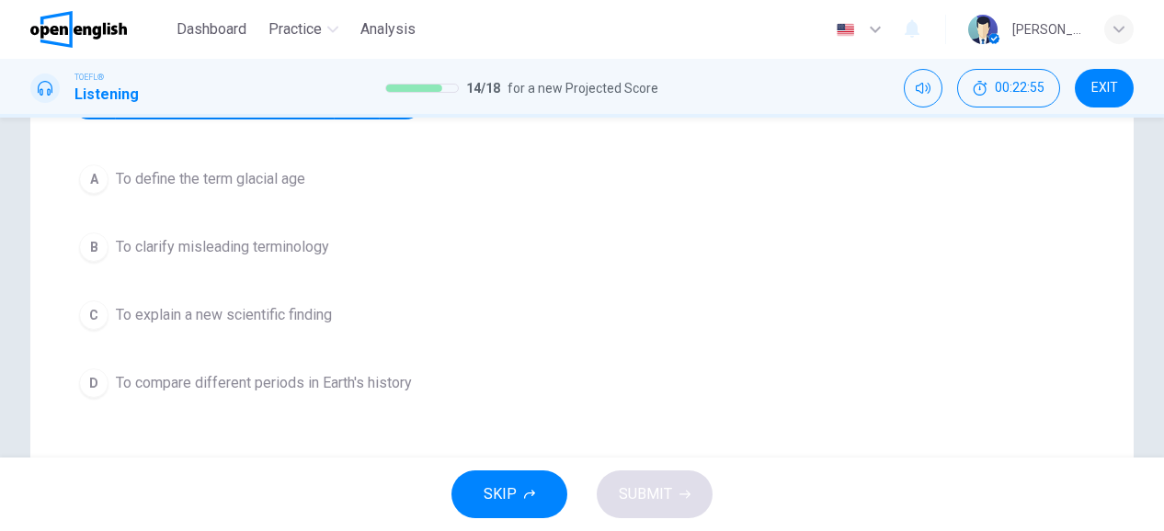
scroll to position [289, 0]
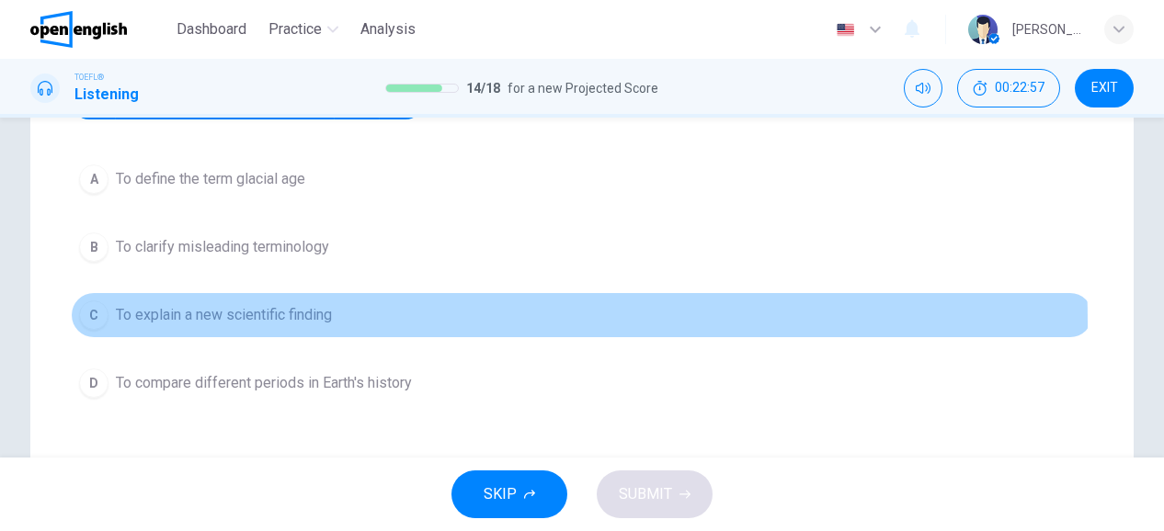
click at [352, 321] on button "C To explain a new scientific finding" at bounding box center [582, 315] width 1022 height 46
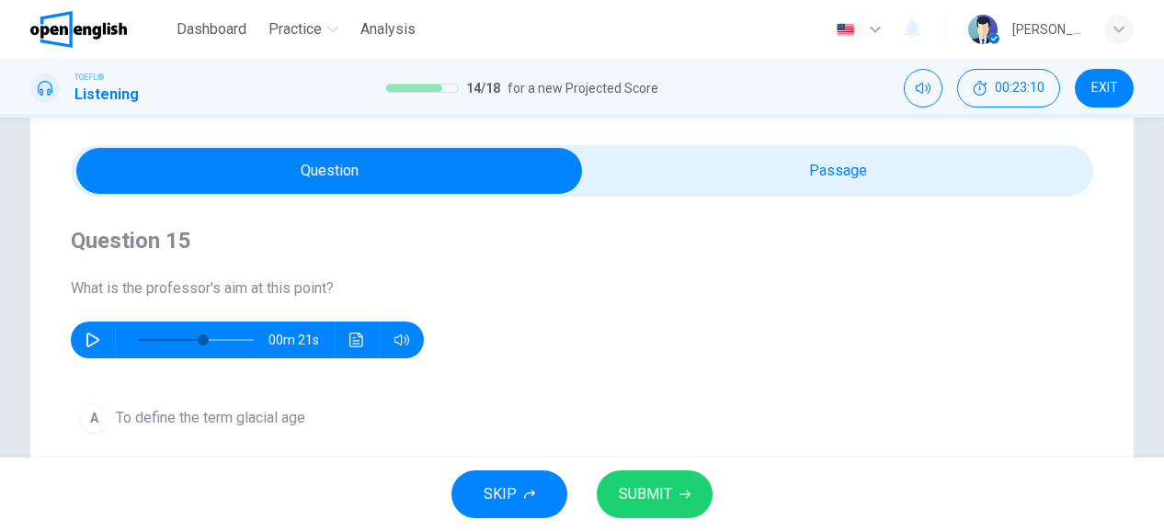
scroll to position [50, 0]
click at [85, 330] on button "button" at bounding box center [92, 340] width 29 height 37
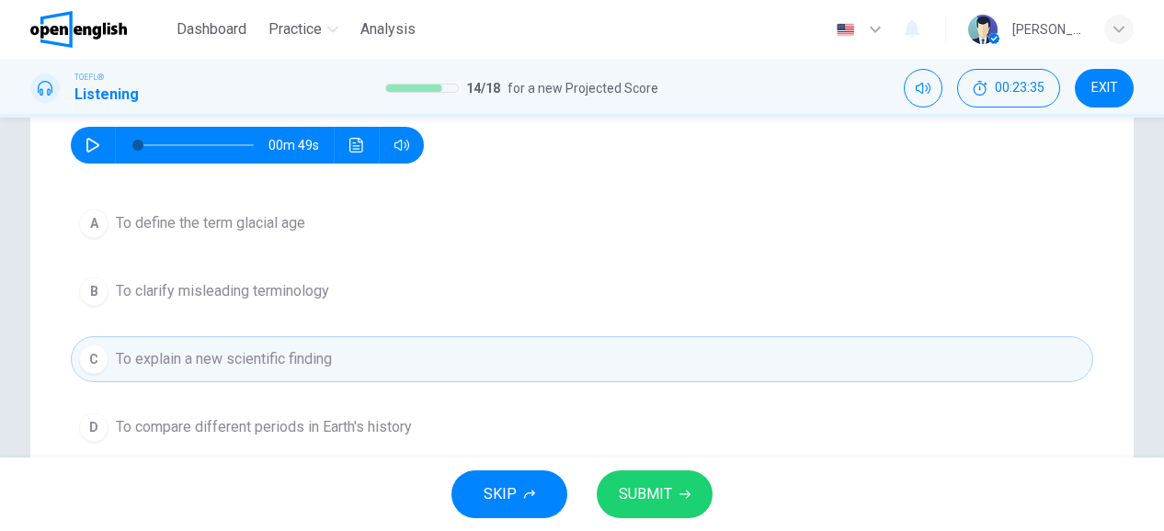
scroll to position [246, 0]
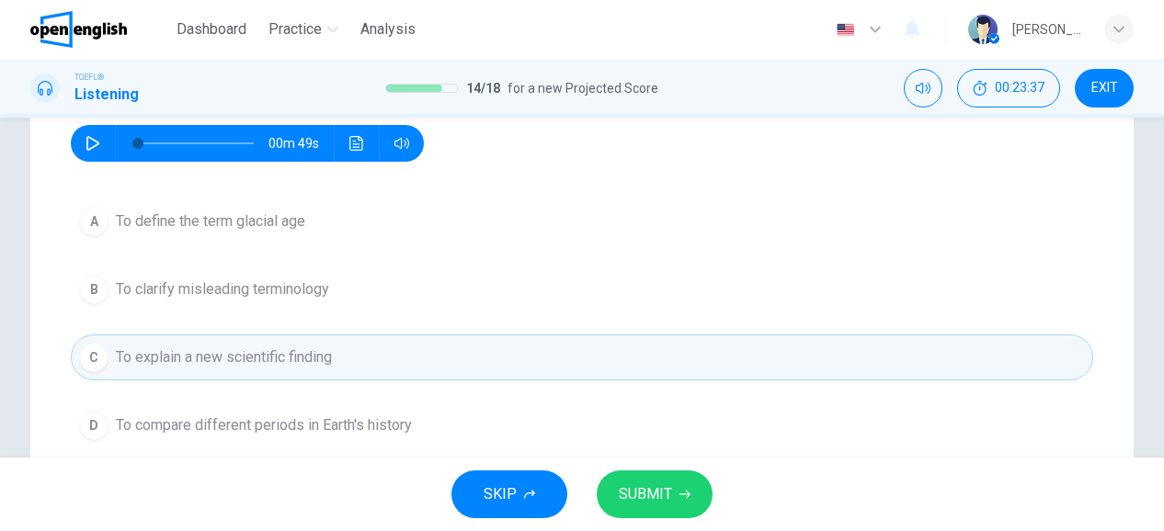
click at [278, 222] on span "To define the term glacial age" at bounding box center [210, 222] width 189 height 22
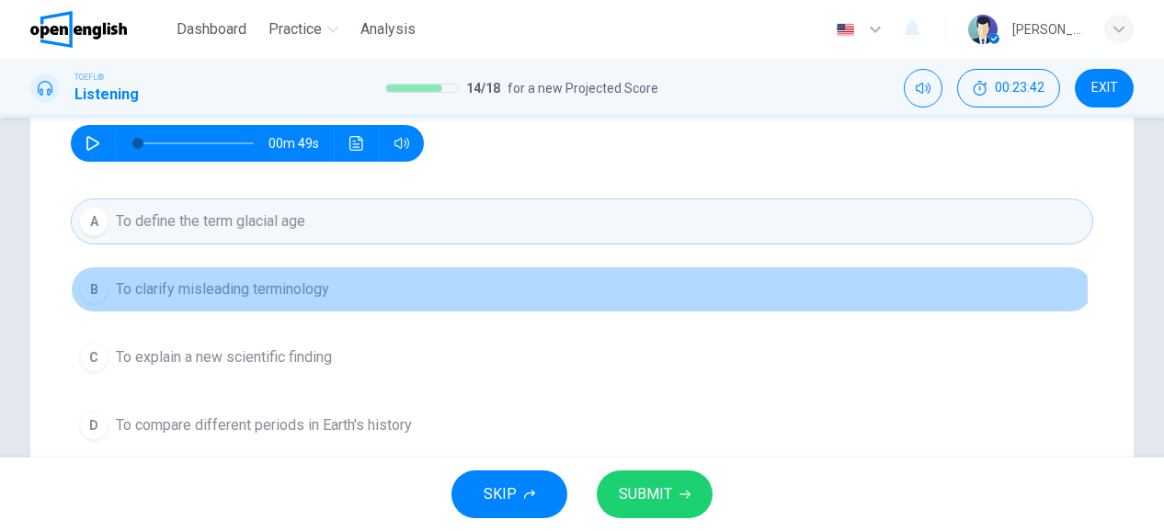
click at [173, 295] on span "To clarify misleading terminology" at bounding box center [222, 290] width 213 height 22
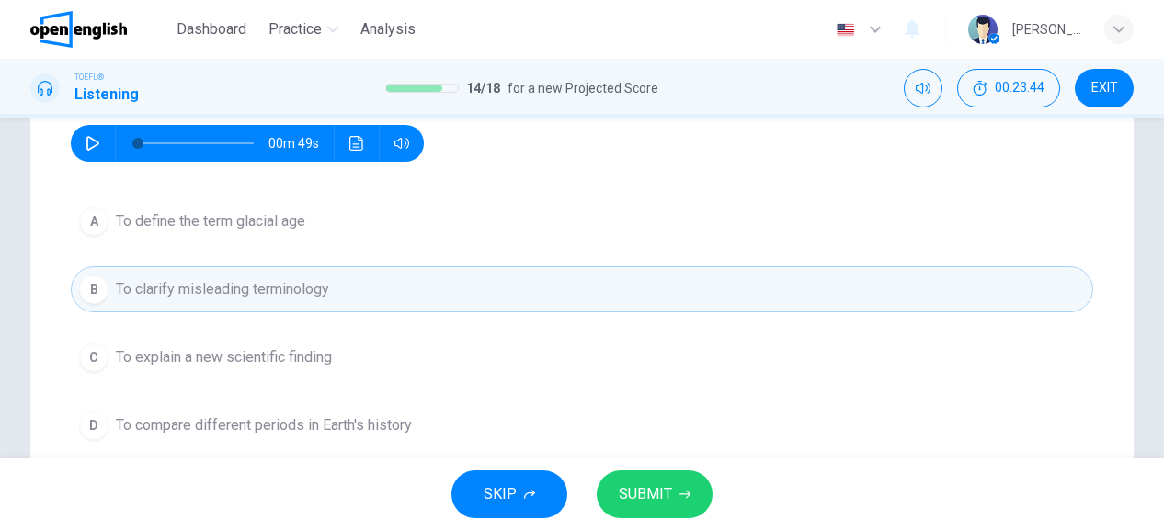
click at [86, 146] on icon "button" at bounding box center [92, 143] width 13 height 15
click at [181, 139] on span at bounding box center [196, 144] width 116 height 26
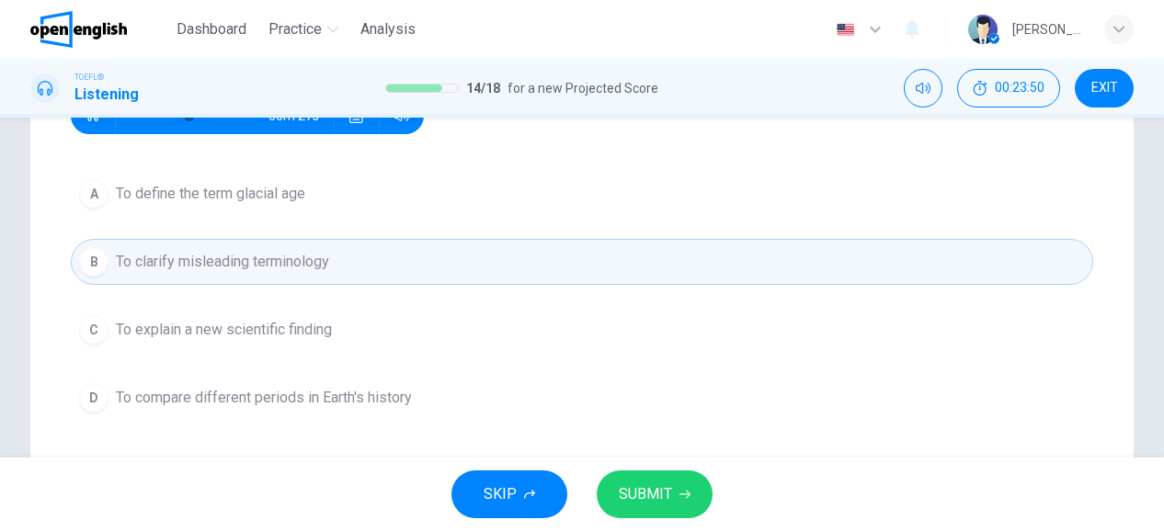
scroll to position [272, 0]
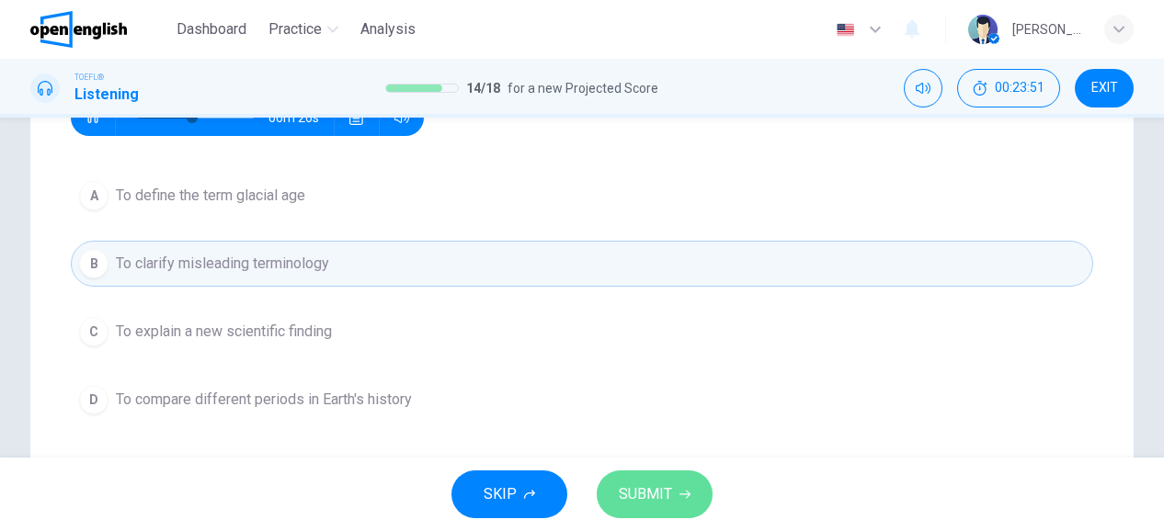
click at [684, 502] on button "SUBMIT" at bounding box center [655, 495] width 116 height 48
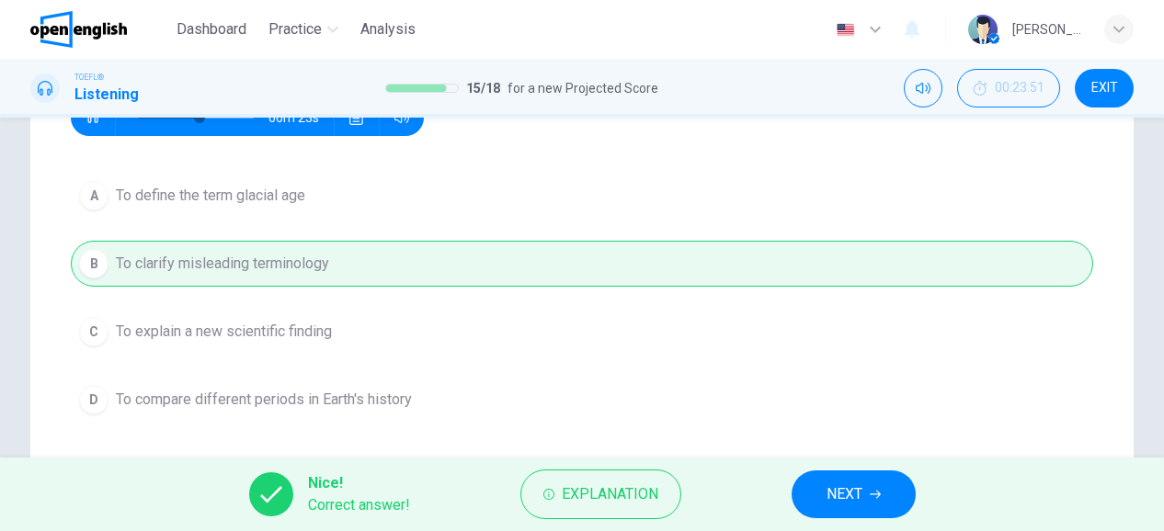
click at [893, 486] on button "NEXT" at bounding box center [854, 495] width 124 height 48
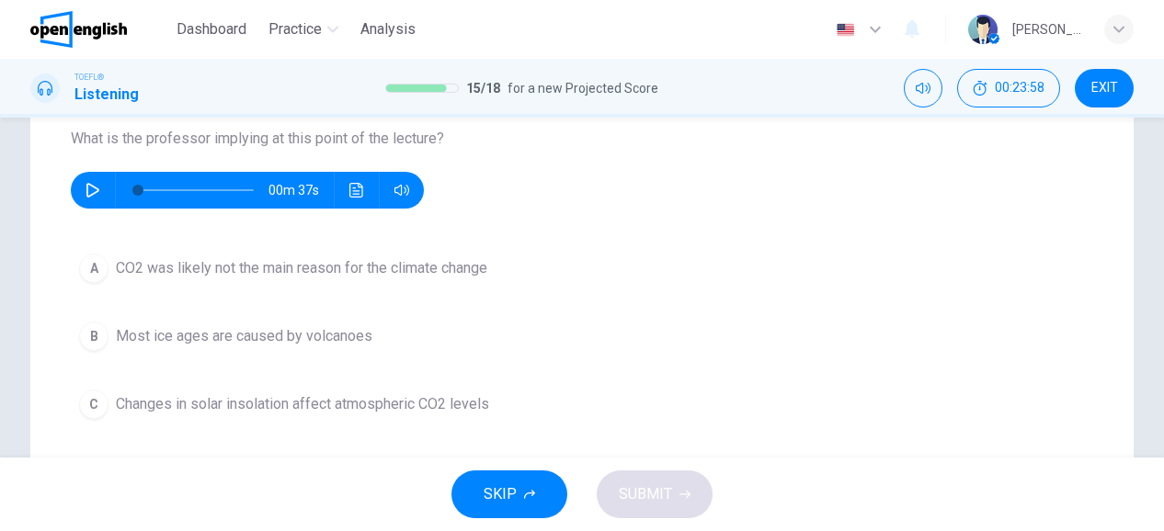
scroll to position [196, 0]
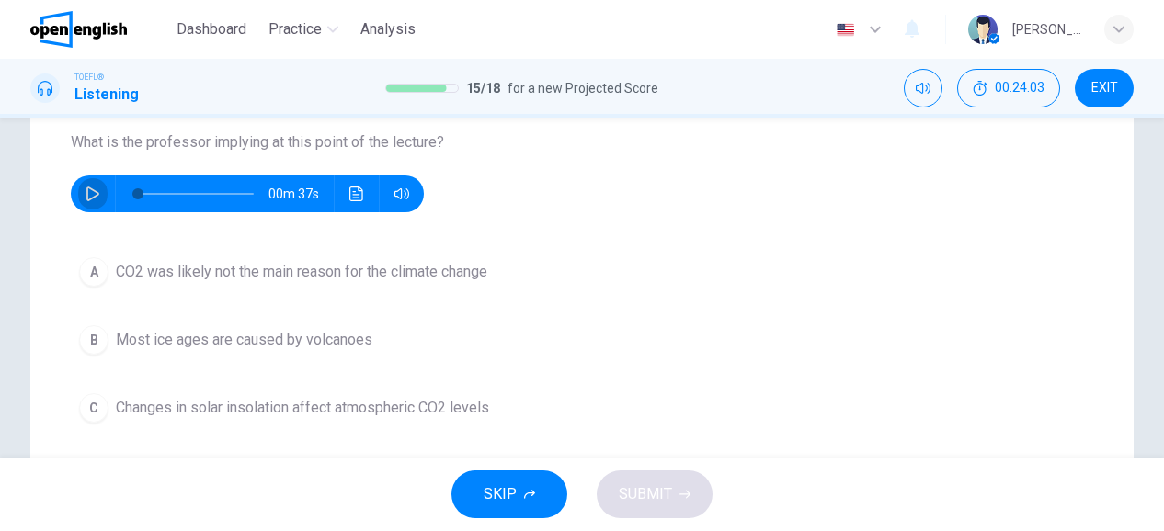
click at [90, 200] on icon "button" at bounding box center [93, 194] width 15 height 15
click at [94, 196] on icon "button" at bounding box center [92, 193] width 10 height 11
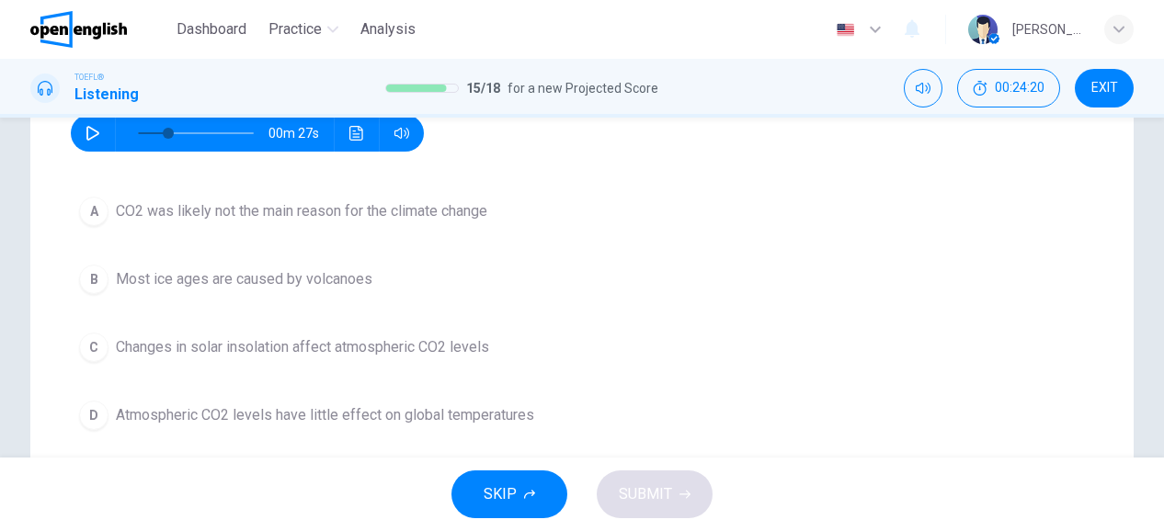
scroll to position [254, 0]
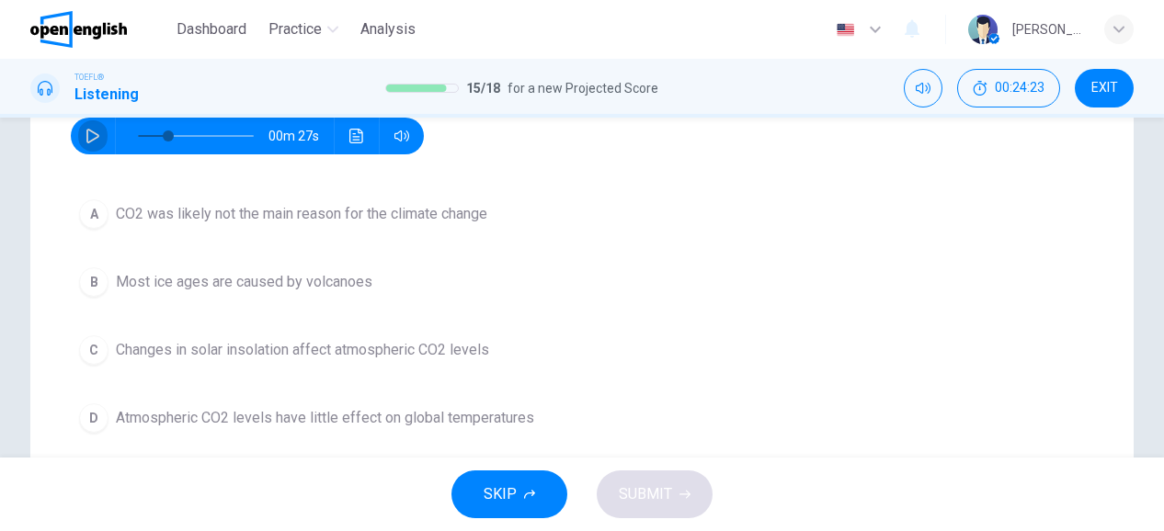
click at [88, 122] on button "button" at bounding box center [92, 136] width 29 height 37
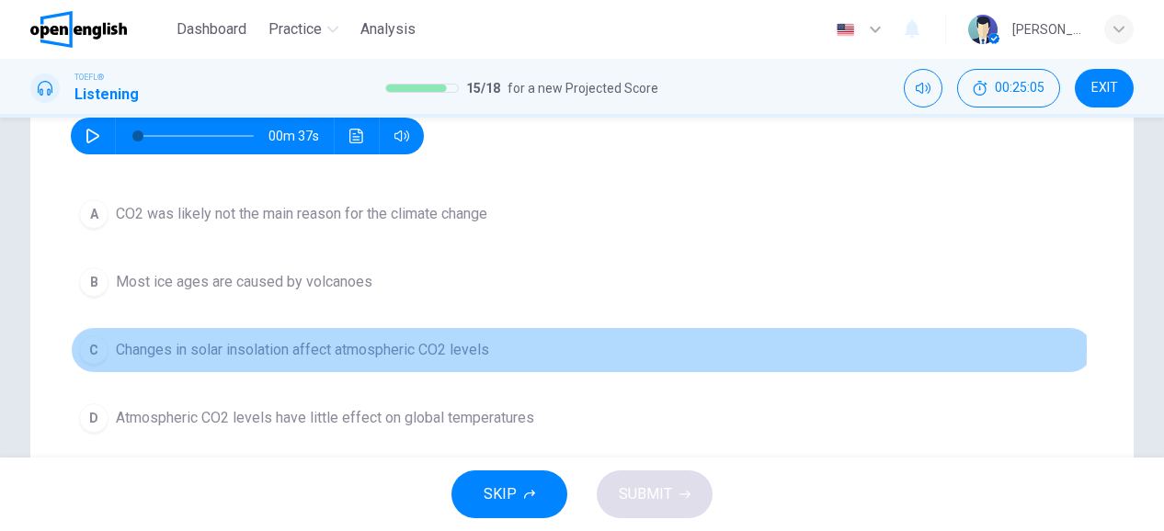
click at [226, 347] on span "Changes in solar insolation affect atmospheric CO2 levels" at bounding box center [302, 350] width 373 height 22
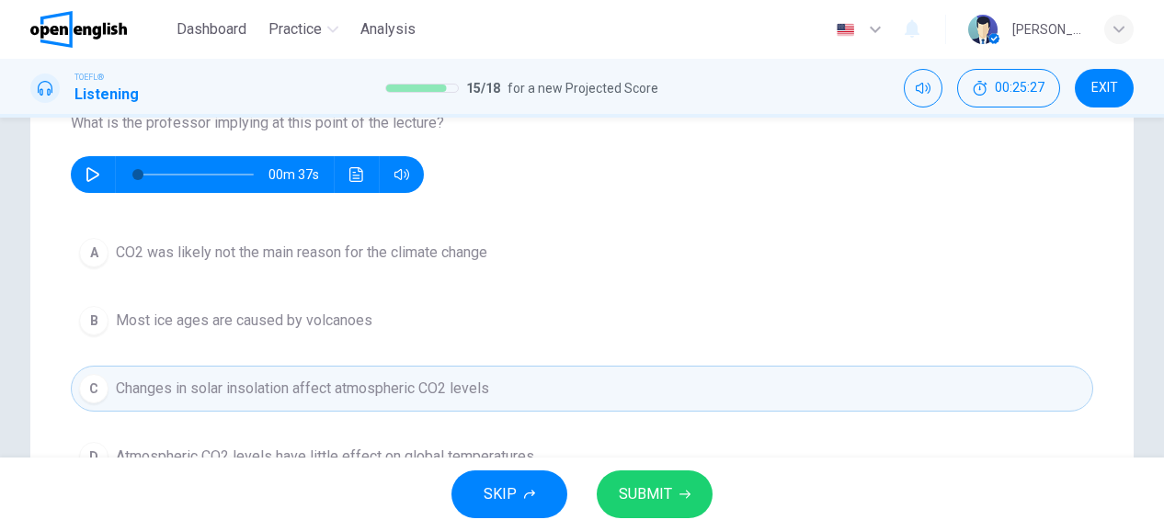
scroll to position [249, 0]
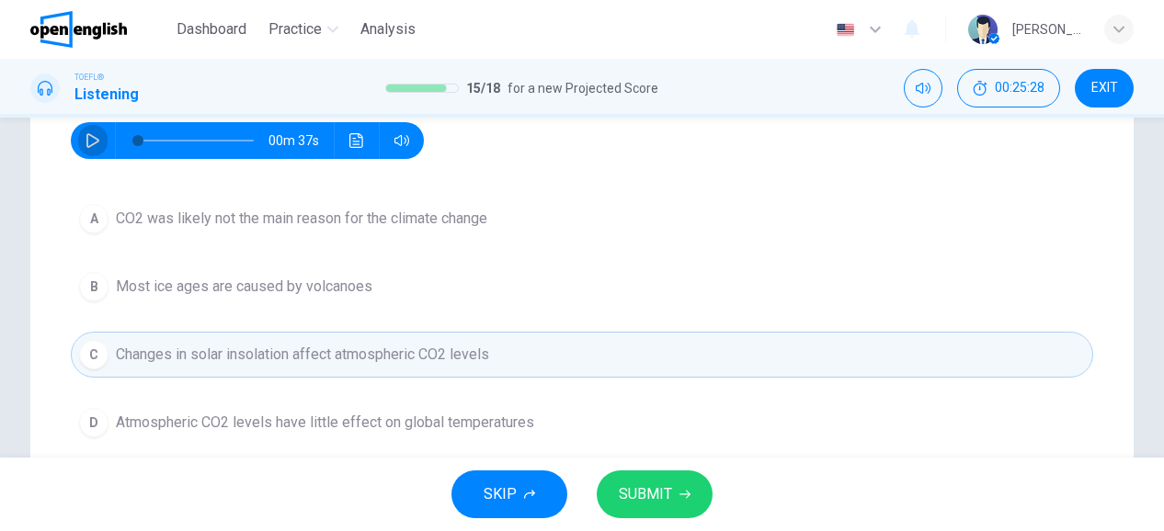
click at [104, 141] on button "button" at bounding box center [92, 140] width 29 height 37
click at [94, 144] on icon "button" at bounding box center [92, 140] width 10 height 11
click at [97, 133] on icon "button" at bounding box center [93, 140] width 15 height 15
click at [86, 143] on icon "button" at bounding box center [93, 140] width 15 height 15
click at [94, 148] on button "button" at bounding box center [92, 140] width 29 height 37
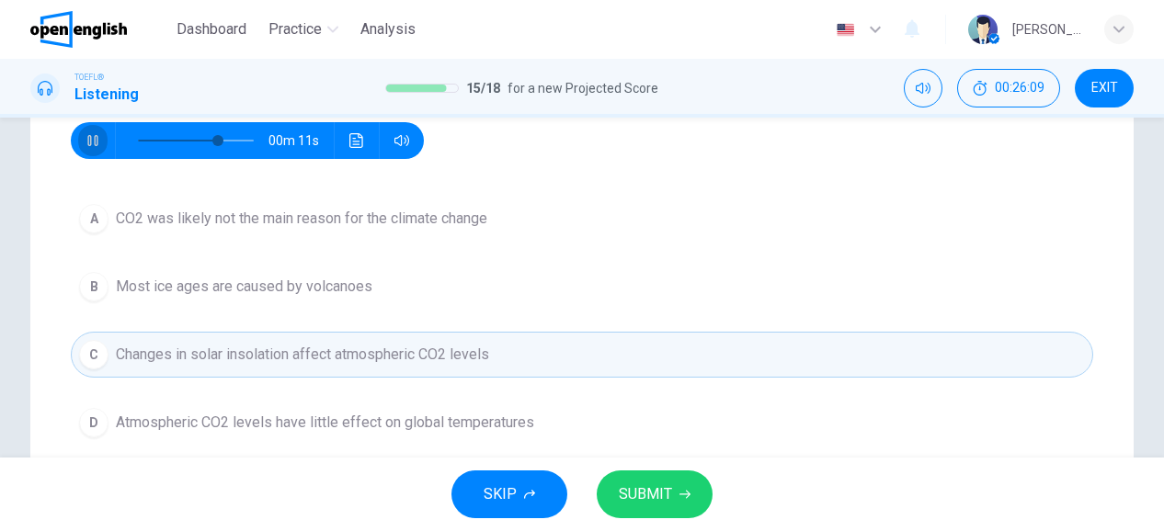
click at [94, 150] on button "button" at bounding box center [92, 140] width 29 height 37
click at [153, 221] on span "CO2 was likely not the main reason for the climate change" at bounding box center [301, 219] width 371 height 22
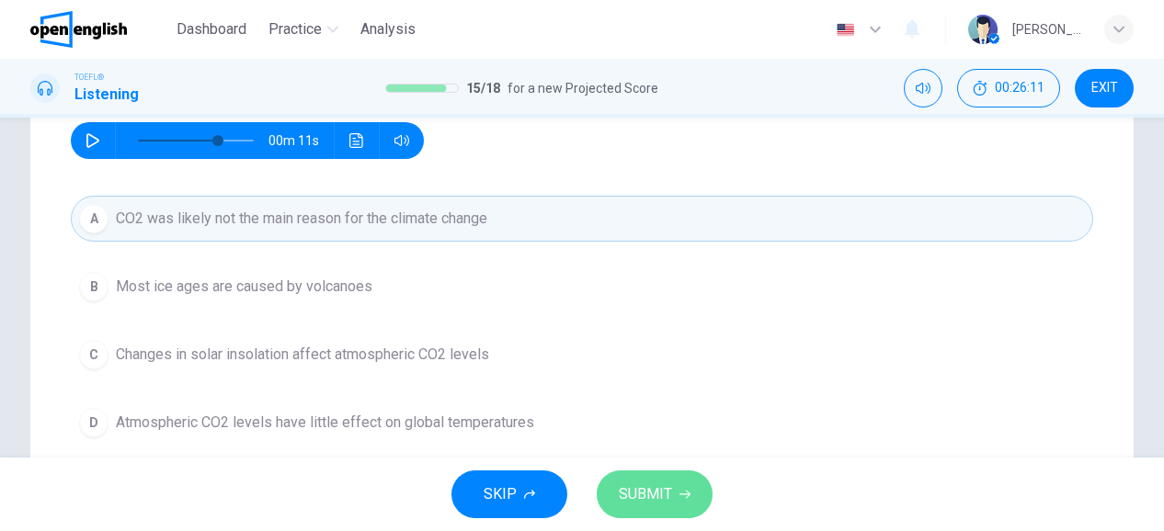
click at [638, 501] on span "SUBMIT" at bounding box center [645, 495] width 53 height 26
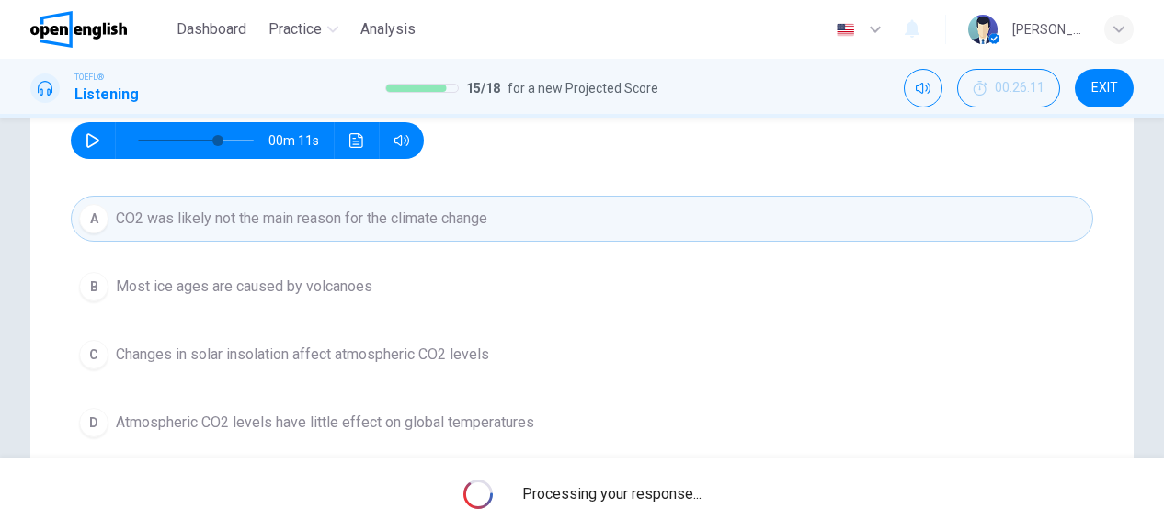
type input "**"
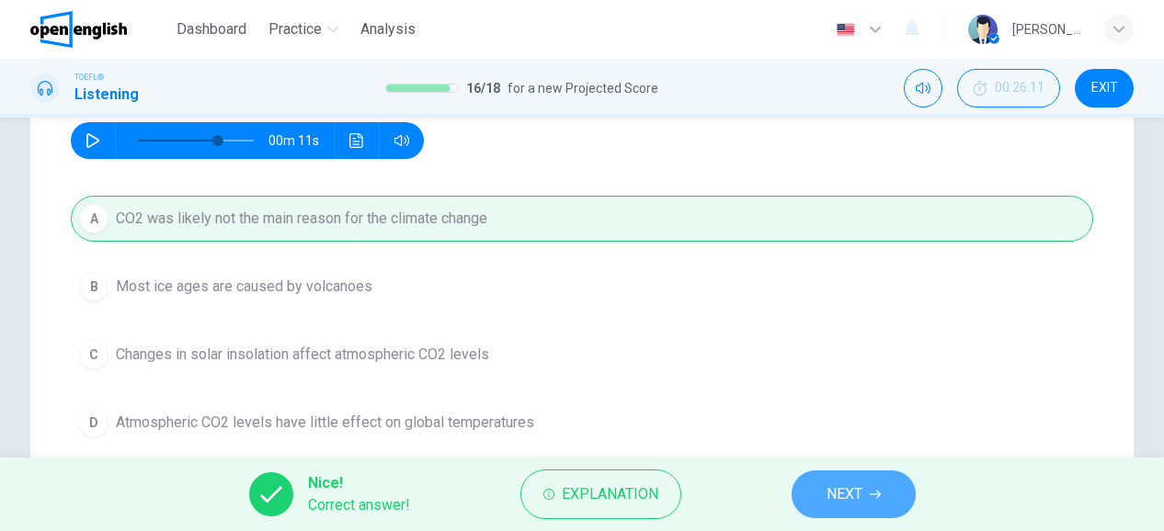
click at [871, 511] on button "NEXT" at bounding box center [854, 495] width 124 height 48
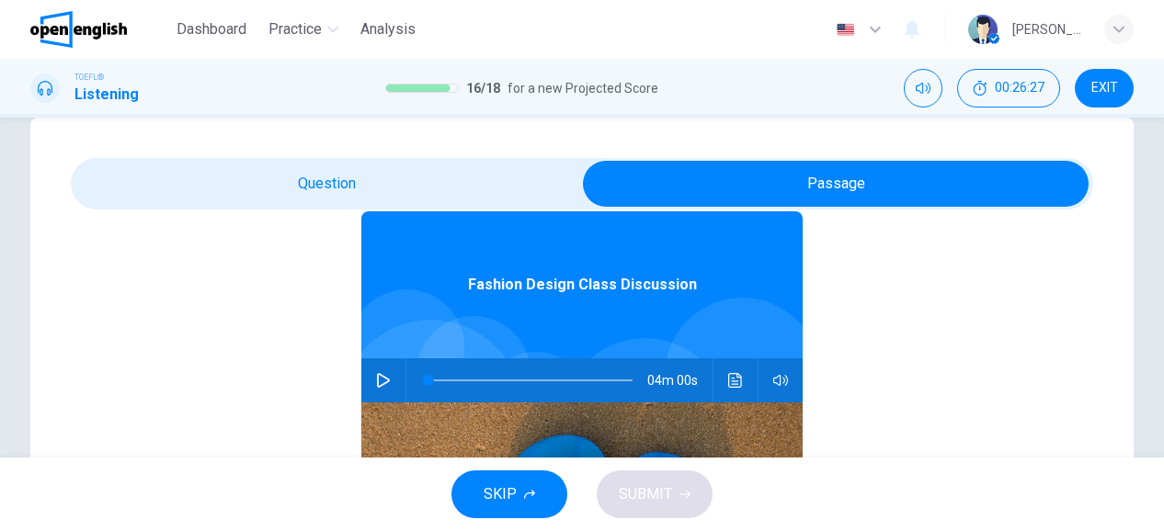
scroll to position [84, 0]
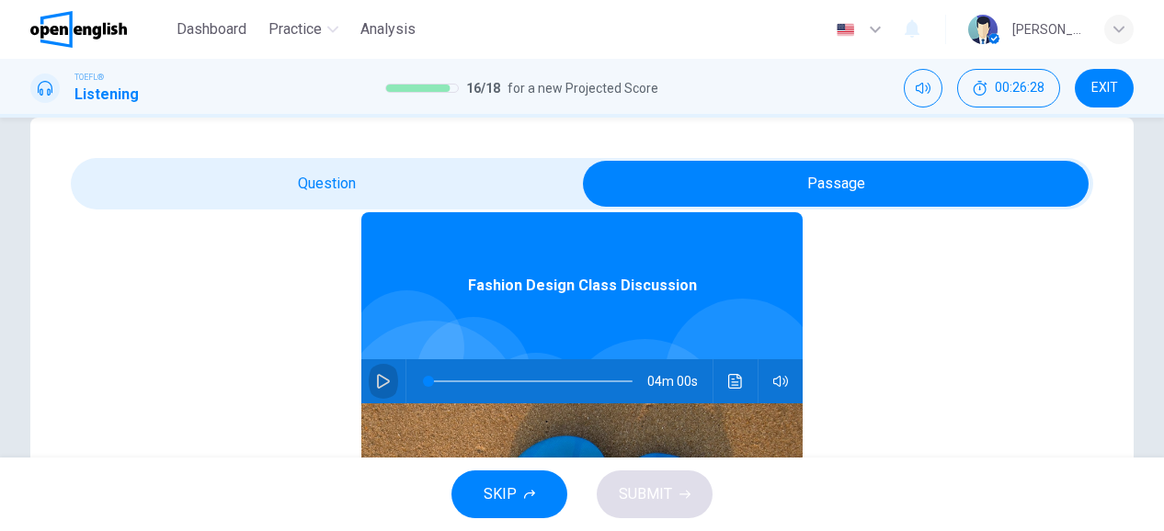
click at [382, 379] on button "button" at bounding box center [383, 381] width 29 height 44
type input "*"
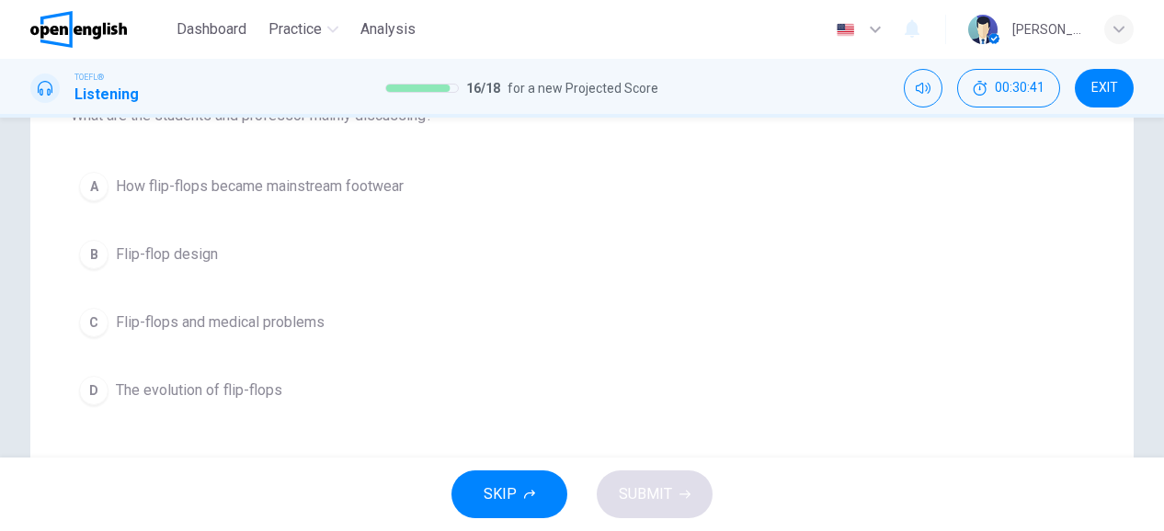
scroll to position [219, 0]
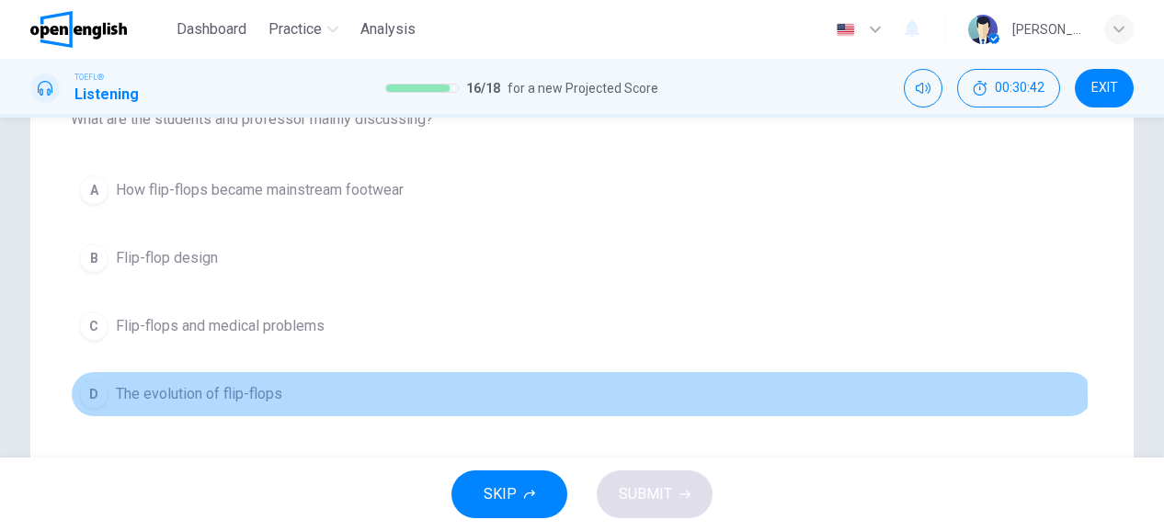
click at [213, 400] on span "The evolution of flip-flops" at bounding box center [199, 394] width 166 height 22
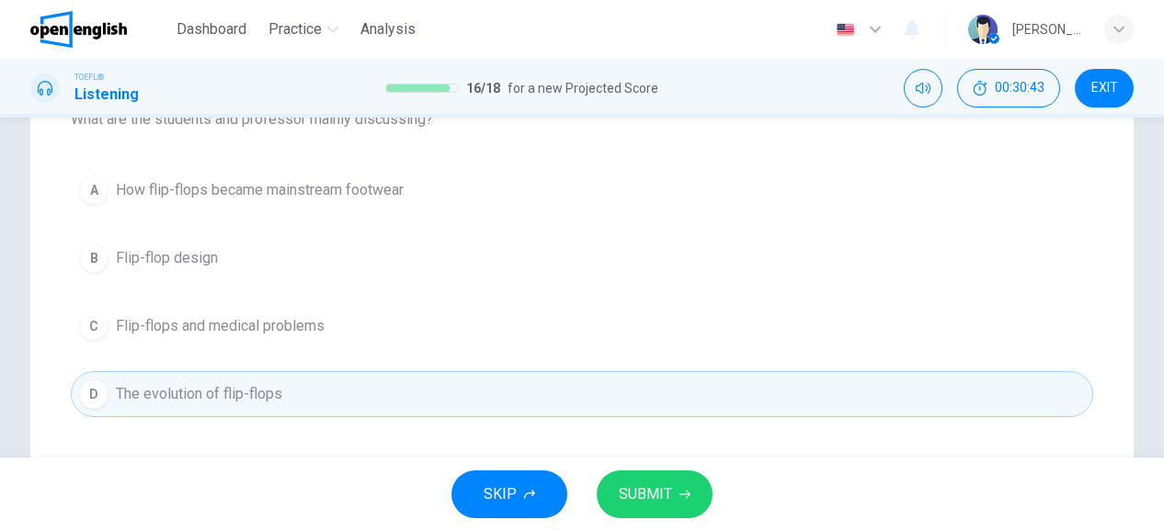
click at [627, 477] on button "SUBMIT" at bounding box center [655, 495] width 116 height 48
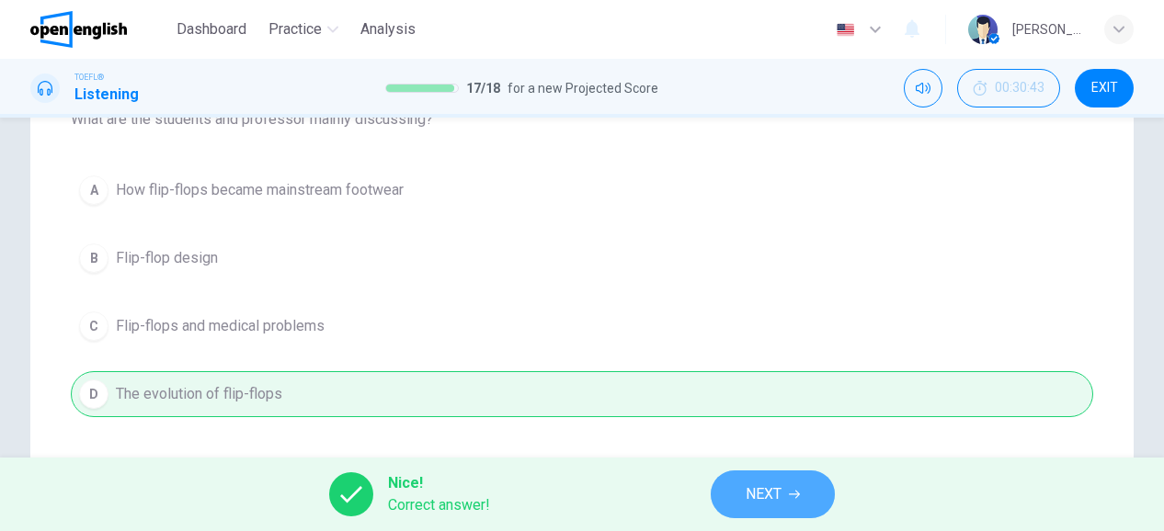
click at [713, 485] on button "NEXT" at bounding box center [773, 495] width 124 height 48
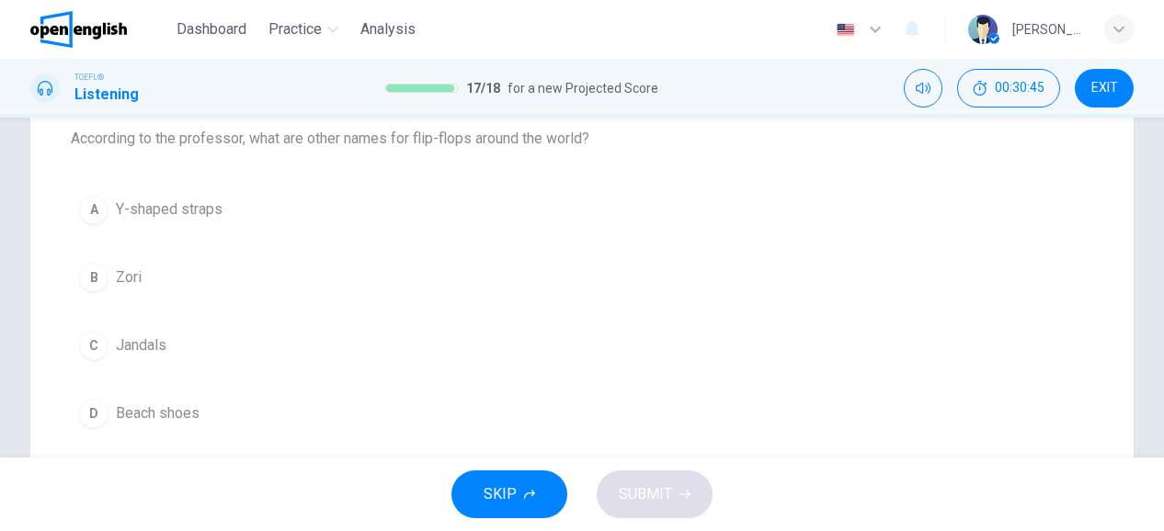
scroll to position [200, 0]
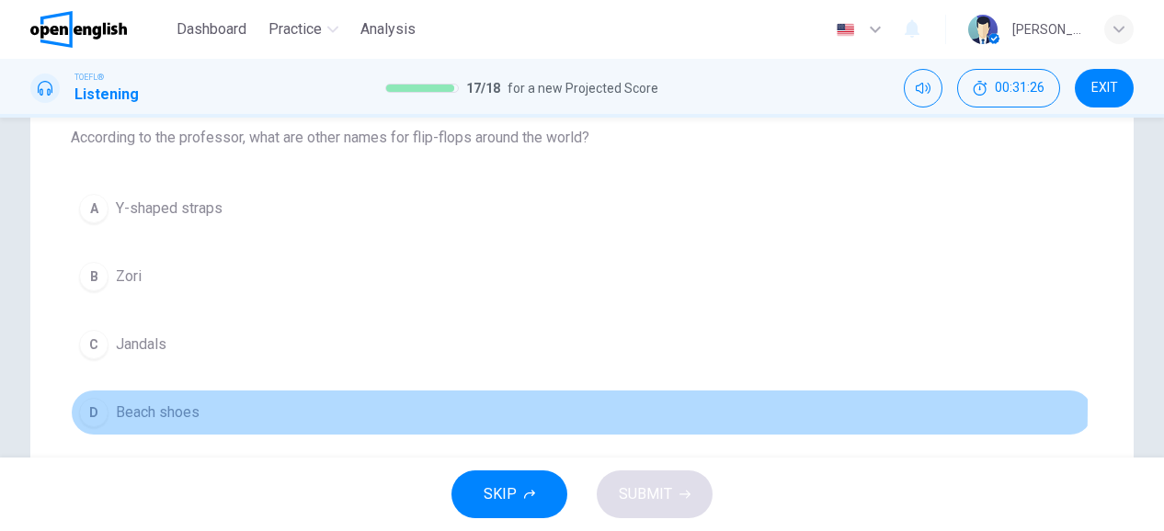
click at [162, 404] on span "Beach shoes" at bounding box center [158, 413] width 84 height 22
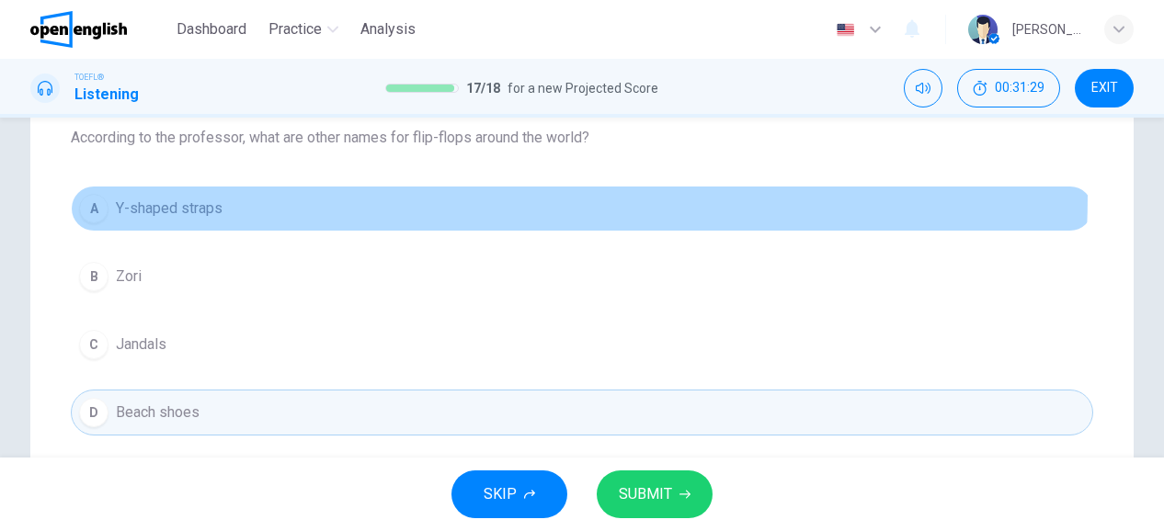
click at [300, 194] on button "A Y-shaped straps" at bounding box center [582, 209] width 1022 height 46
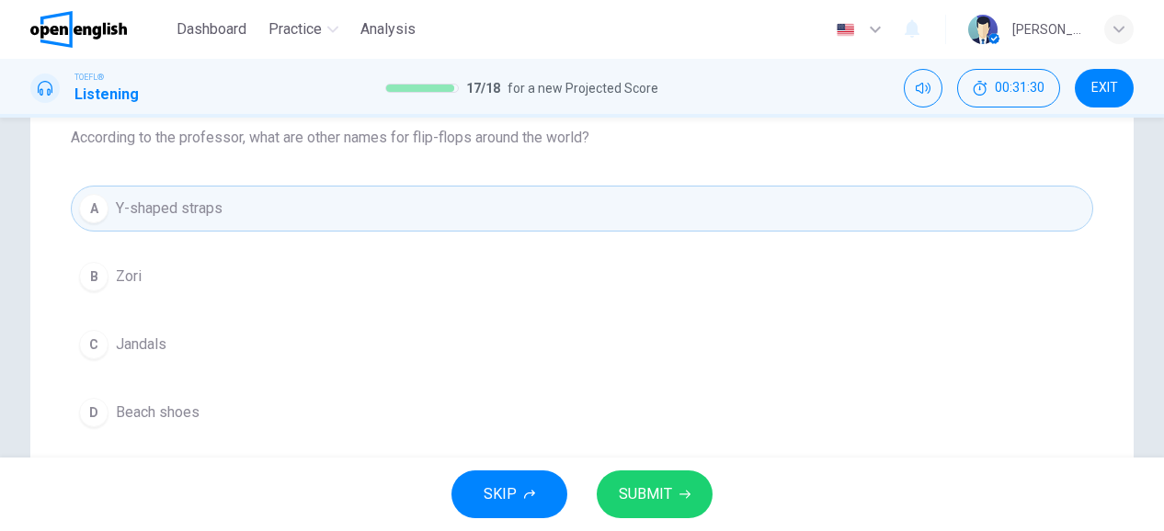
click at [219, 428] on button "D Beach shoes" at bounding box center [582, 413] width 1022 height 46
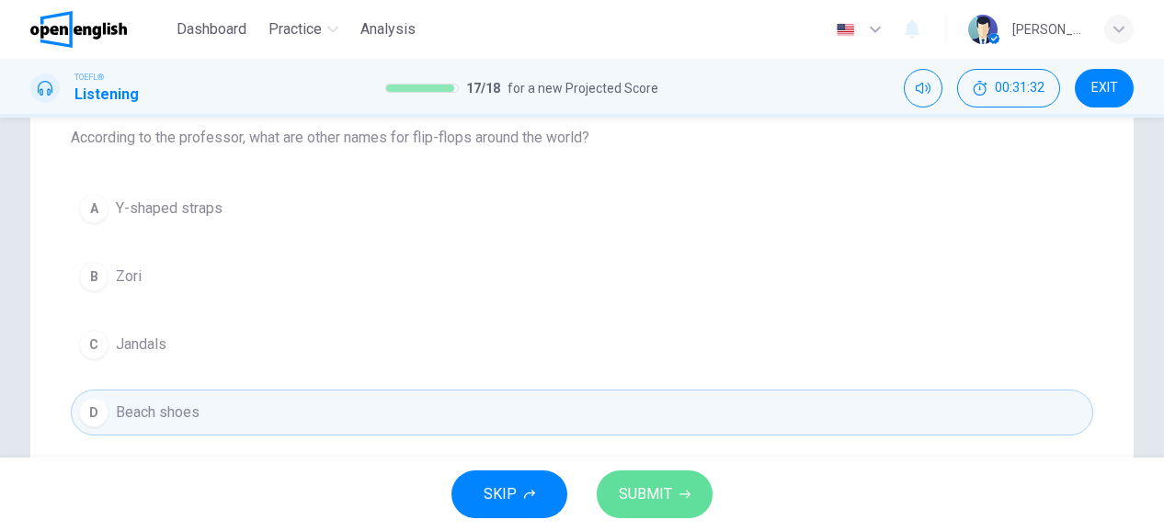
click at [644, 497] on span "SUBMIT" at bounding box center [645, 495] width 53 height 26
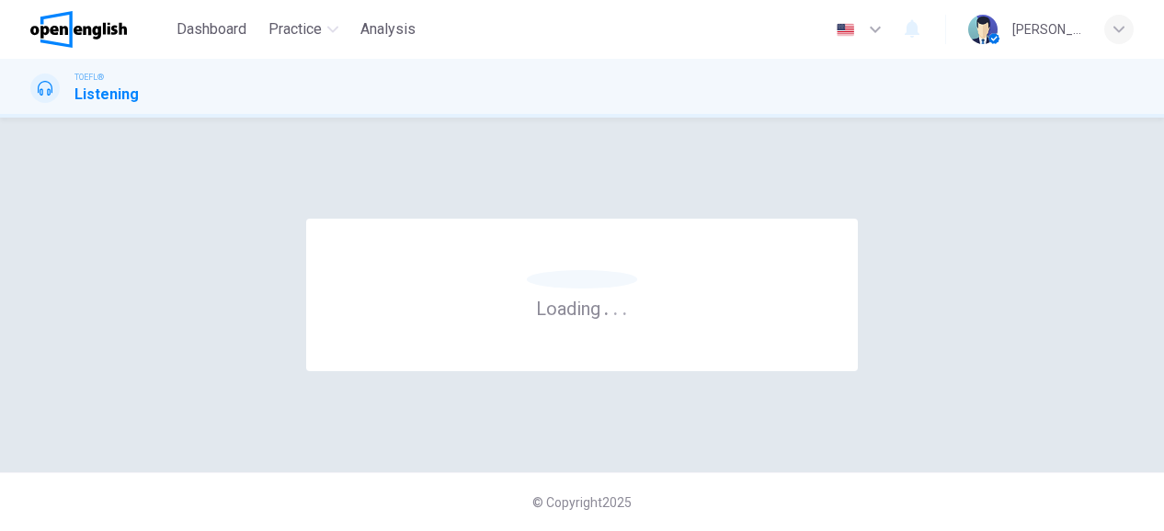
scroll to position [0, 0]
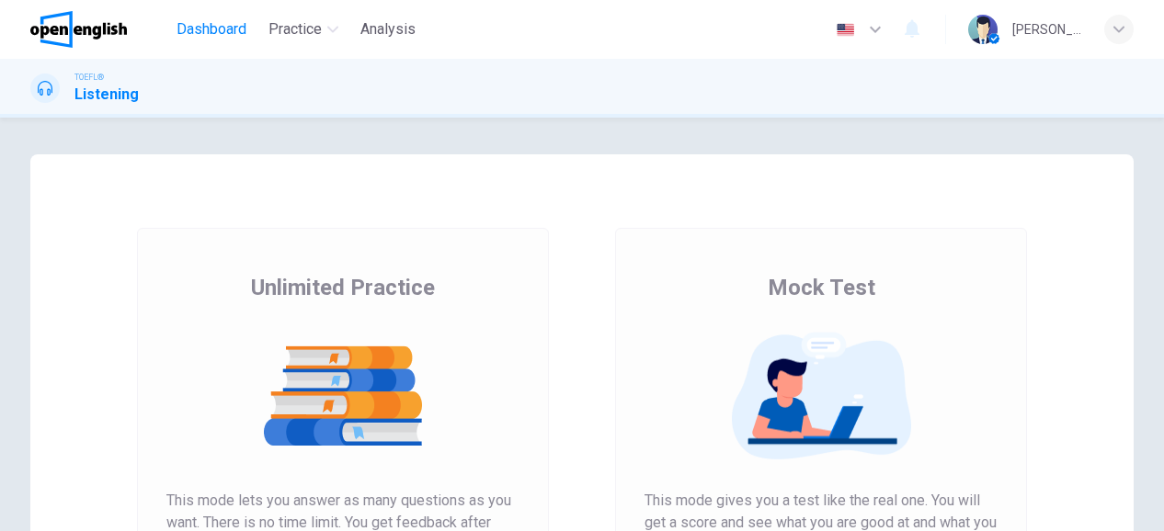
click at [224, 30] on span "Dashboard" at bounding box center [212, 29] width 70 height 22
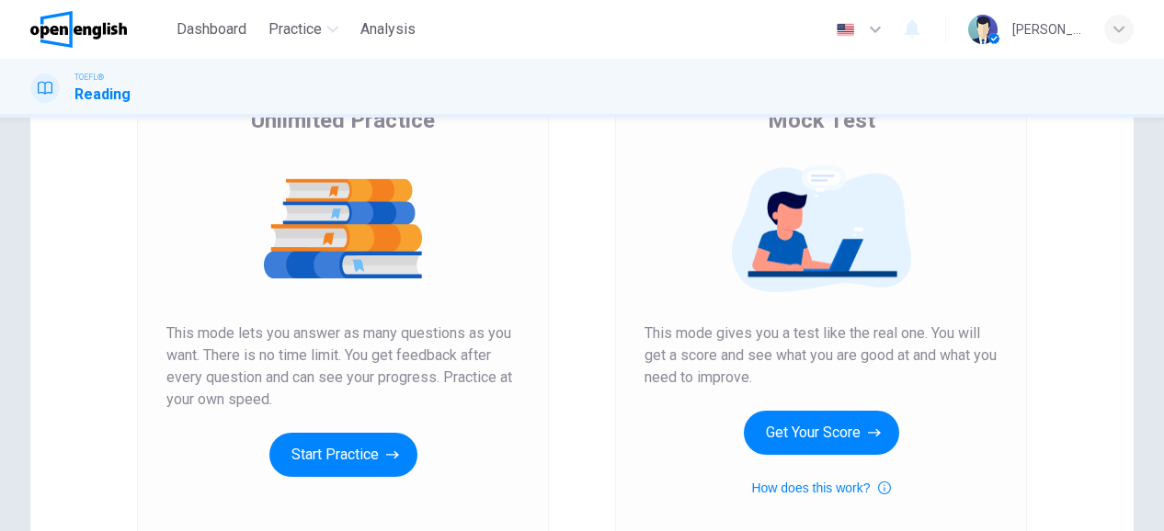
scroll to position [198, 0]
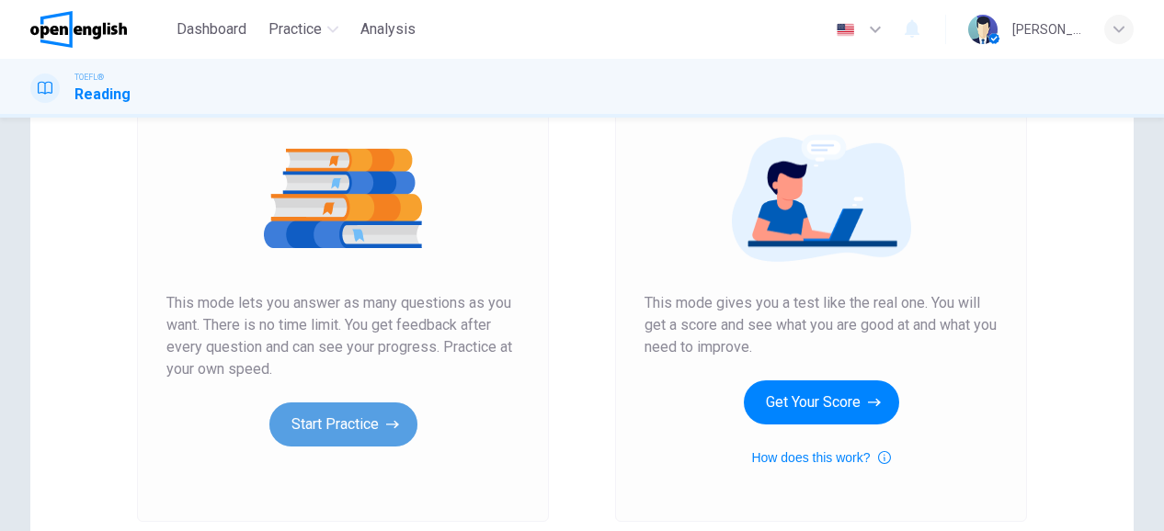
click at [320, 429] on button "Start Practice" at bounding box center [343, 425] width 148 height 44
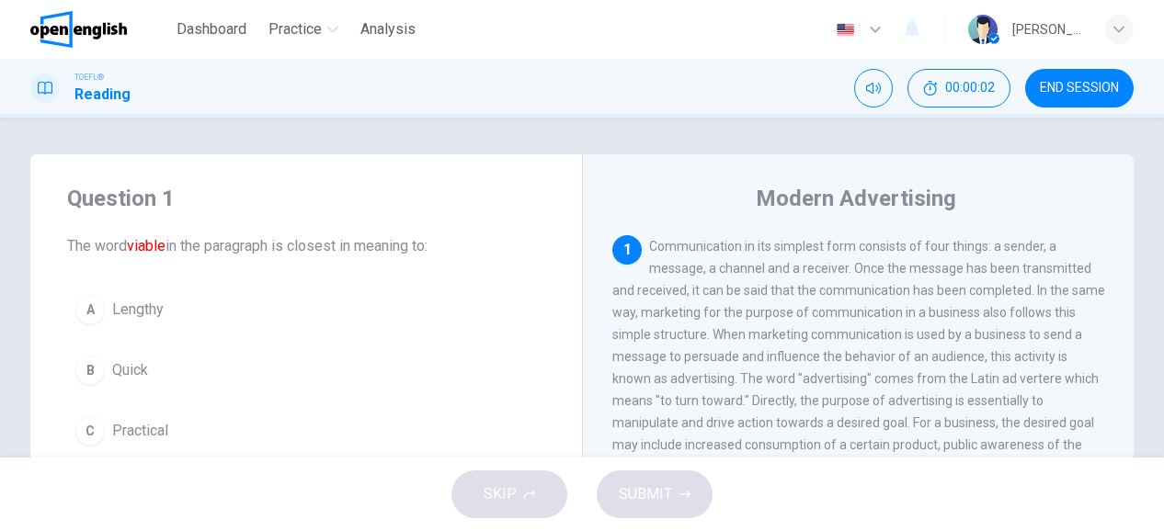
drag, startPoint x: 136, startPoint y: 247, endPoint x: 200, endPoint y: 253, distance: 64.6
click at [200, 253] on span "The word viable in the paragraph is closest in meaning to:" at bounding box center [306, 246] width 478 height 22
click at [1072, 96] on button "END SESSION" at bounding box center [1079, 88] width 108 height 39
